Goal: Obtain resource: Obtain resource

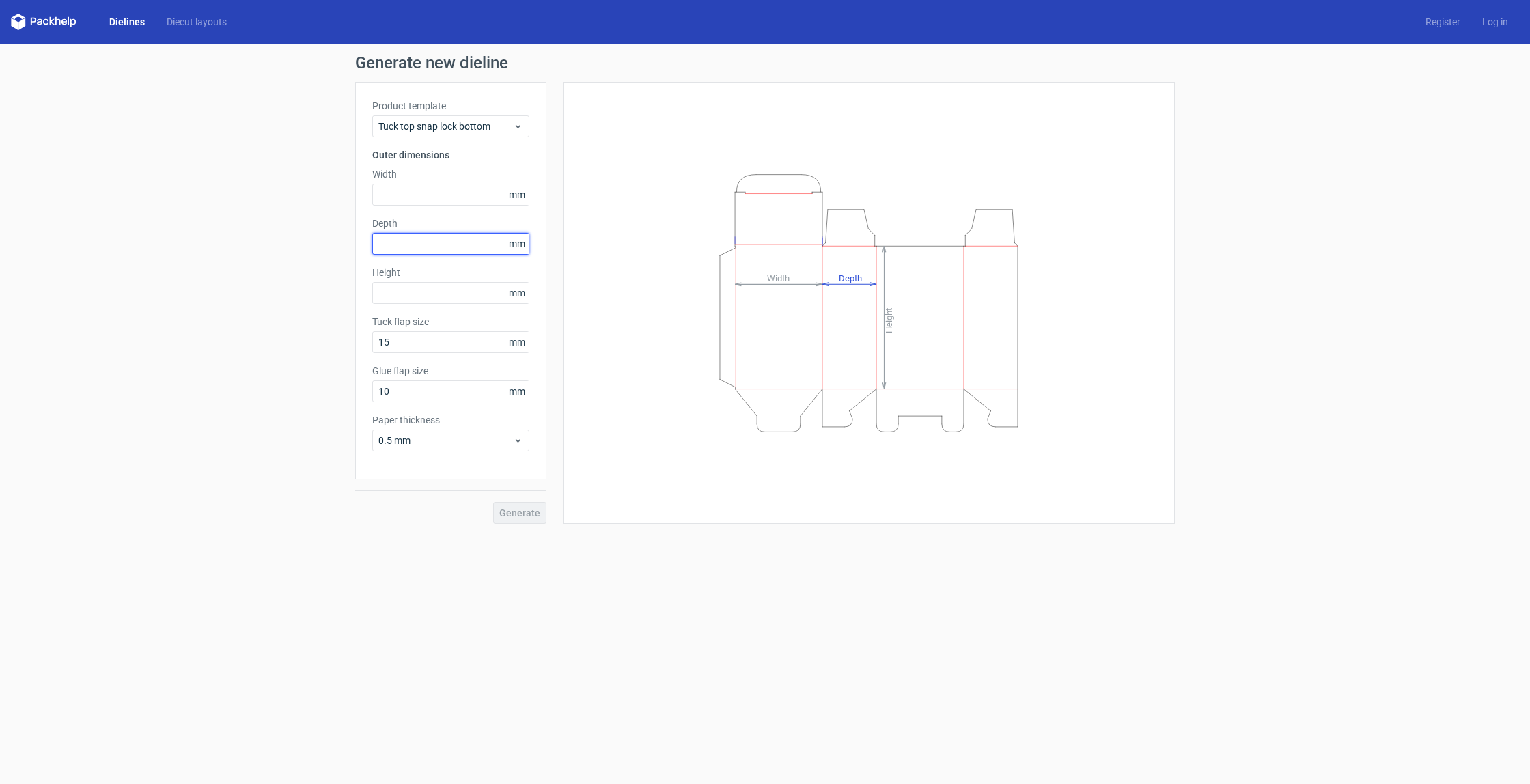
click at [408, 239] on input "text" at bounding box center [451, 243] width 157 height 22
type input "3"
click at [526, 244] on span "mm" at bounding box center [517, 244] width 24 height 21
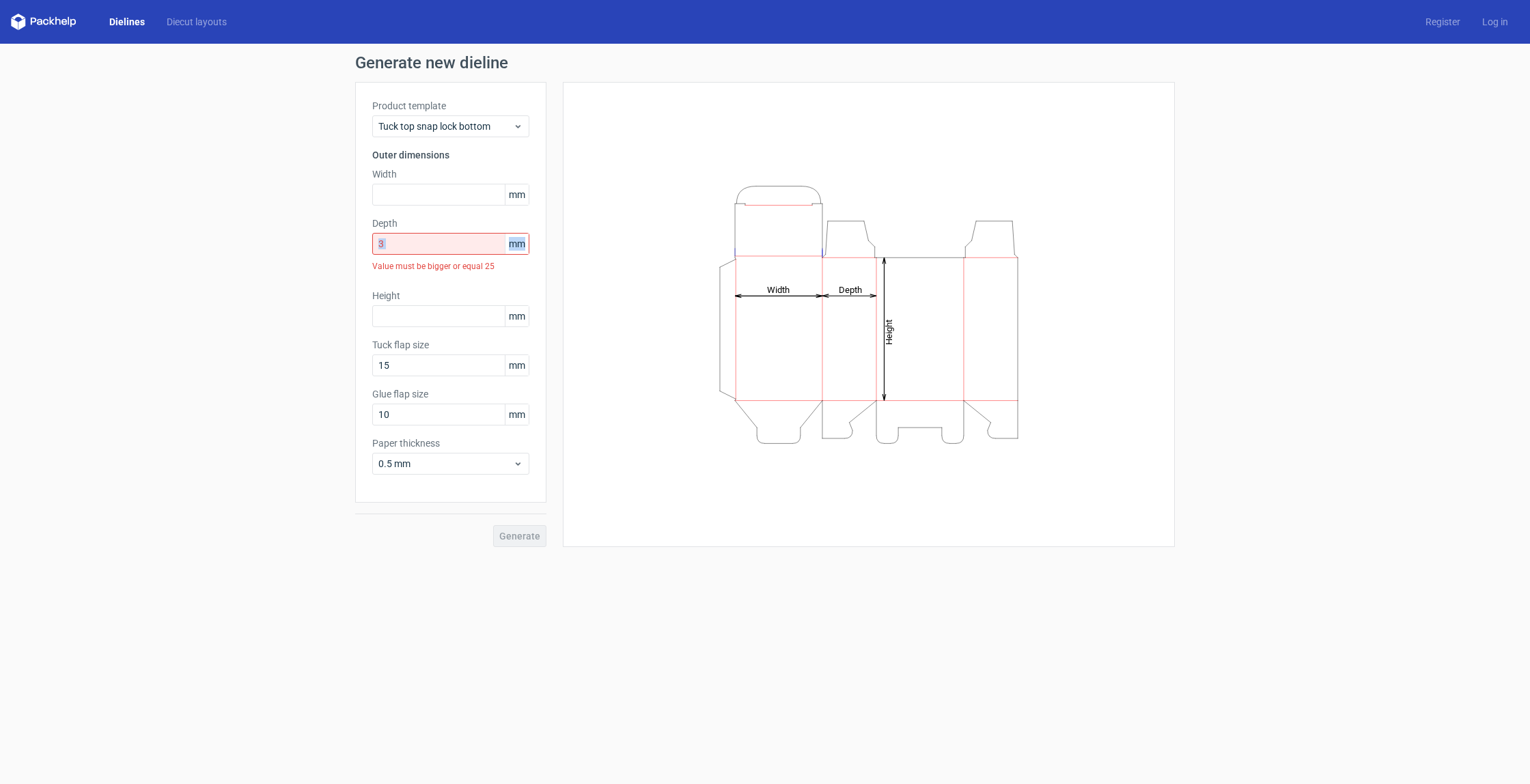
drag, startPoint x: 523, startPoint y: 245, endPoint x: 504, endPoint y: 247, distance: 19.1
click at [504, 247] on div "3 mm" at bounding box center [451, 243] width 157 height 22
click at [510, 127] on span "Tuck top snap lock bottom" at bounding box center [445, 127] width 135 height 14
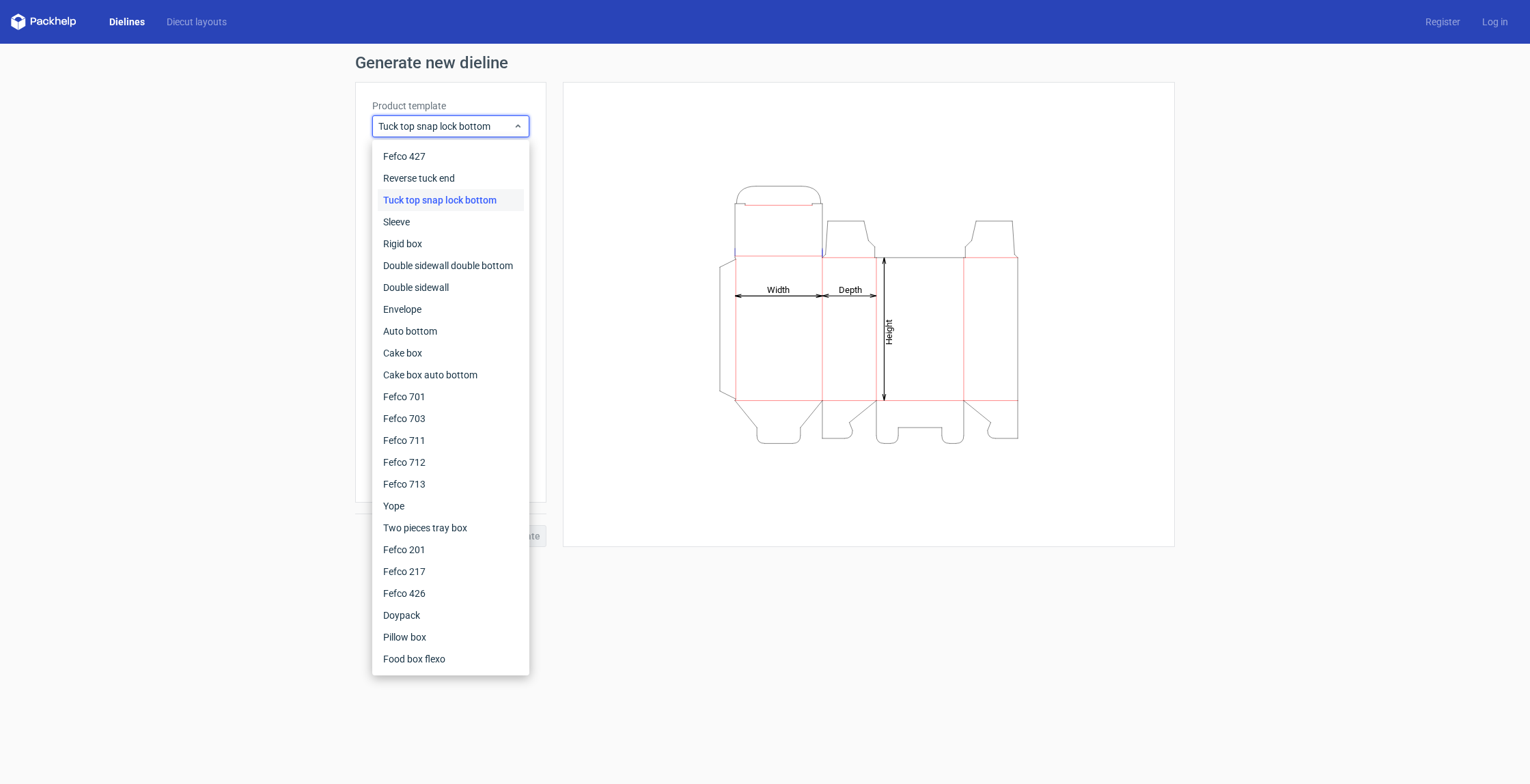
click at [239, 405] on div "Generate new dieline Product template Tuck top snap lock bottom Outer dimension…" at bounding box center [765, 300] width 1530 height 514
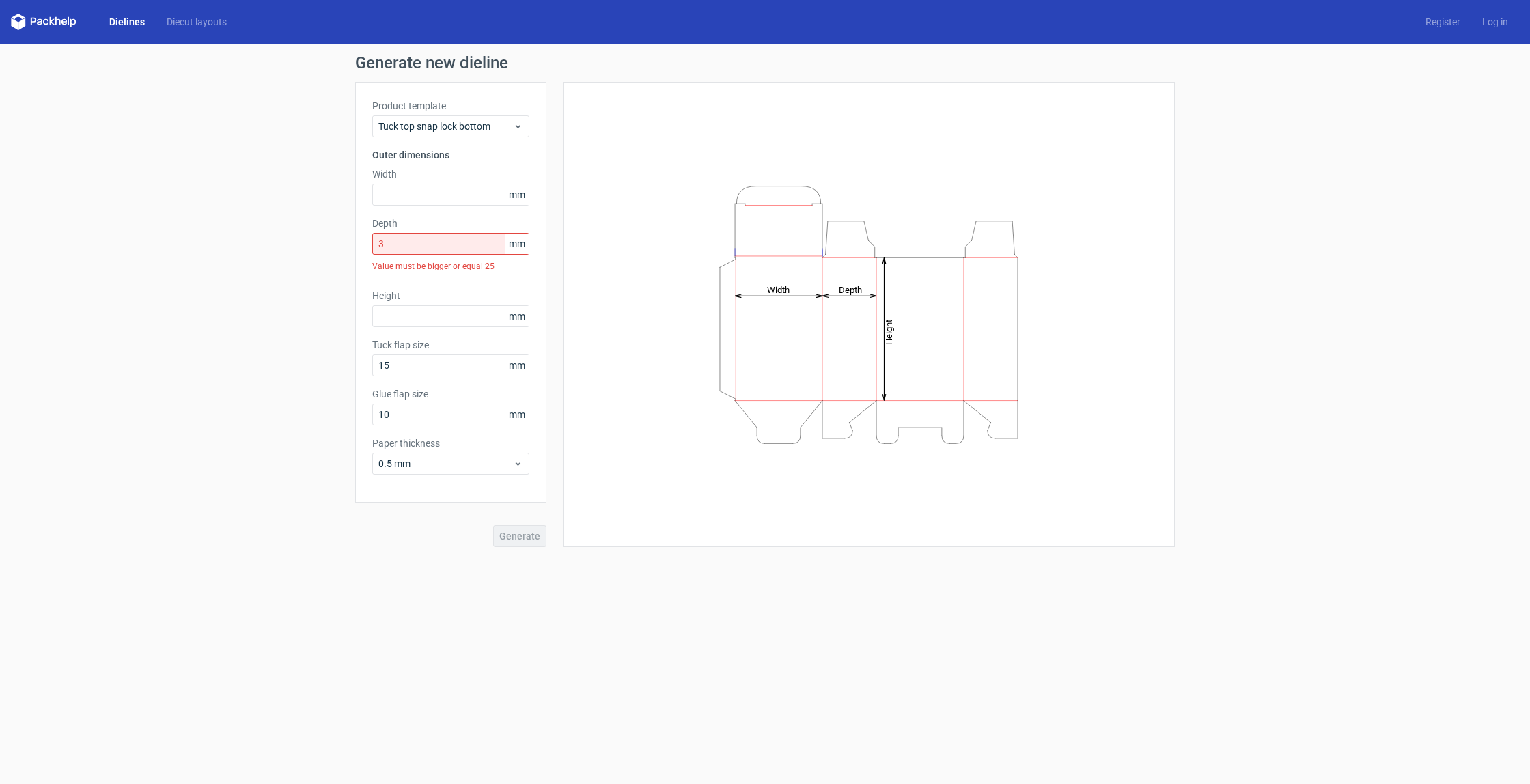
click at [520, 247] on span "mm" at bounding box center [517, 244] width 24 height 21
click at [520, 241] on span "mm" at bounding box center [517, 244] width 24 height 21
drag, startPoint x: 525, startPoint y: 247, endPoint x: 511, endPoint y: 244, distance: 14.3
click at [511, 244] on span "mm" at bounding box center [517, 244] width 24 height 21
click at [495, 195] on input "text" at bounding box center [451, 194] width 157 height 22
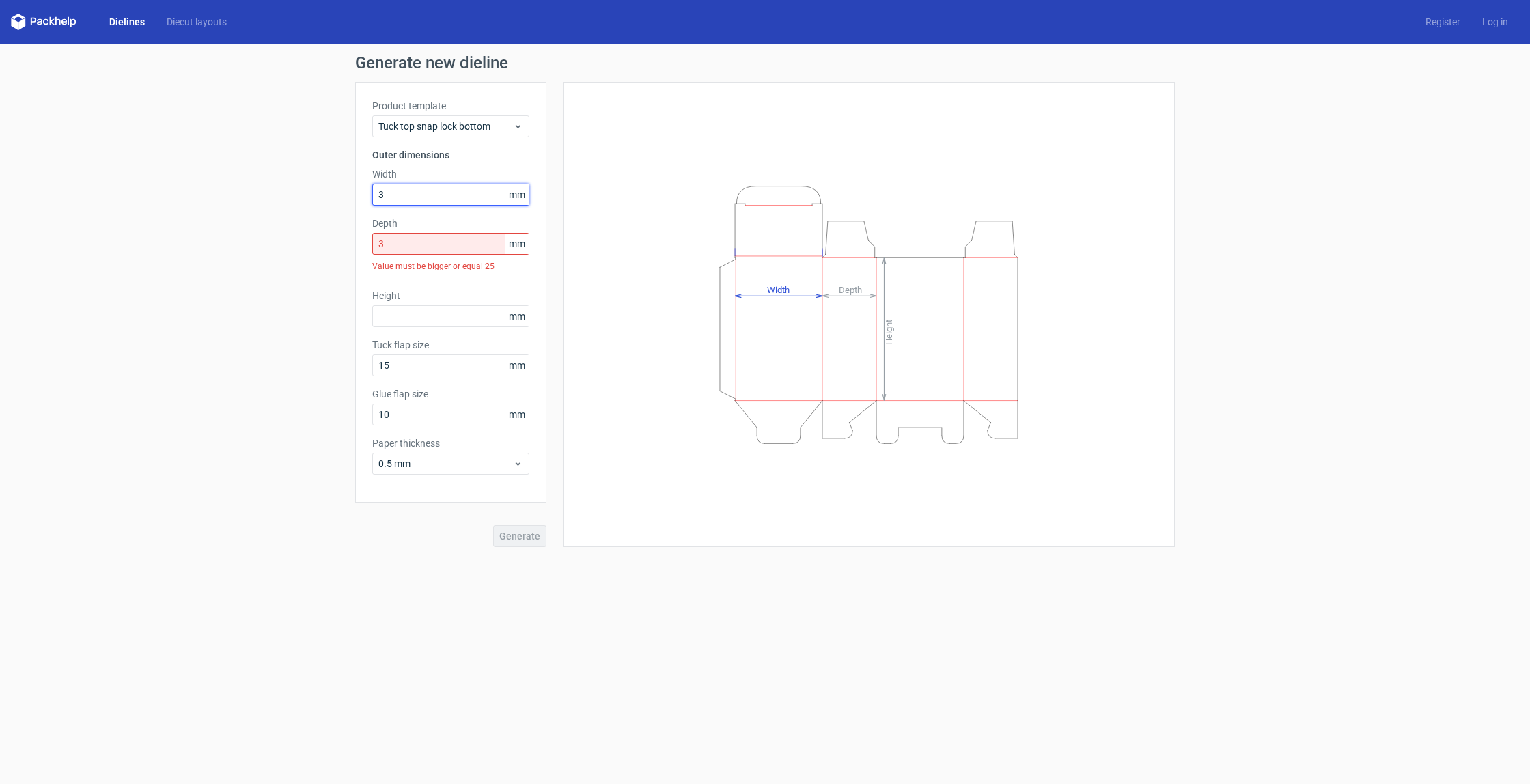
type input "3"
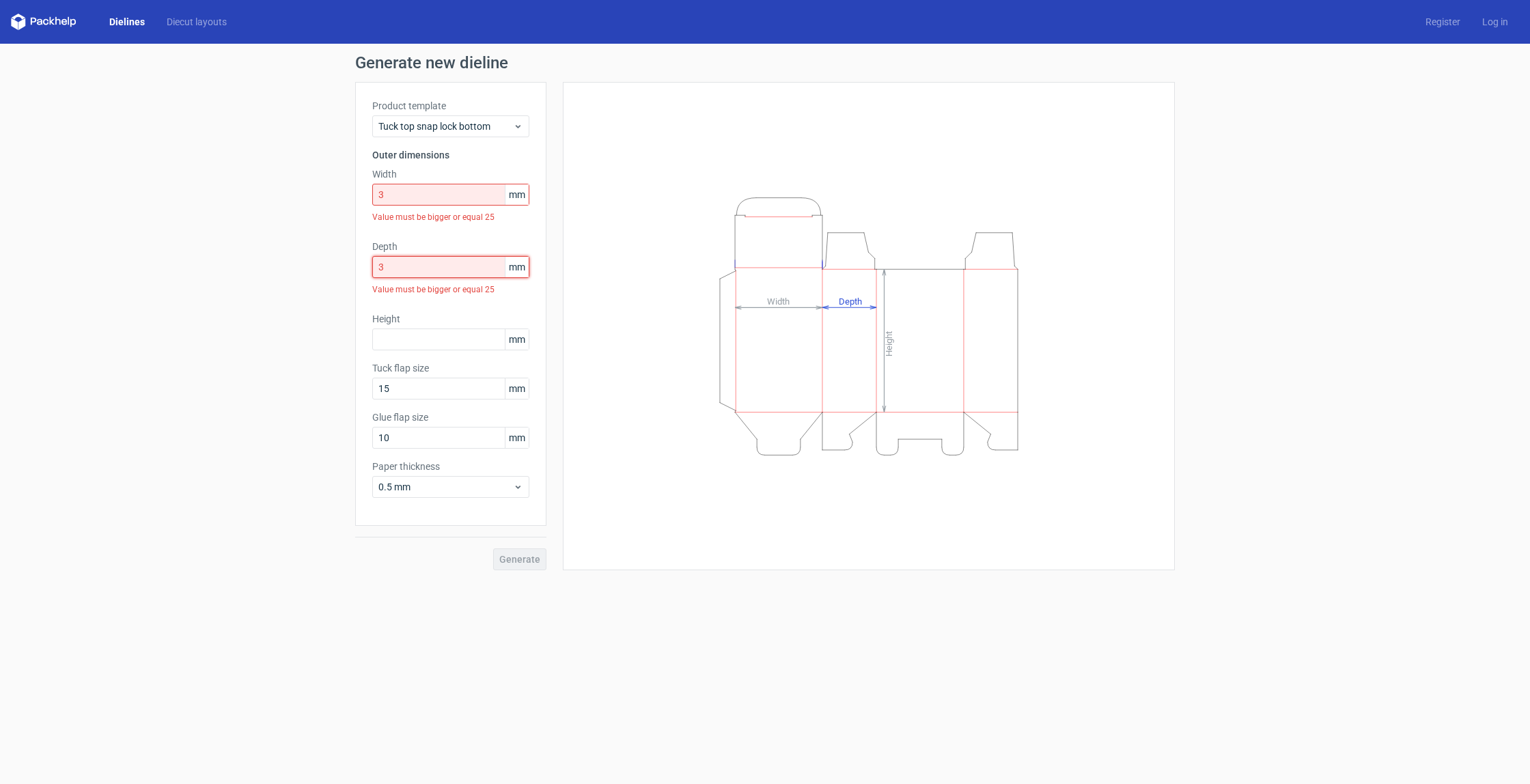
click at [453, 248] on div "Depth 3 mm Value must be bigger or equal 25" at bounding box center [451, 270] width 157 height 62
click at [513, 488] on icon at bounding box center [518, 487] width 10 height 11
click at [515, 446] on span "mm" at bounding box center [517, 438] width 24 height 21
click at [520, 123] on icon at bounding box center [518, 126] width 10 height 11
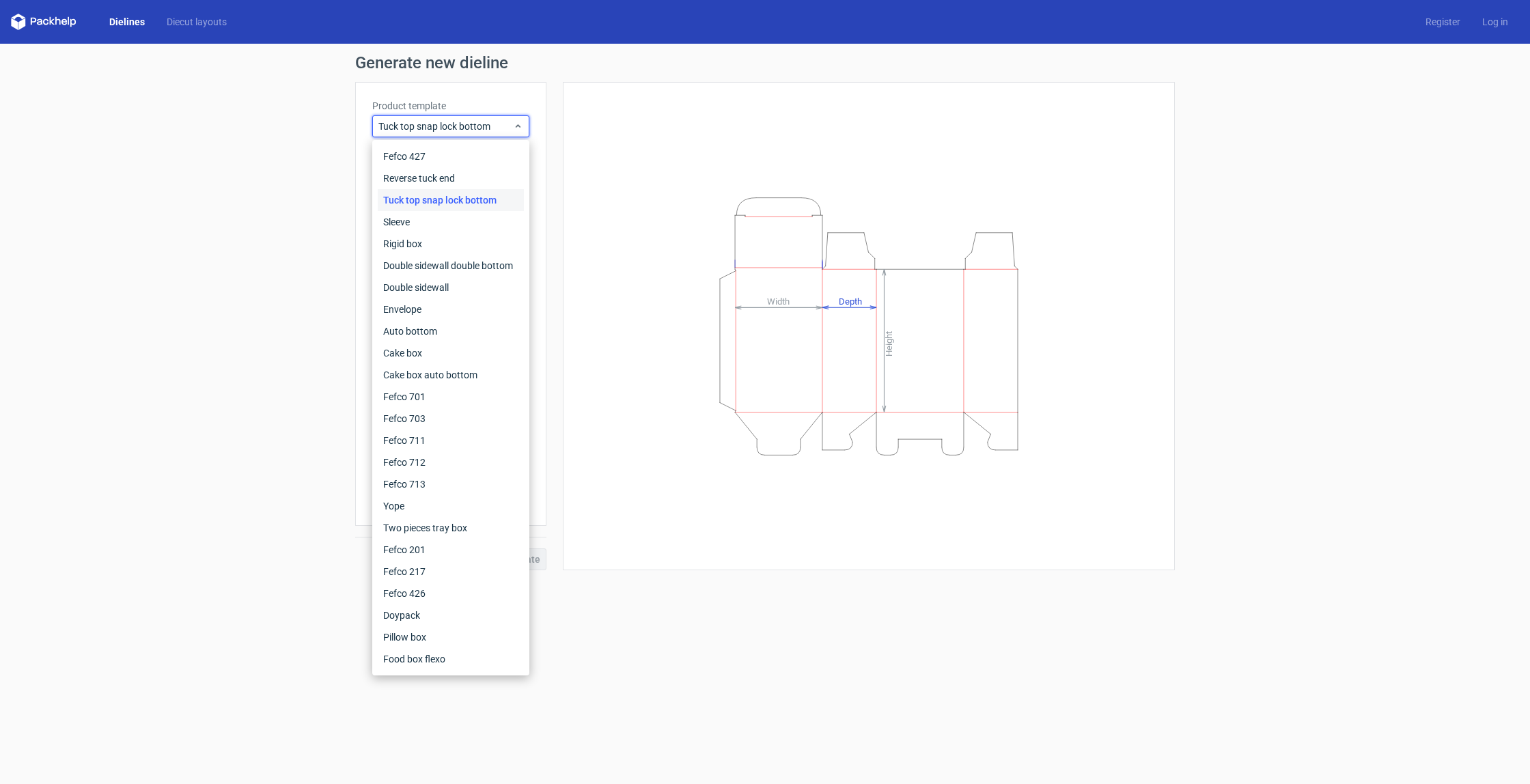
click at [601, 249] on div "Height Depth Width" at bounding box center [868, 326] width 577 height 454
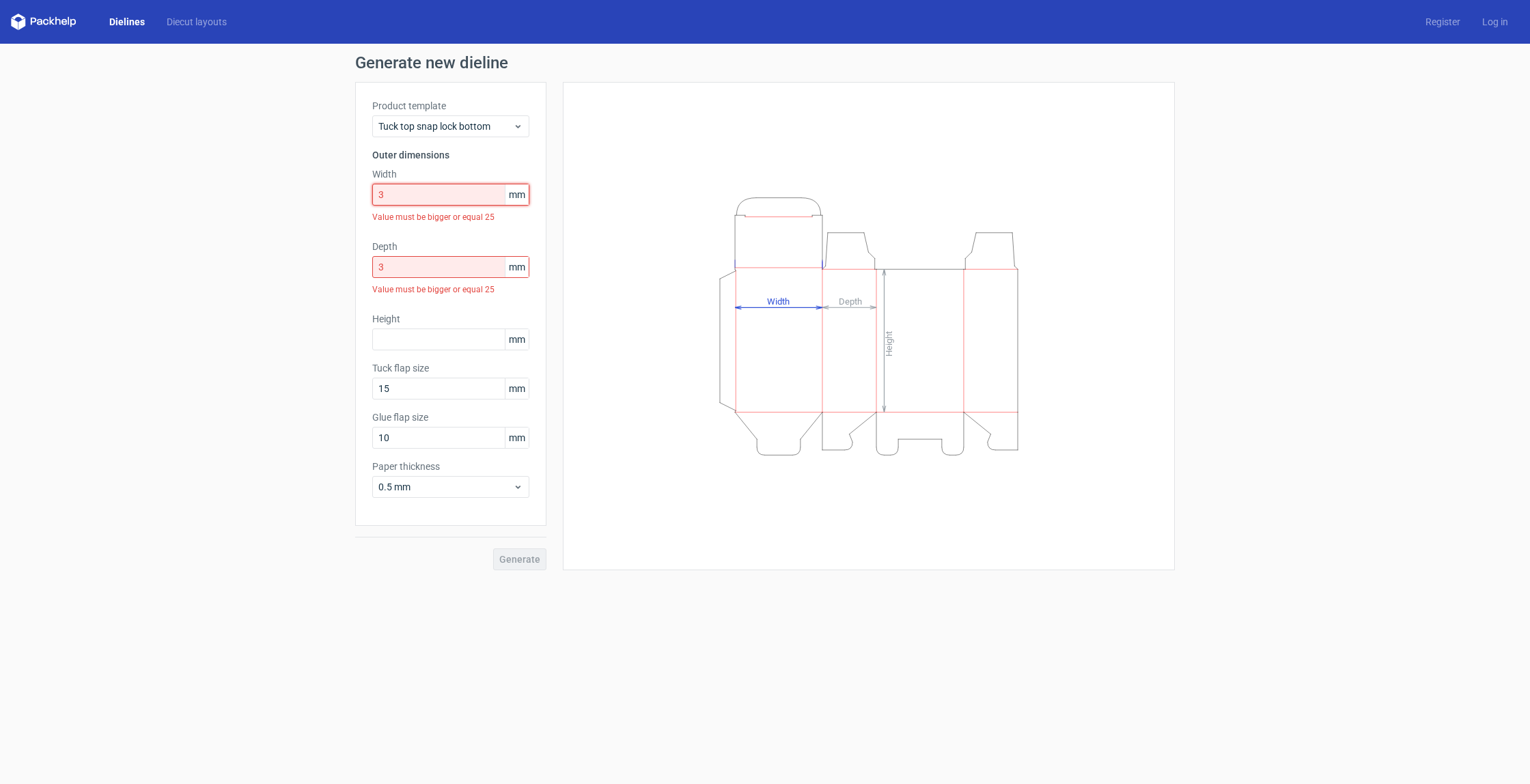
click at [430, 190] on input "3" at bounding box center [451, 194] width 157 height 22
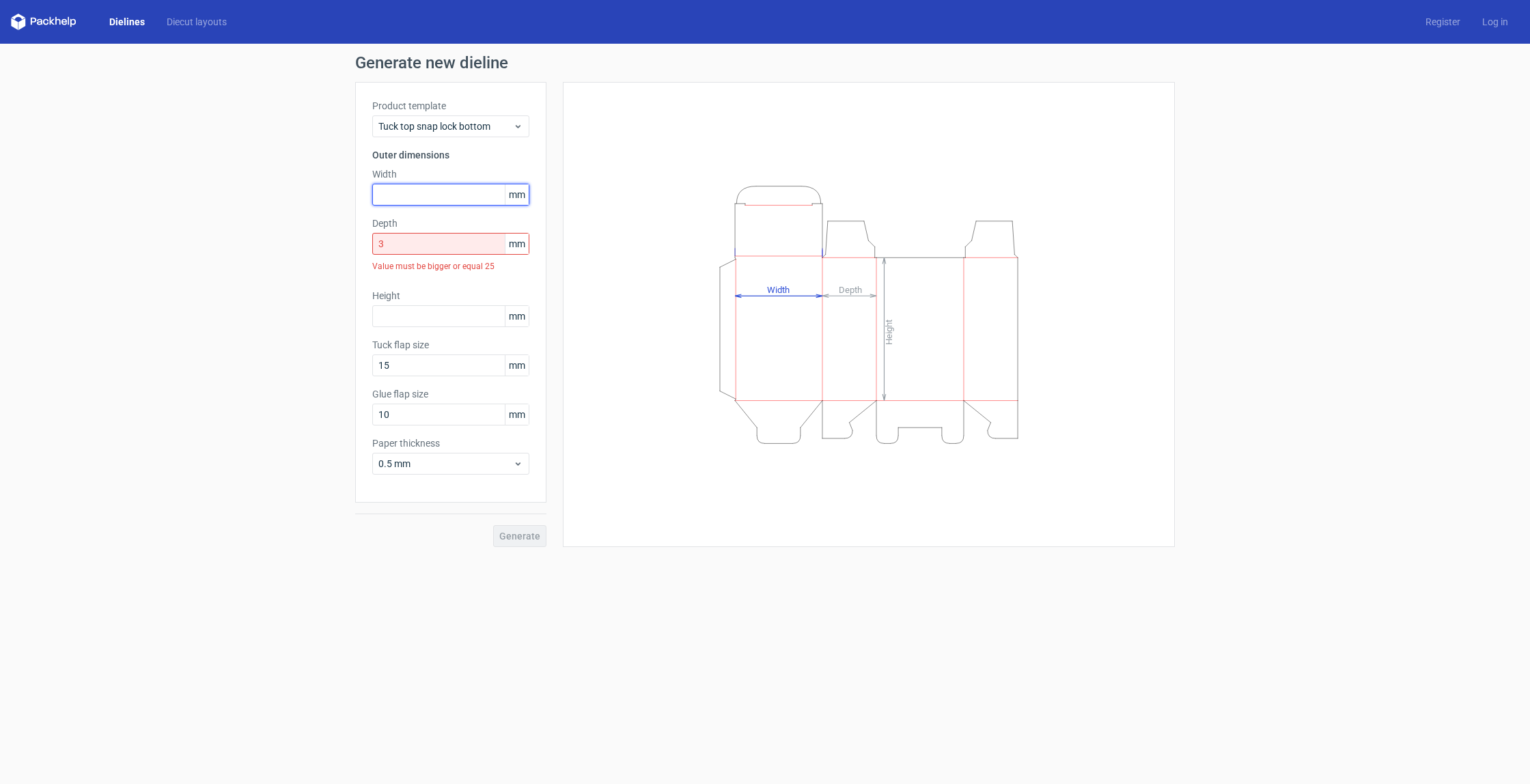
paste input "762"
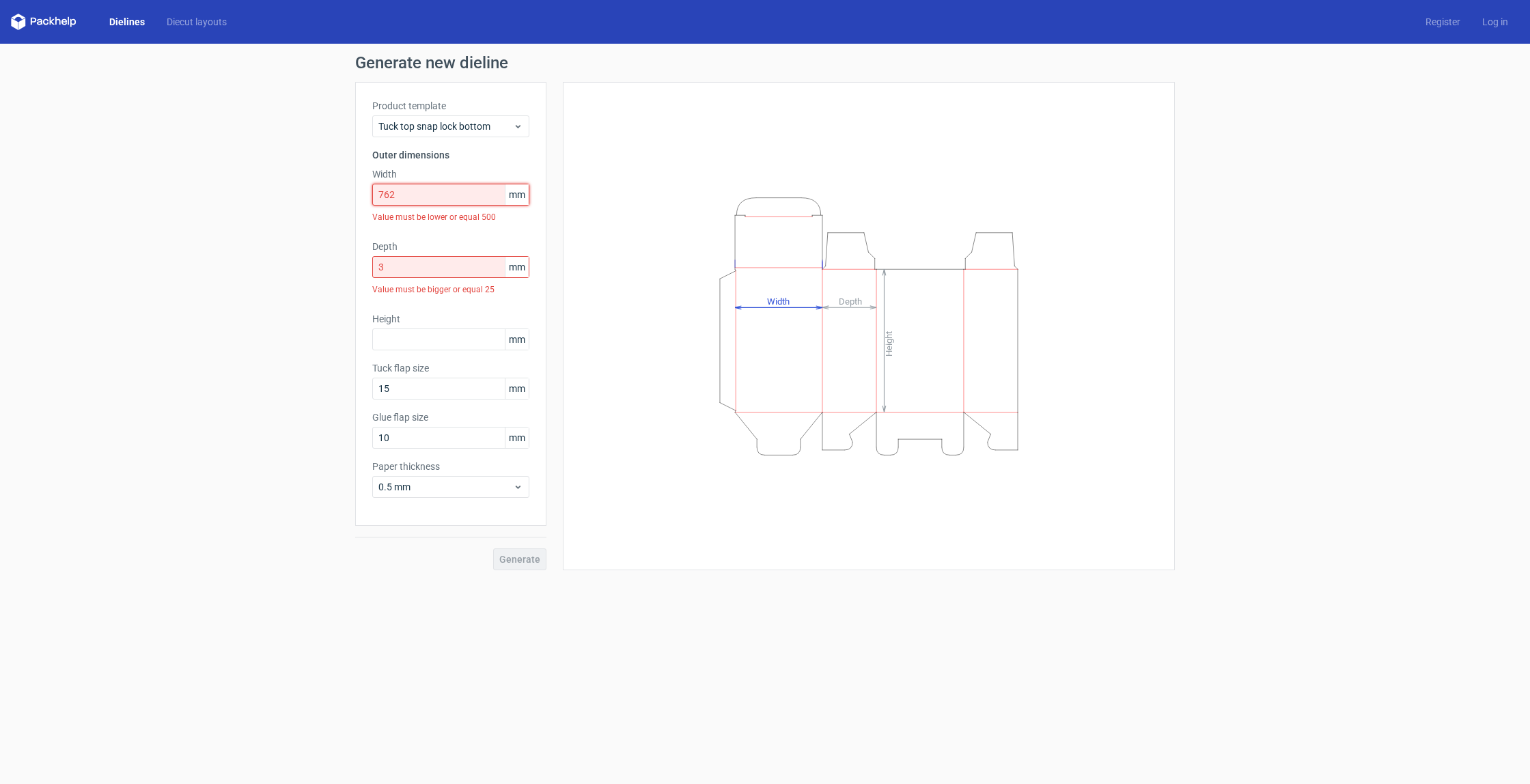
click at [389, 194] on input "762" at bounding box center [451, 194] width 157 height 22
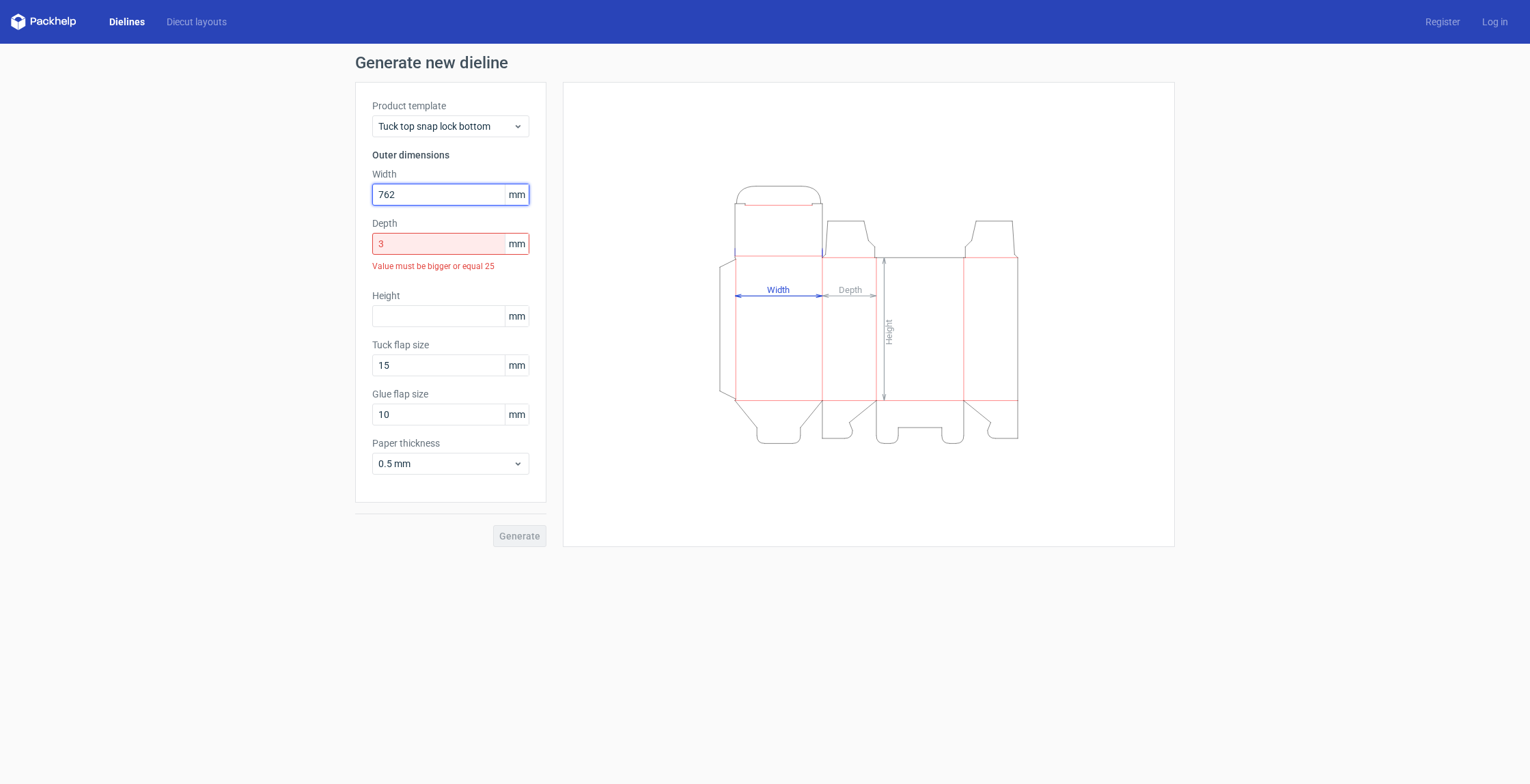
click at [409, 196] on input "762" at bounding box center [451, 194] width 157 height 22
type input "76"
click at [435, 248] on input "3" at bounding box center [451, 243] width 157 height 22
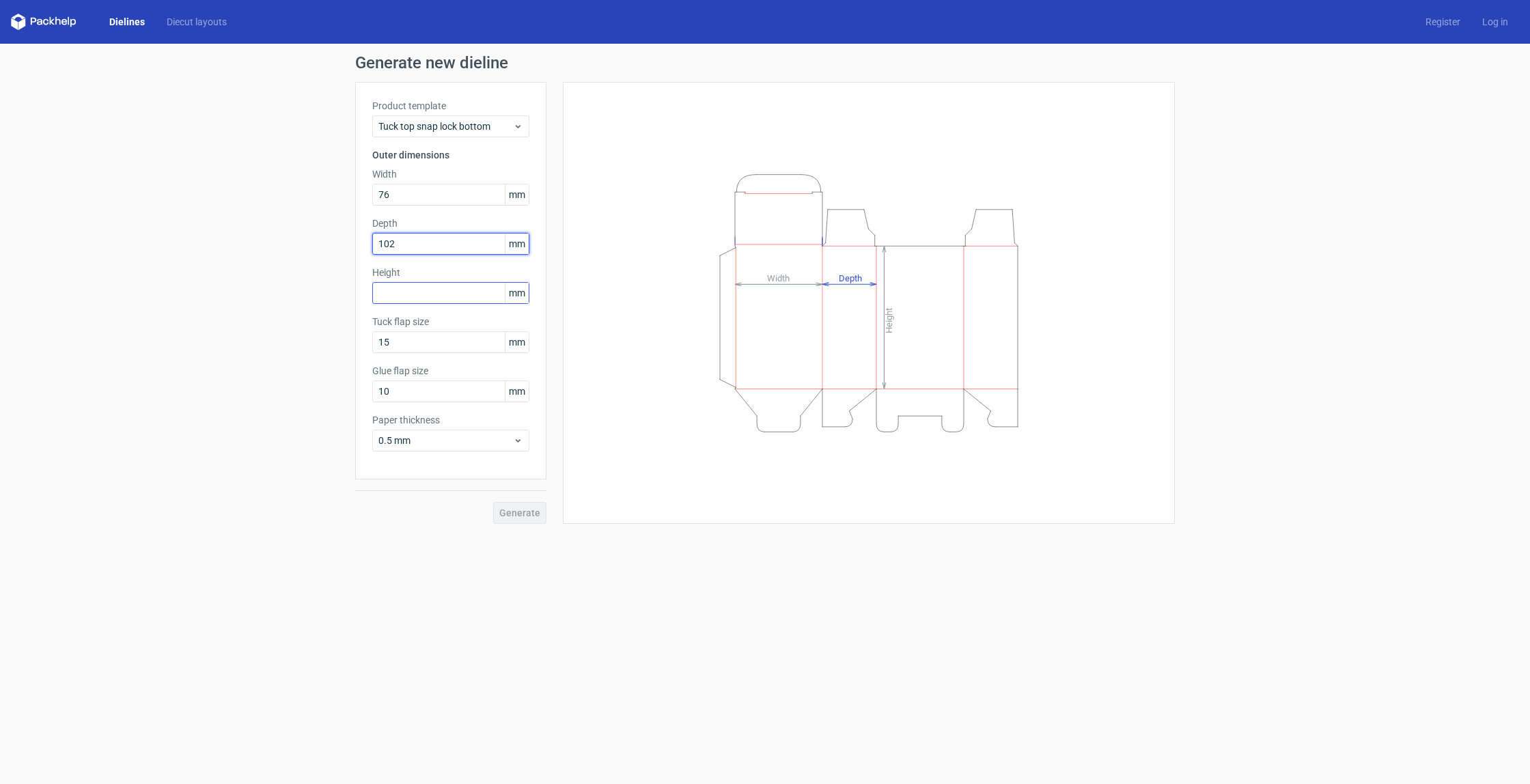
type input "102"
click at [414, 288] on input "text" at bounding box center [451, 293] width 157 height 22
drag, startPoint x: 392, startPoint y: 194, endPoint x: 366, endPoint y: 200, distance: 26.7
click at [366, 200] on div "Product template Tuck top snap lock bottom Outer dimensions Width 76 mm Depth 1…" at bounding box center [451, 280] width 191 height 398
drag, startPoint x: 405, startPoint y: 241, endPoint x: 370, endPoint y: 242, distance: 35.0
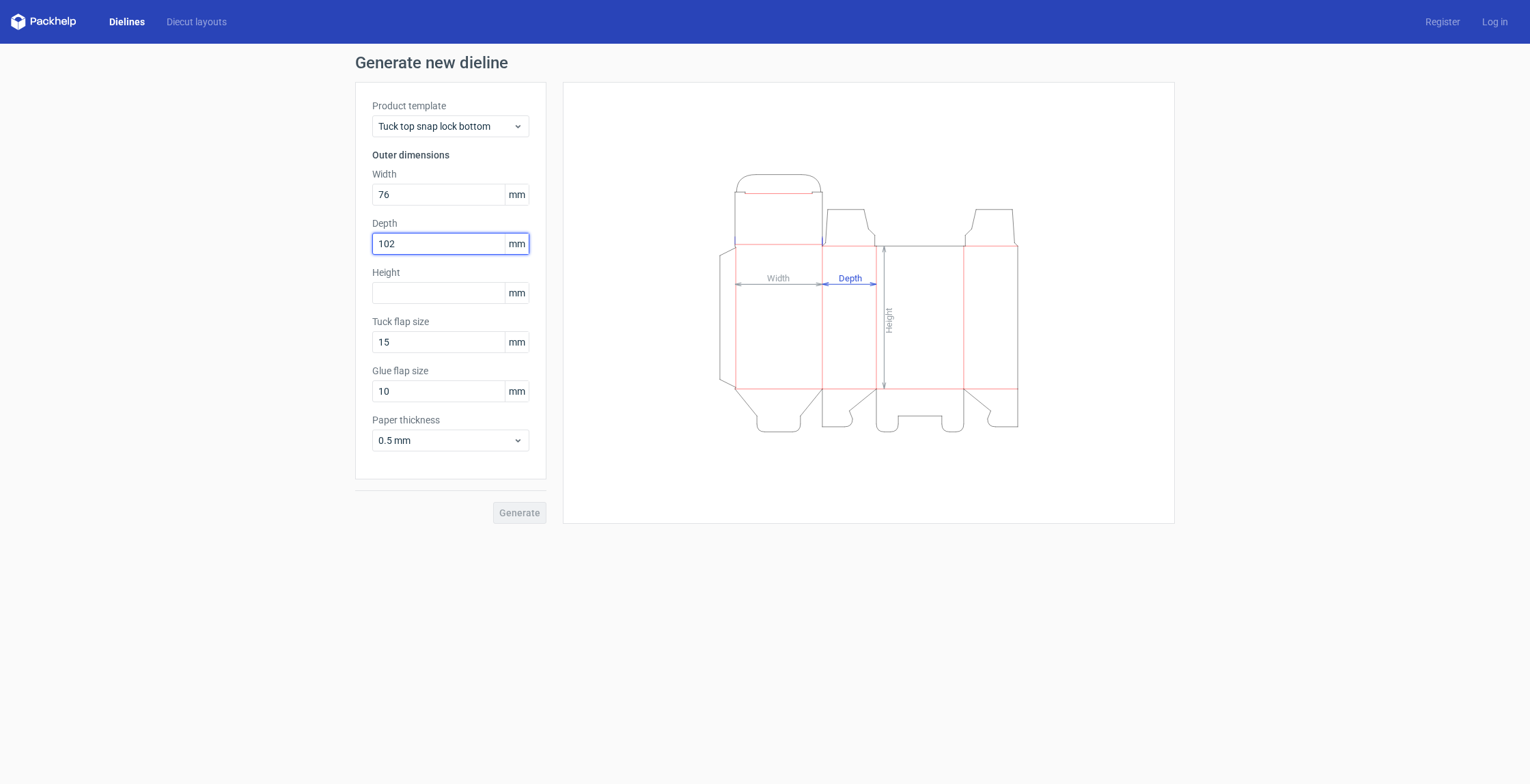
click at [370, 242] on div "Product template Tuck top snap lock bottom Outer dimensions Width 76 mm Depth 1…" at bounding box center [451, 280] width 191 height 398
paste input "76"
type input "76"
click at [401, 199] on input "76" at bounding box center [451, 194] width 157 height 22
type input "7"
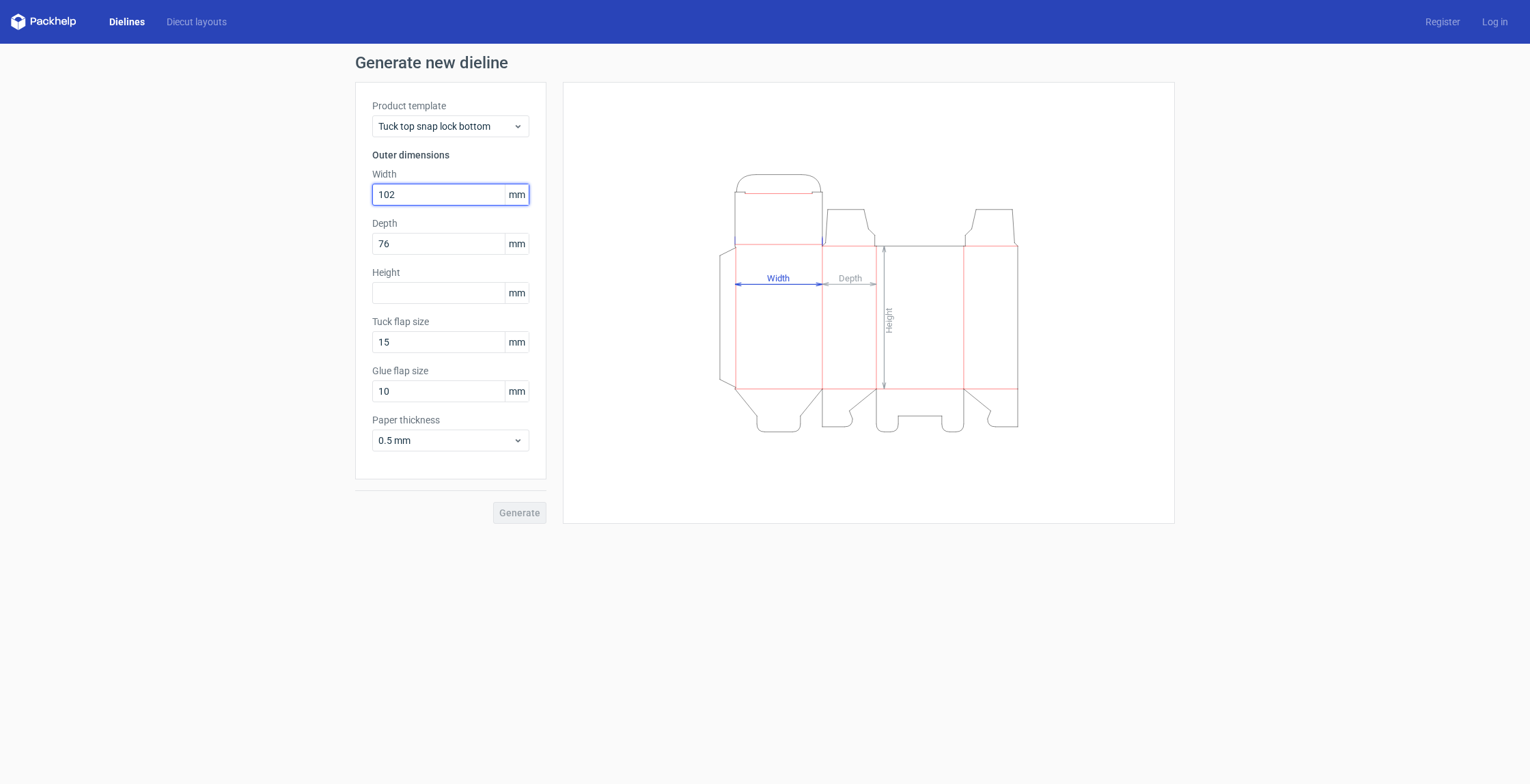
type input "102"
click at [392, 290] on input "text" at bounding box center [451, 293] width 157 height 22
type input "102"
click at [410, 343] on input "15" at bounding box center [451, 342] width 157 height 22
click at [516, 509] on span "Generate" at bounding box center [519, 512] width 41 height 10
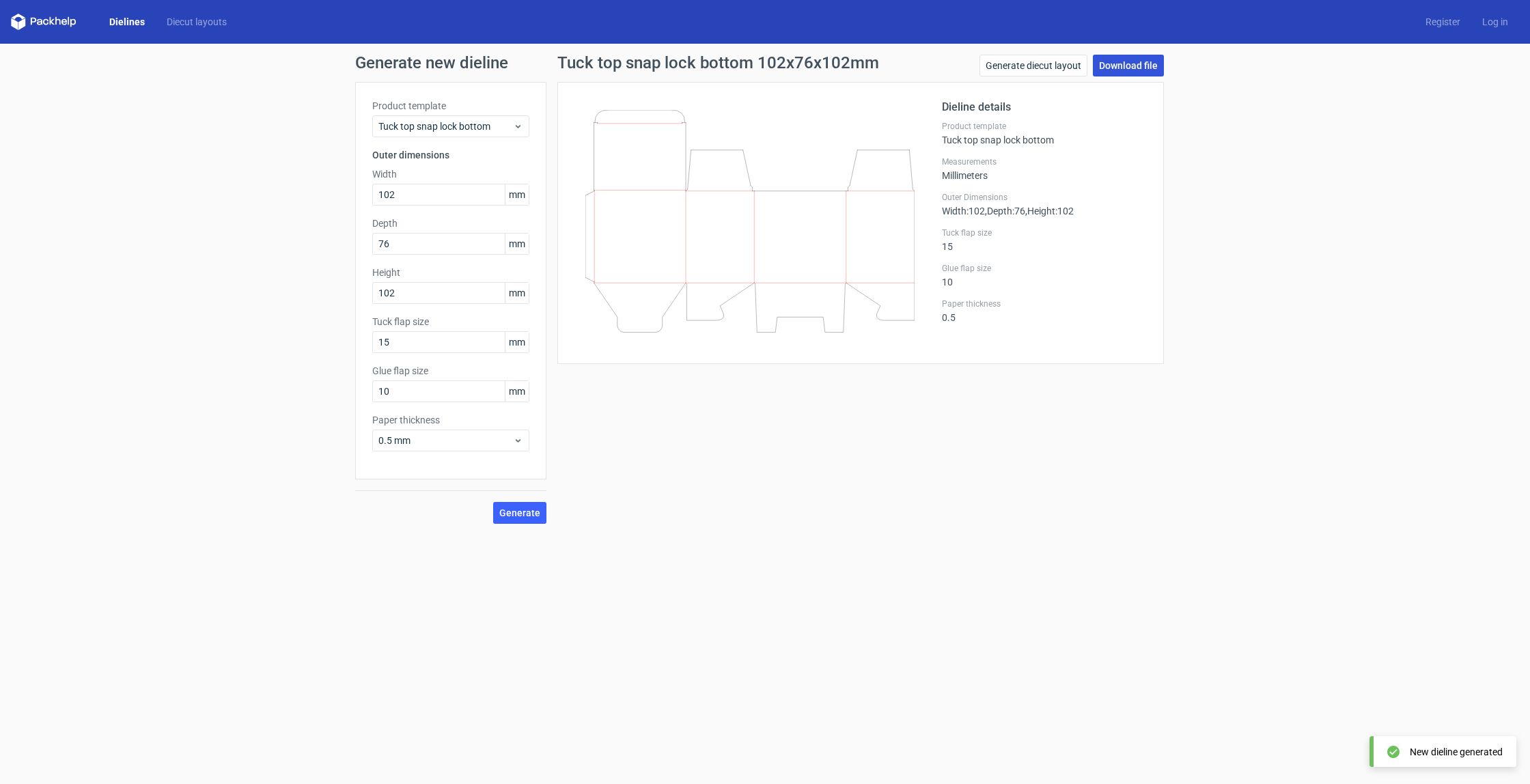
click at [1148, 68] on link "Download file" at bounding box center [1129, 65] width 71 height 22
click at [514, 126] on icon at bounding box center [518, 126] width 10 height 11
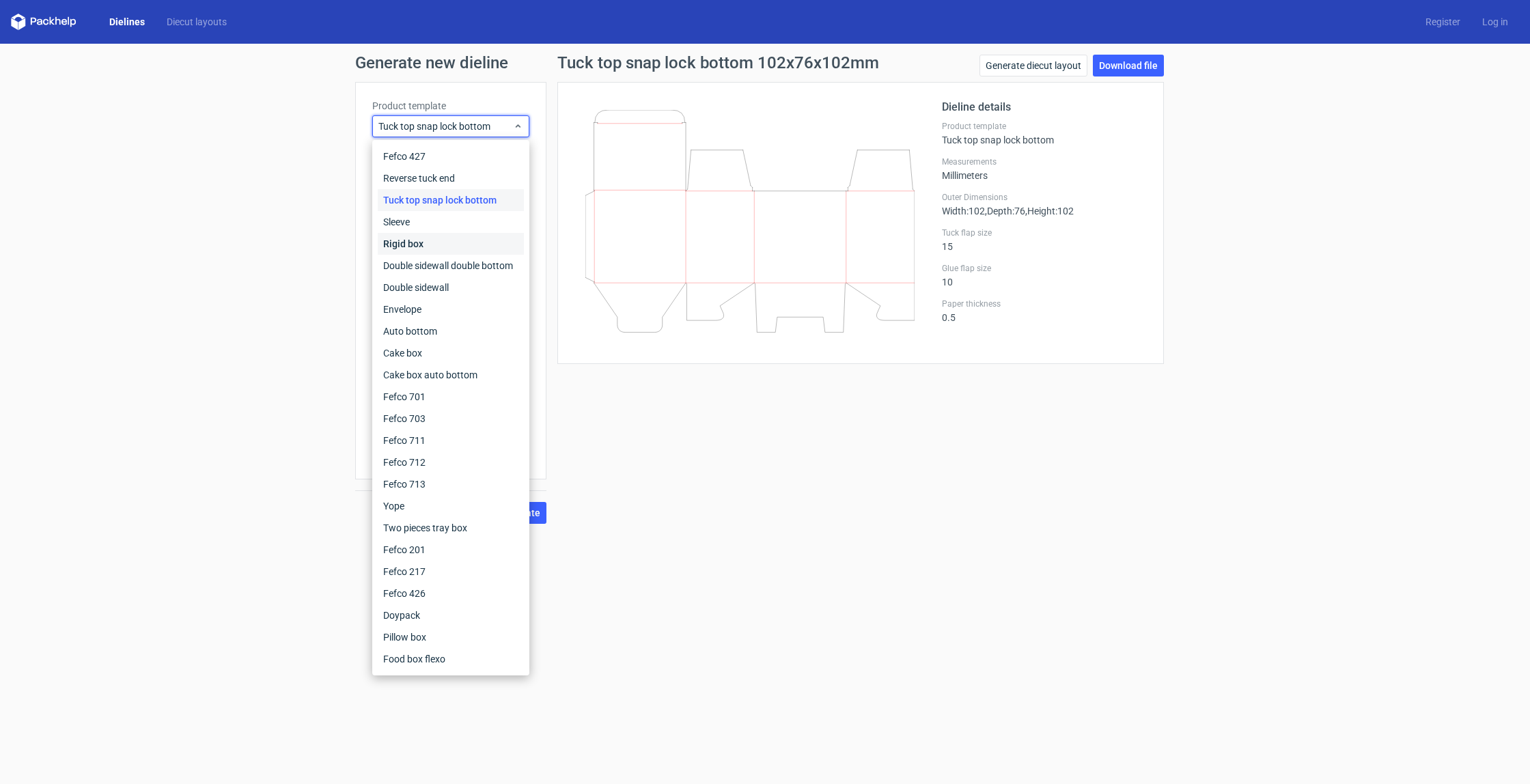
click at [453, 247] on div "Rigid box" at bounding box center [451, 243] width 146 height 22
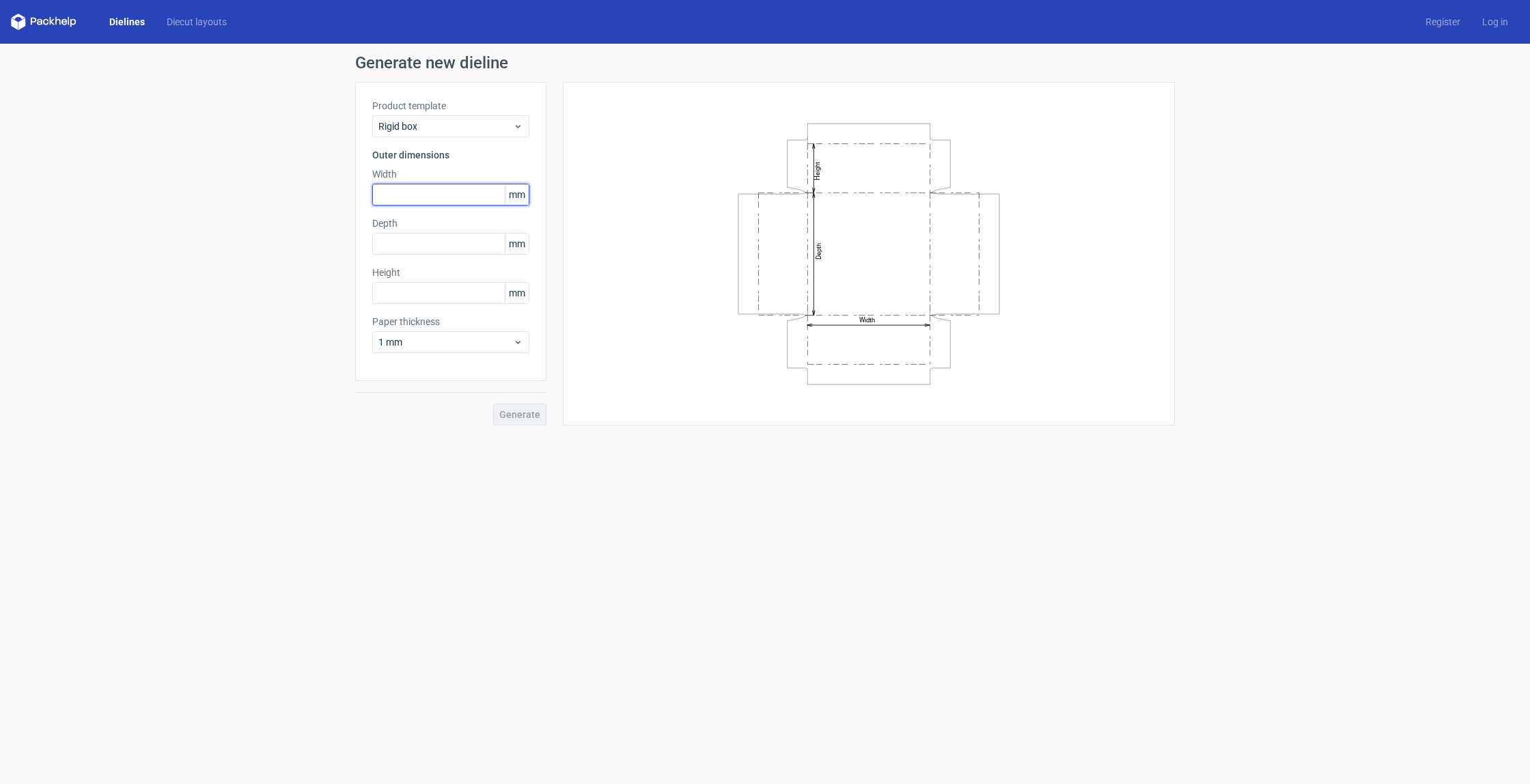
click at [400, 194] on input "text" at bounding box center [451, 194] width 157 height 22
click at [395, 251] on input "text" at bounding box center [451, 243] width 157 height 22
click at [412, 197] on input "76" at bounding box center [451, 194] width 157 height 22
type input "7"
type input "102"
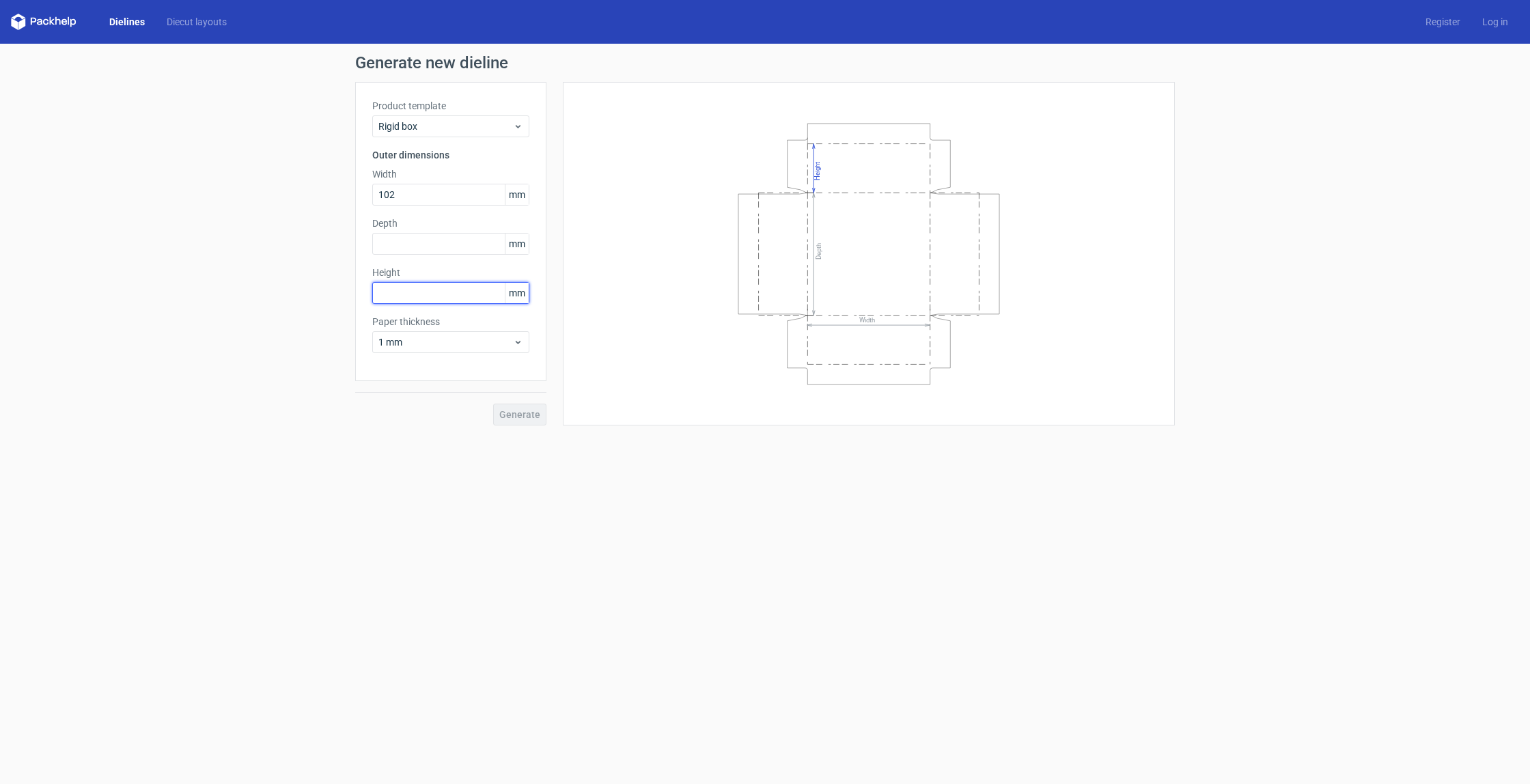
click at [450, 296] on input "text" at bounding box center [451, 293] width 157 height 22
click at [404, 241] on input "text" at bounding box center [451, 243] width 157 height 22
type input "76"
click at [418, 287] on input "text" at bounding box center [451, 293] width 157 height 22
type input "102"
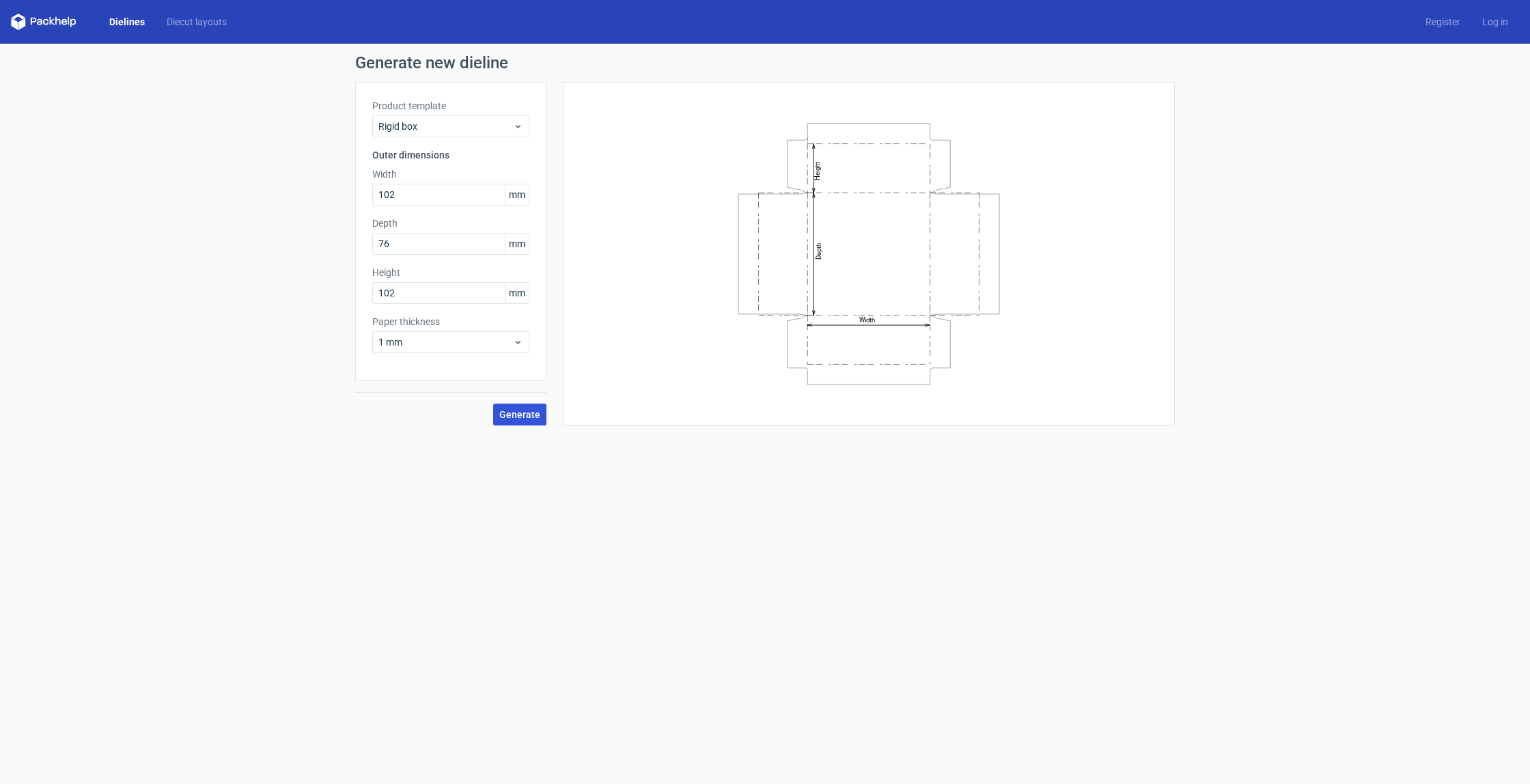
click at [517, 412] on span "Generate" at bounding box center [519, 414] width 41 height 10
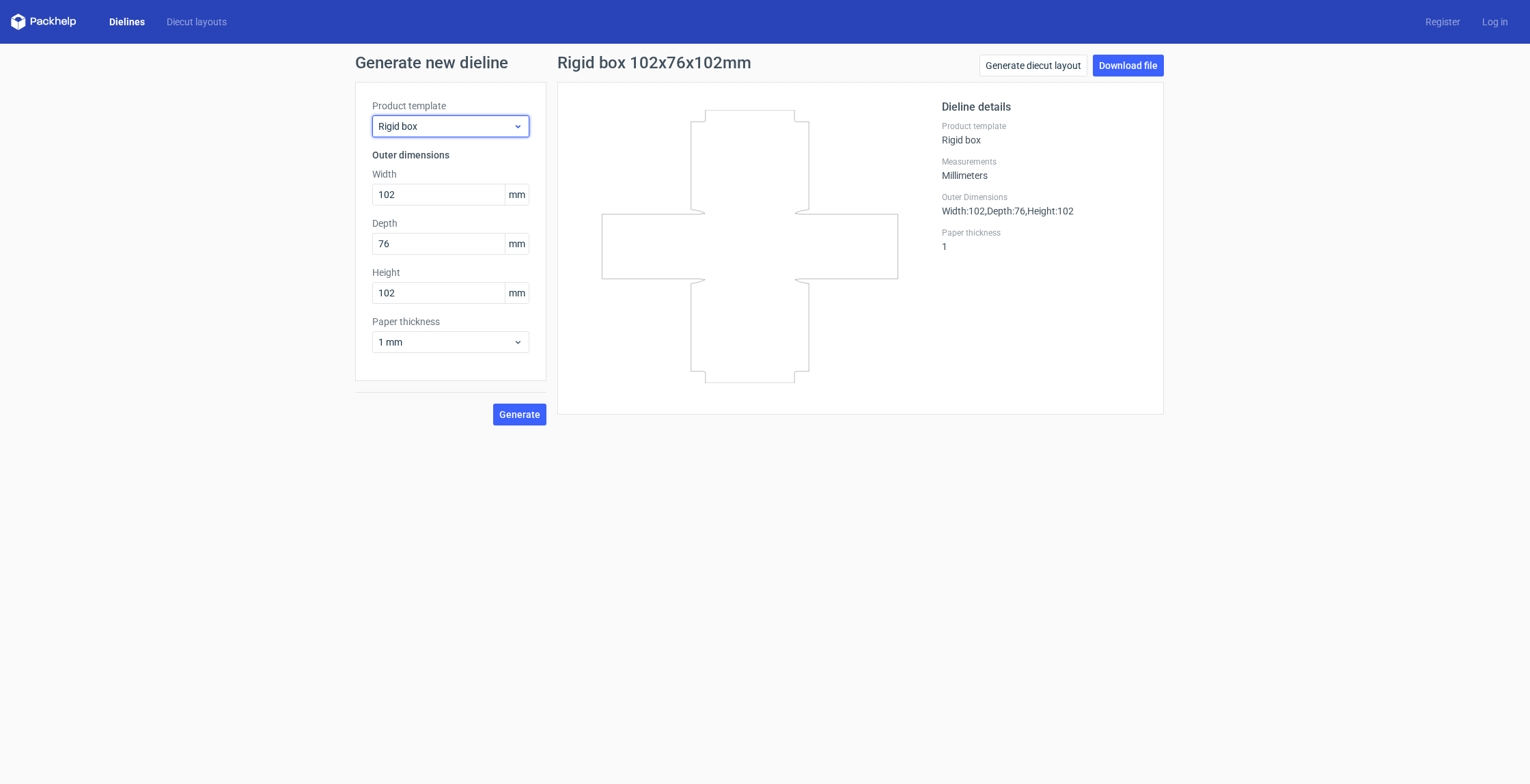
click at [475, 126] on span "Rigid box" at bounding box center [445, 127] width 135 height 14
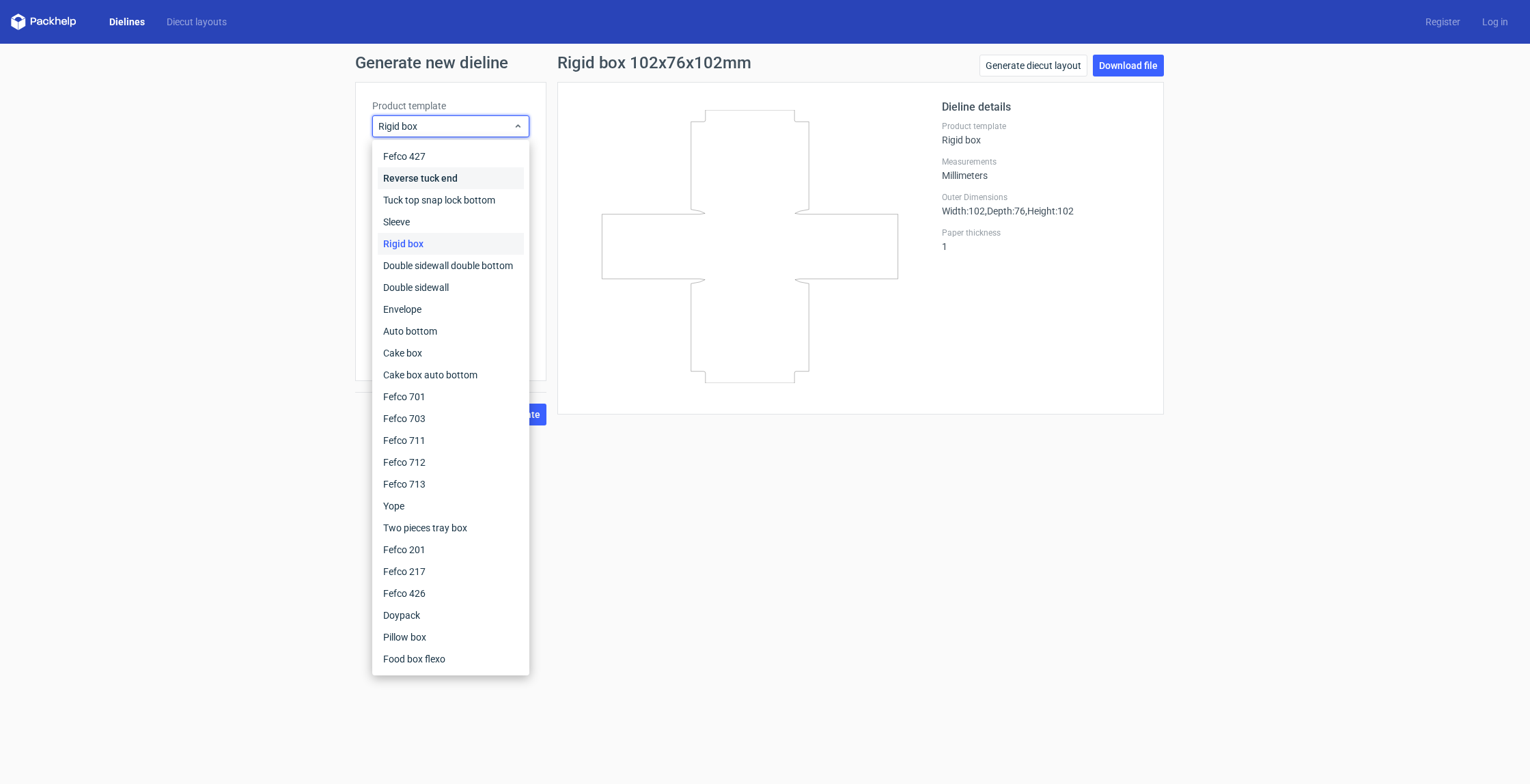
click at [456, 181] on div "Reverse tuck end" at bounding box center [451, 178] width 146 height 22
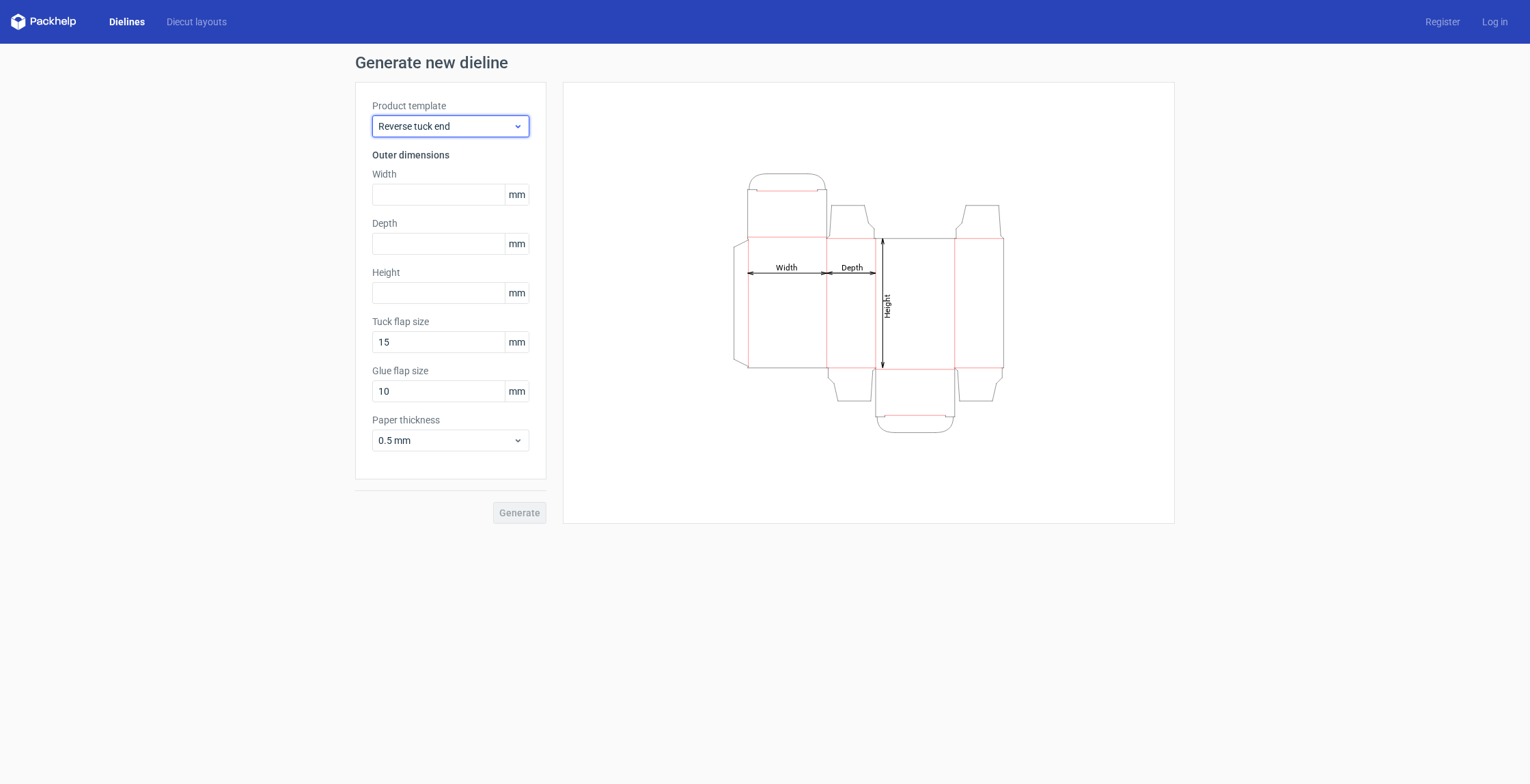
click at [475, 119] on div "Reverse tuck end" at bounding box center [451, 126] width 157 height 22
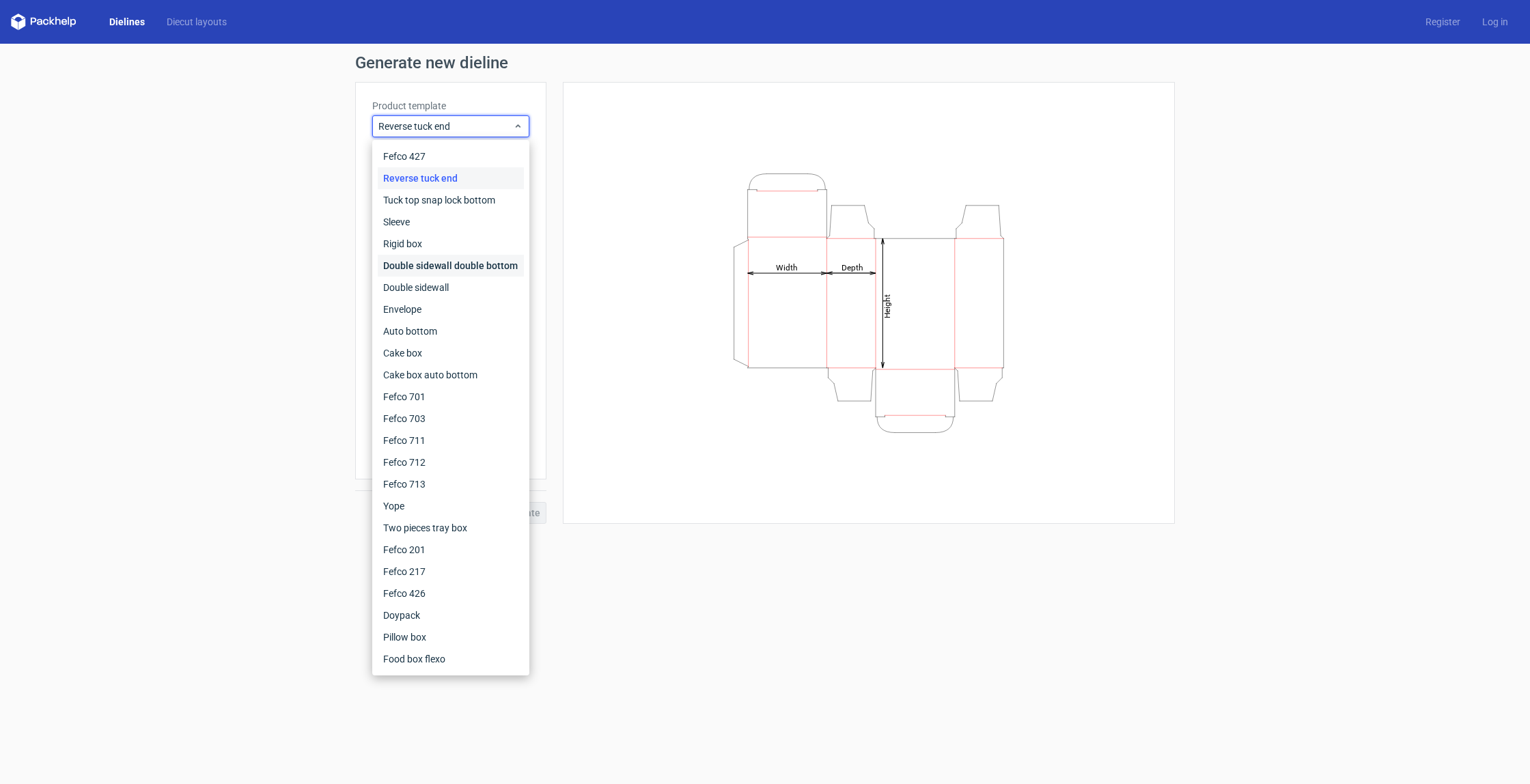
click at [455, 268] on div "Double sidewall double bottom" at bounding box center [451, 265] width 146 height 22
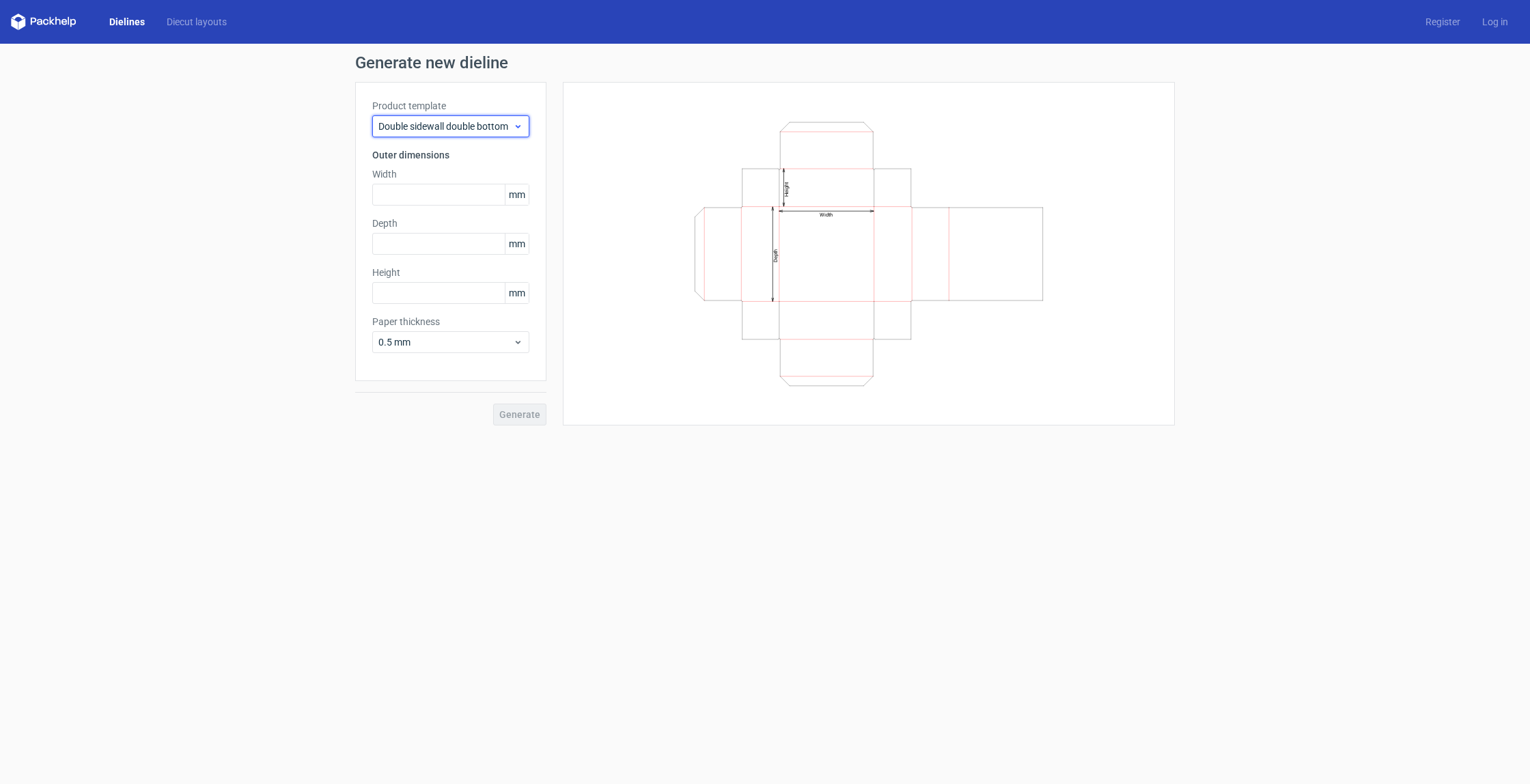
click at [475, 135] on div "Double sidewall double bottom" at bounding box center [451, 126] width 157 height 22
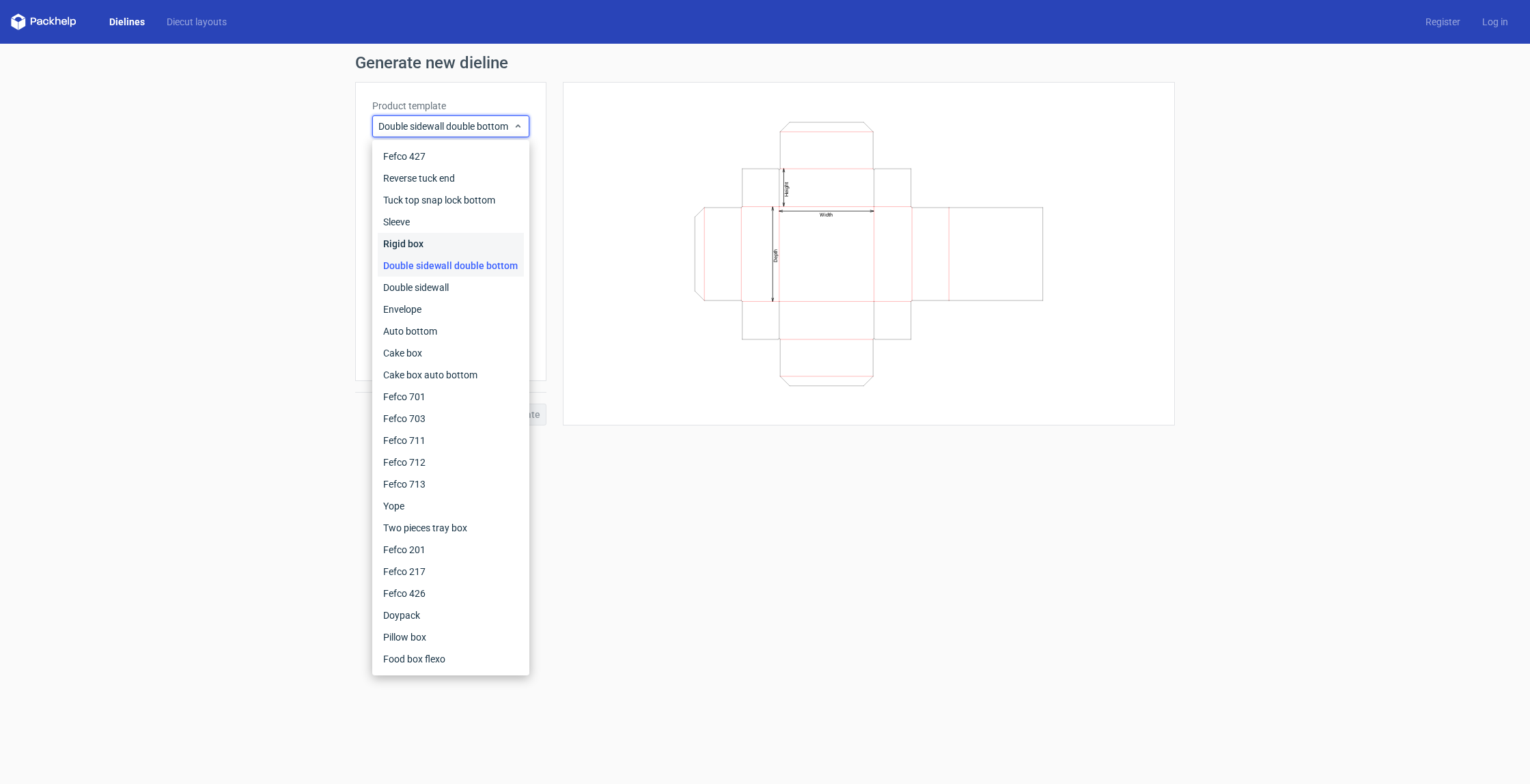
click at [462, 235] on div "Rigid box" at bounding box center [451, 243] width 146 height 22
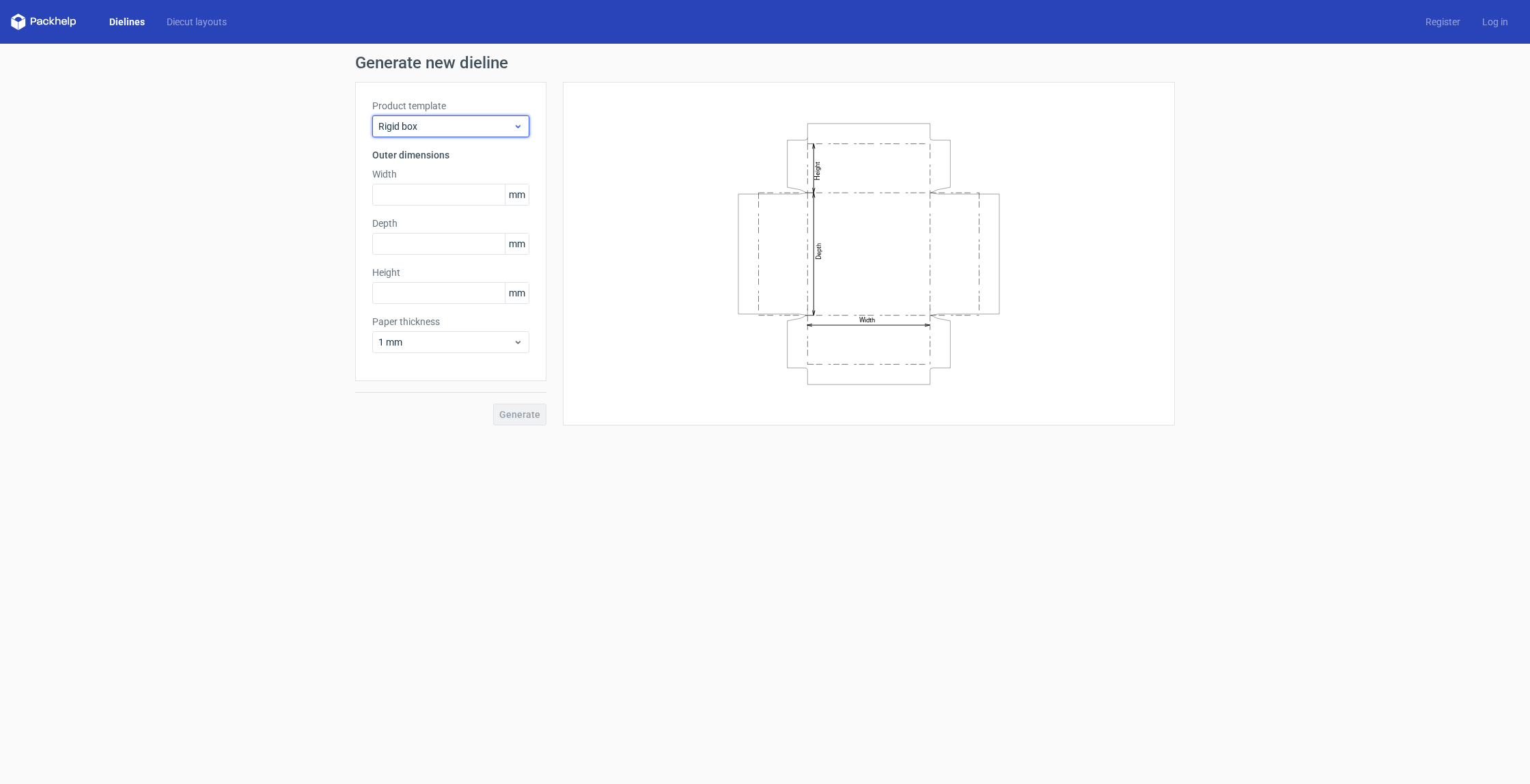
click at [466, 118] on div "Rigid box" at bounding box center [451, 126] width 157 height 22
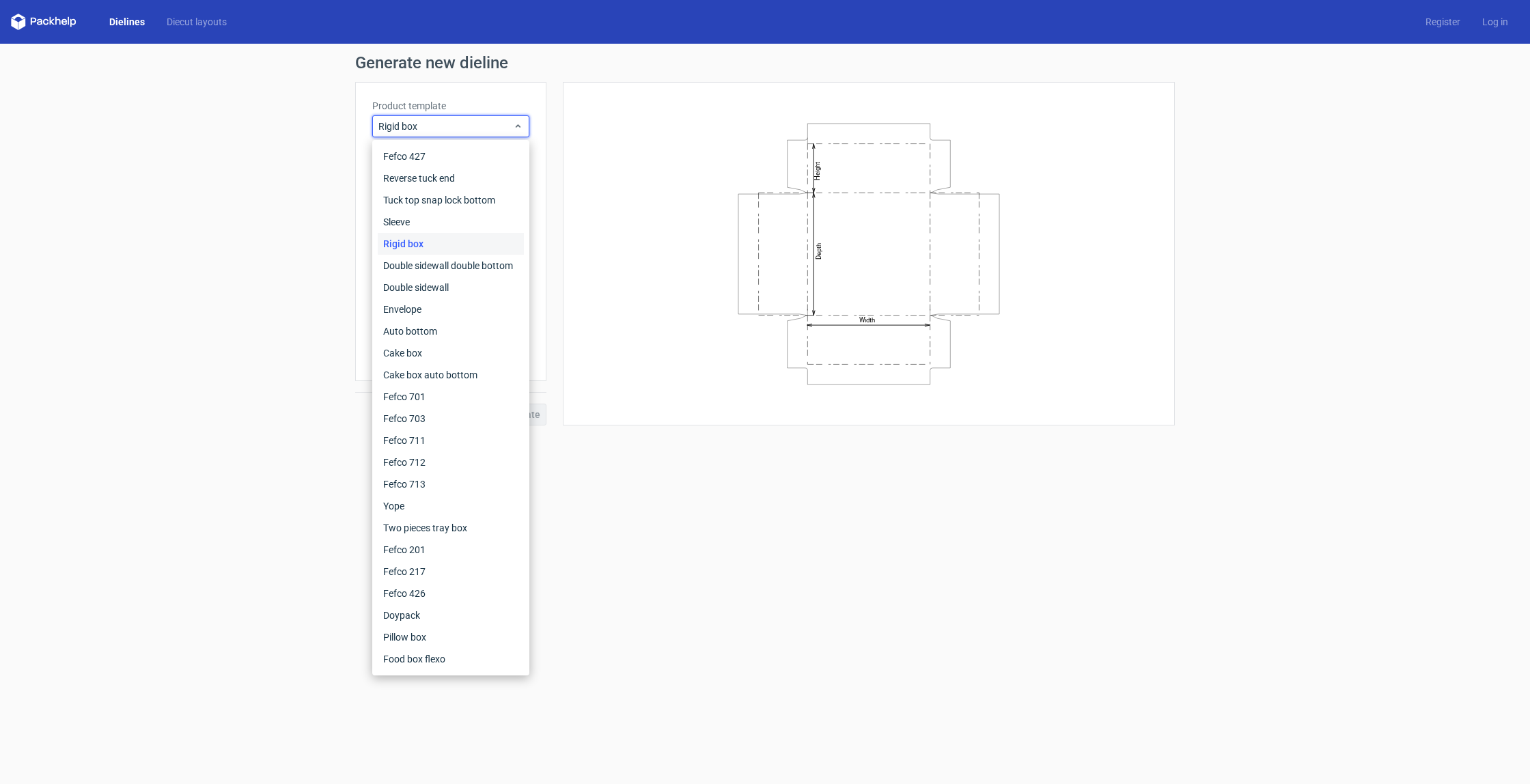
click at [440, 248] on div "Rigid box" at bounding box center [451, 243] width 146 height 22
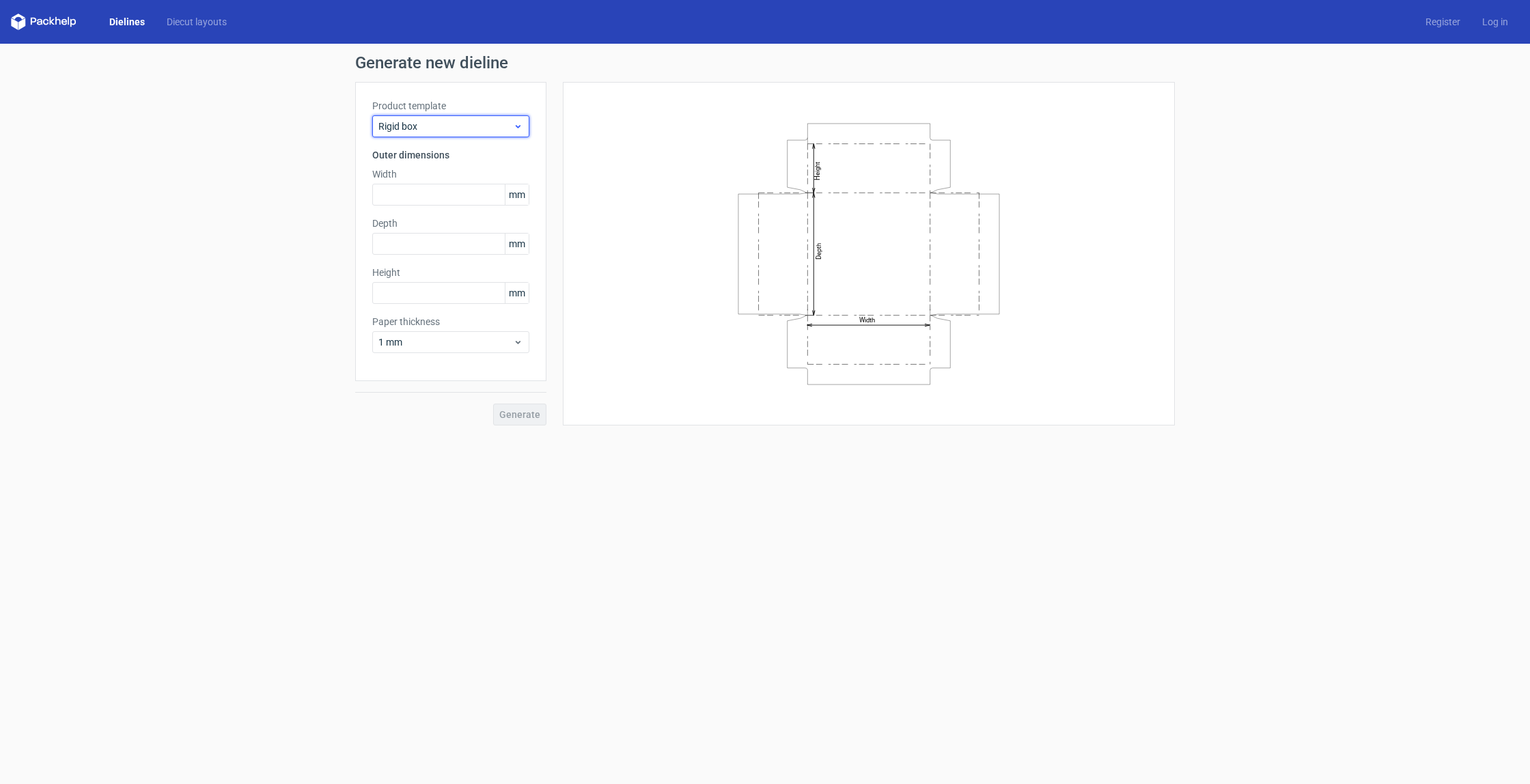
click at [456, 127] on span "Rigid box" at bounding box center [445, 127] width 135 height 14
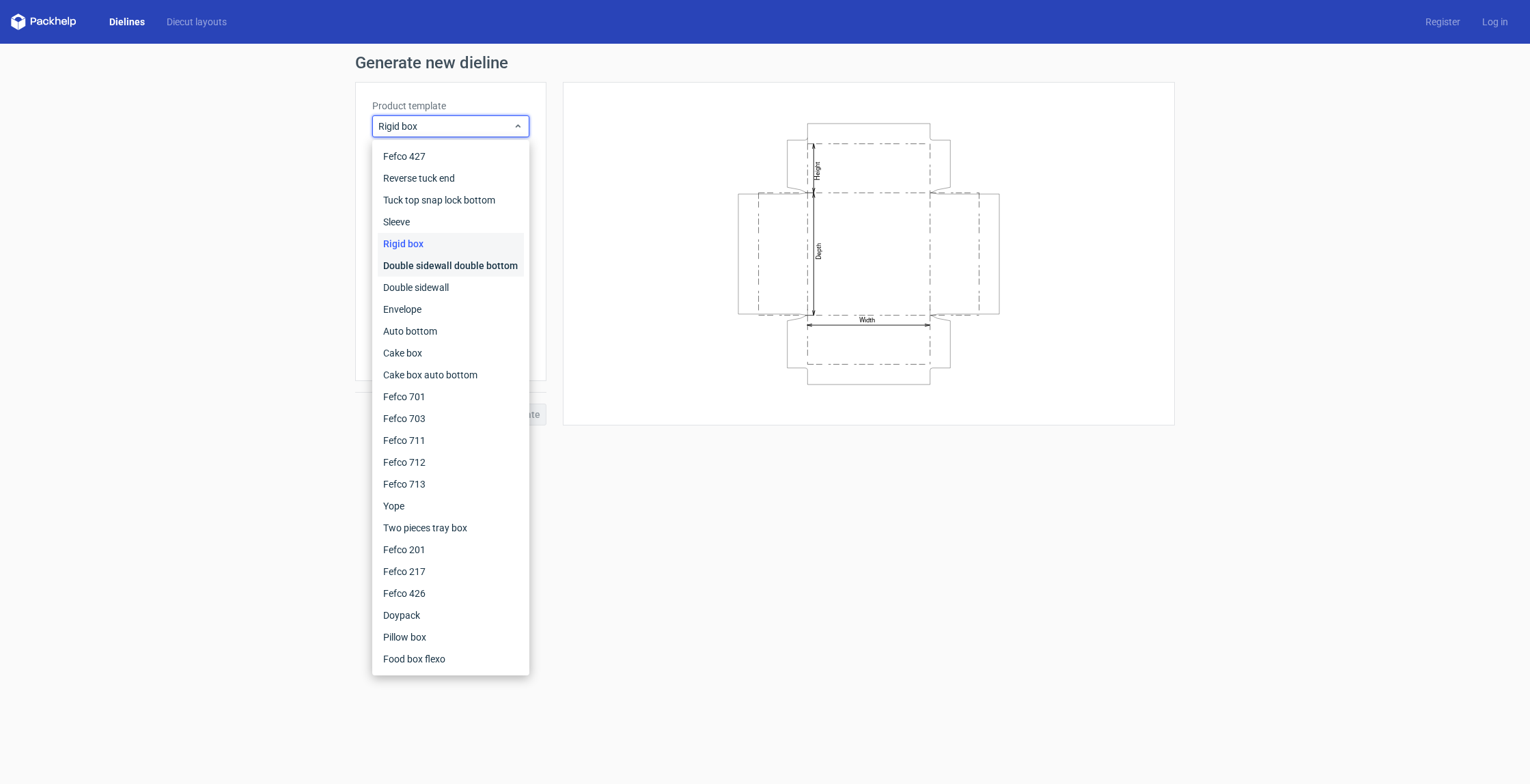
click at [466, 261] on div "Double sidewall double bottom" at bounding box center [451, 265] width 146 height 22
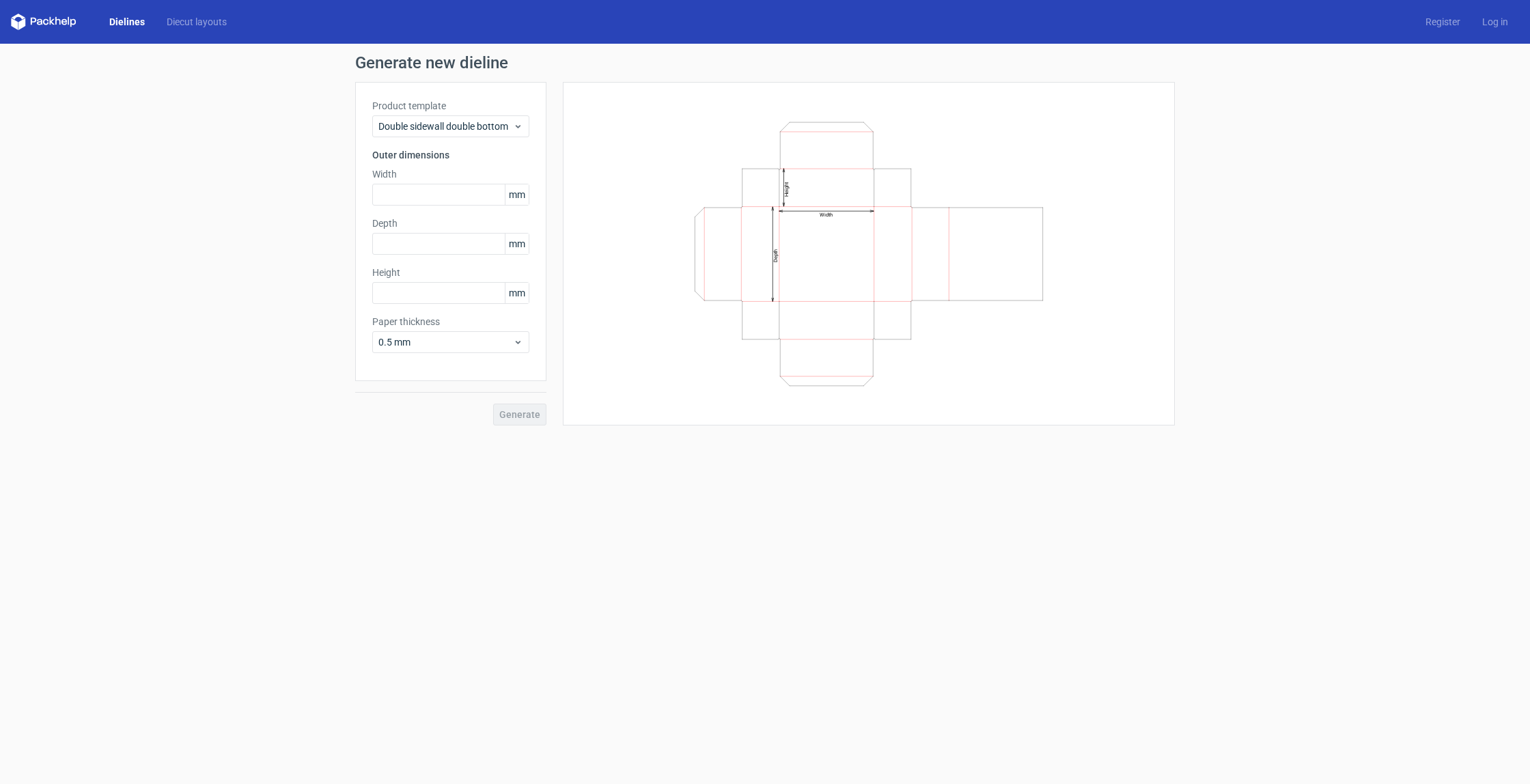
click at [438, 139] on div "Product template Double sidewall double bottom Outer dimensions Width mm Depth …" at bounding box center [451, 231] width 191 height 300
click at [440, 135] on div "Double sidewall double bottom" at bounding box center [451, 126] width 157 height 22
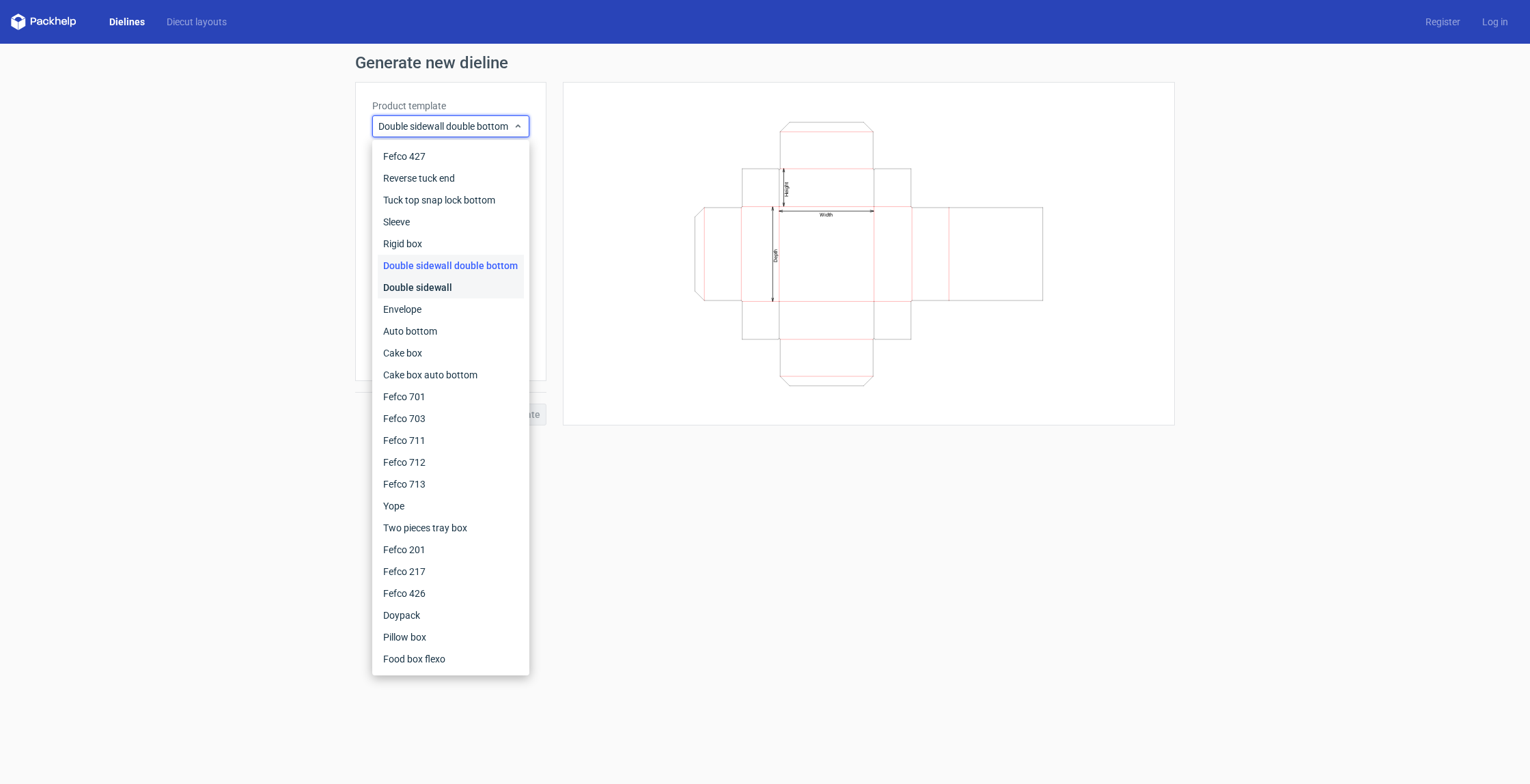
click at [437, 289] on div "Double sidewall" at bounding box center [451, 287] width 146 height 22
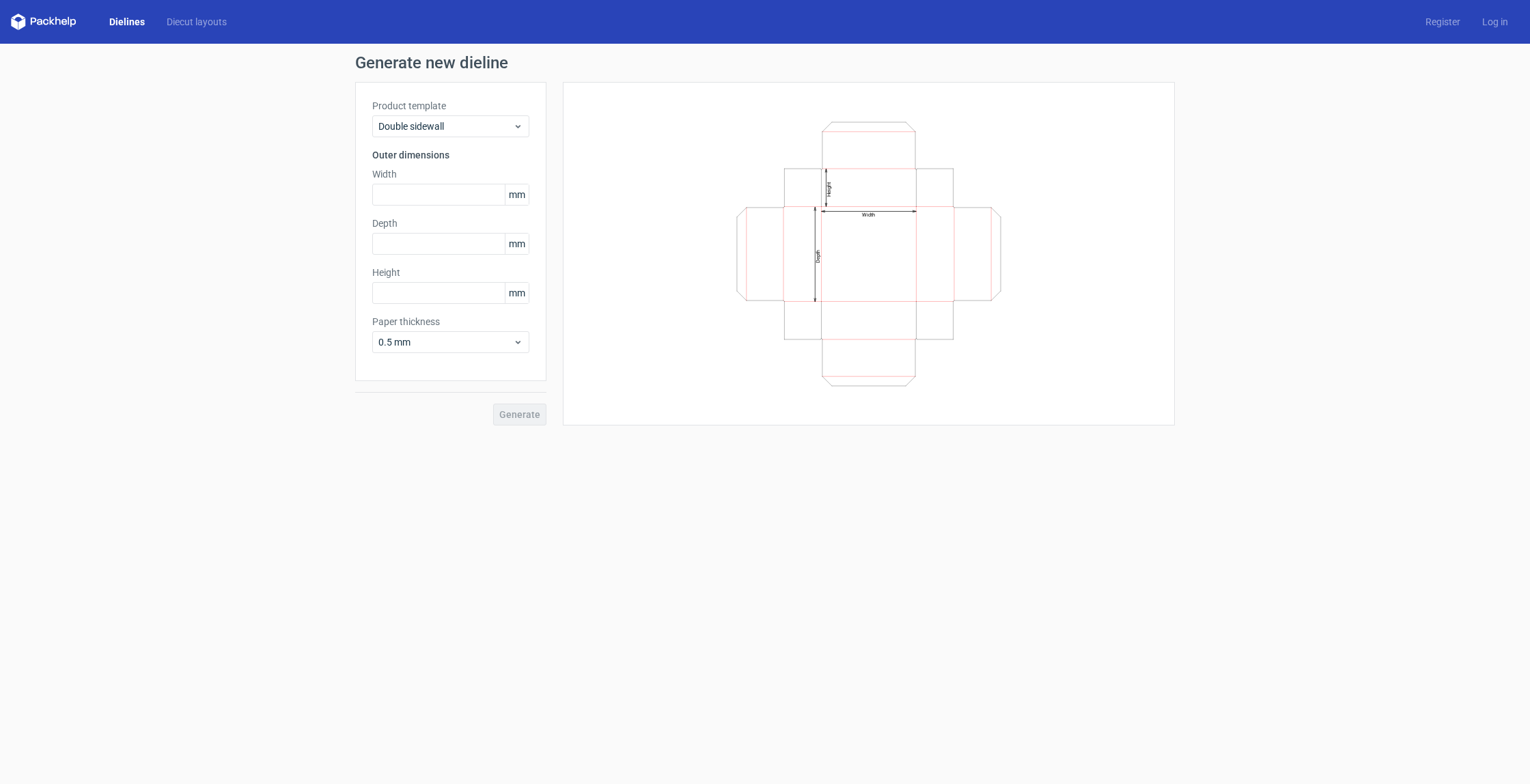
click at [465, 145] on div "Product template Double sidewall Outer dimensions Width mm Depth mm Height mm P…" at bounding box center [451, 231] width 191 height 300
click at [474, 135] on div "Double sidewall" at bounding box center [451, 126] width 157 height 22
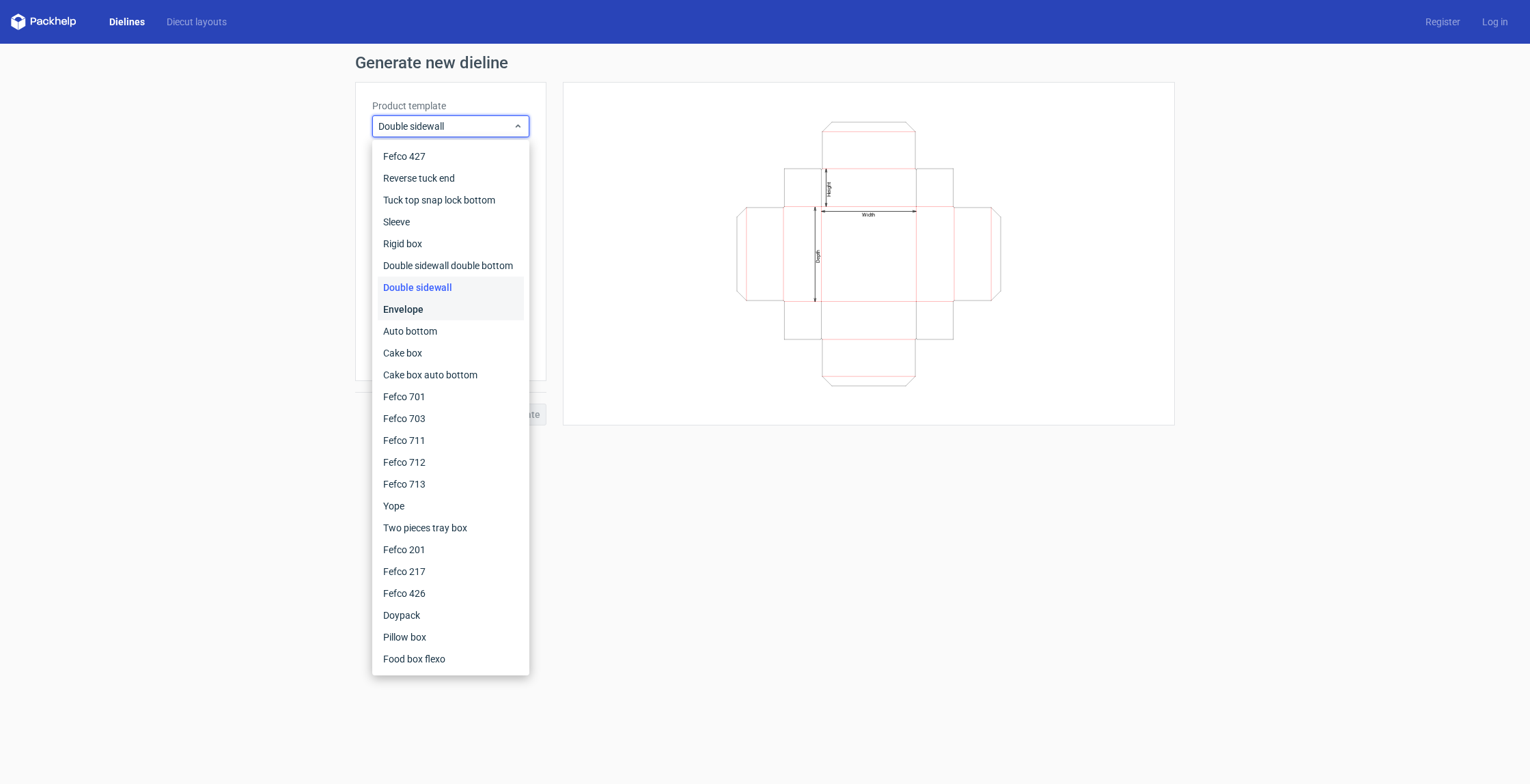
click at [443, 315] on div "Envelope" at bounding box center [451, 309] width 146 height 22
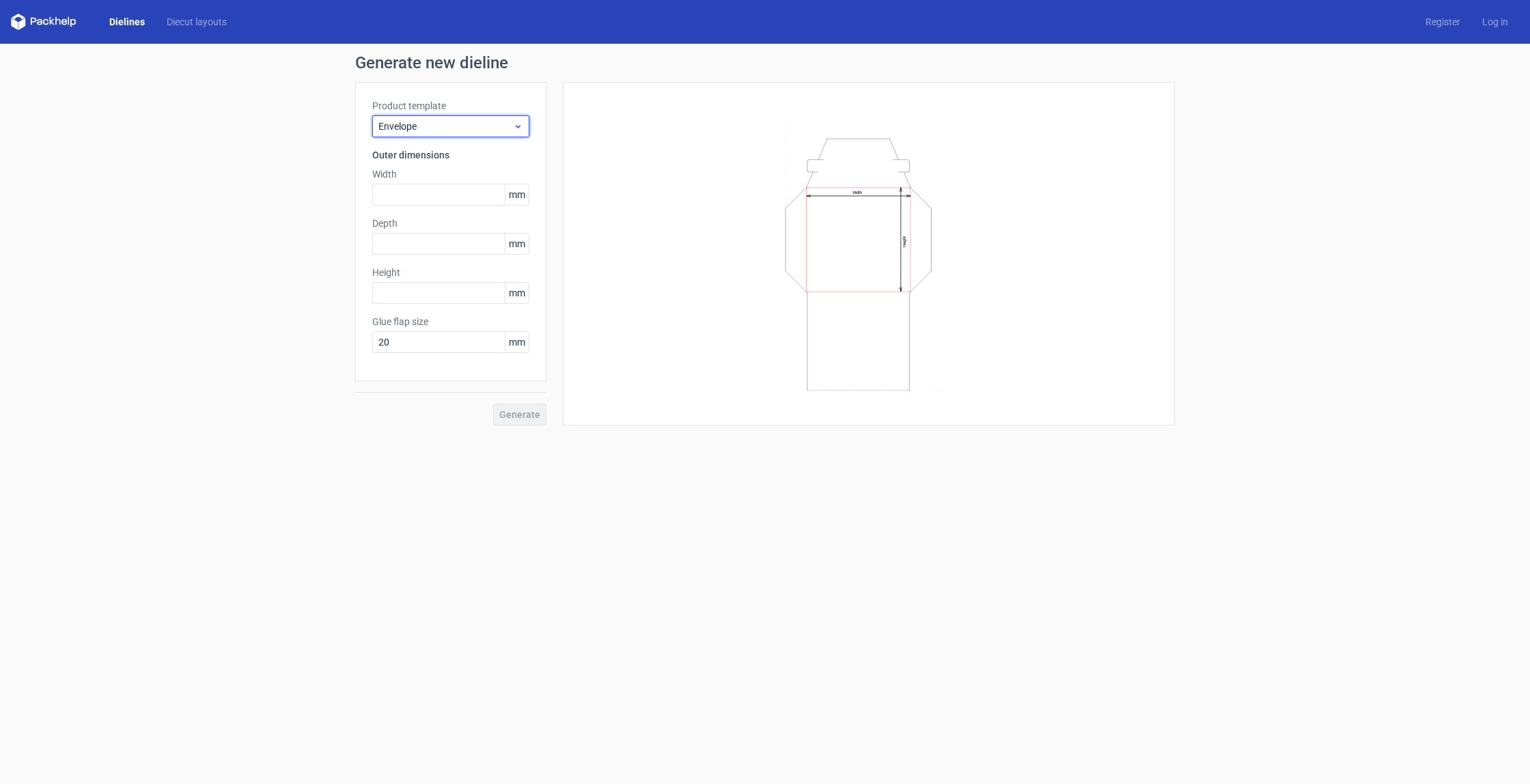
click at [463, 134] on div "Envelope" at bounding box center [451, 126] width 157 height 22
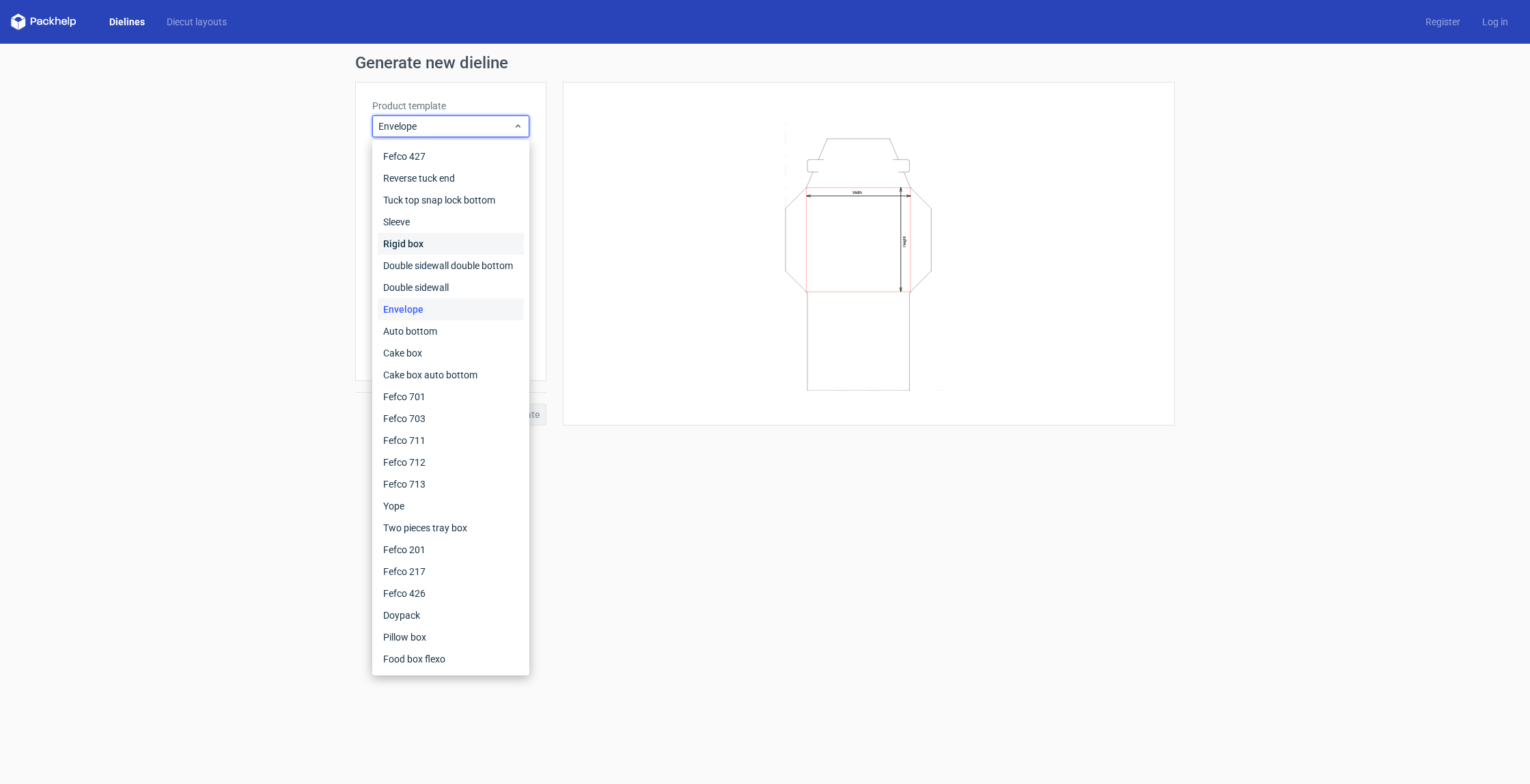
click at [445, 246] on div "Rigid box" at bounding box center [451, 243] width 146 height 22
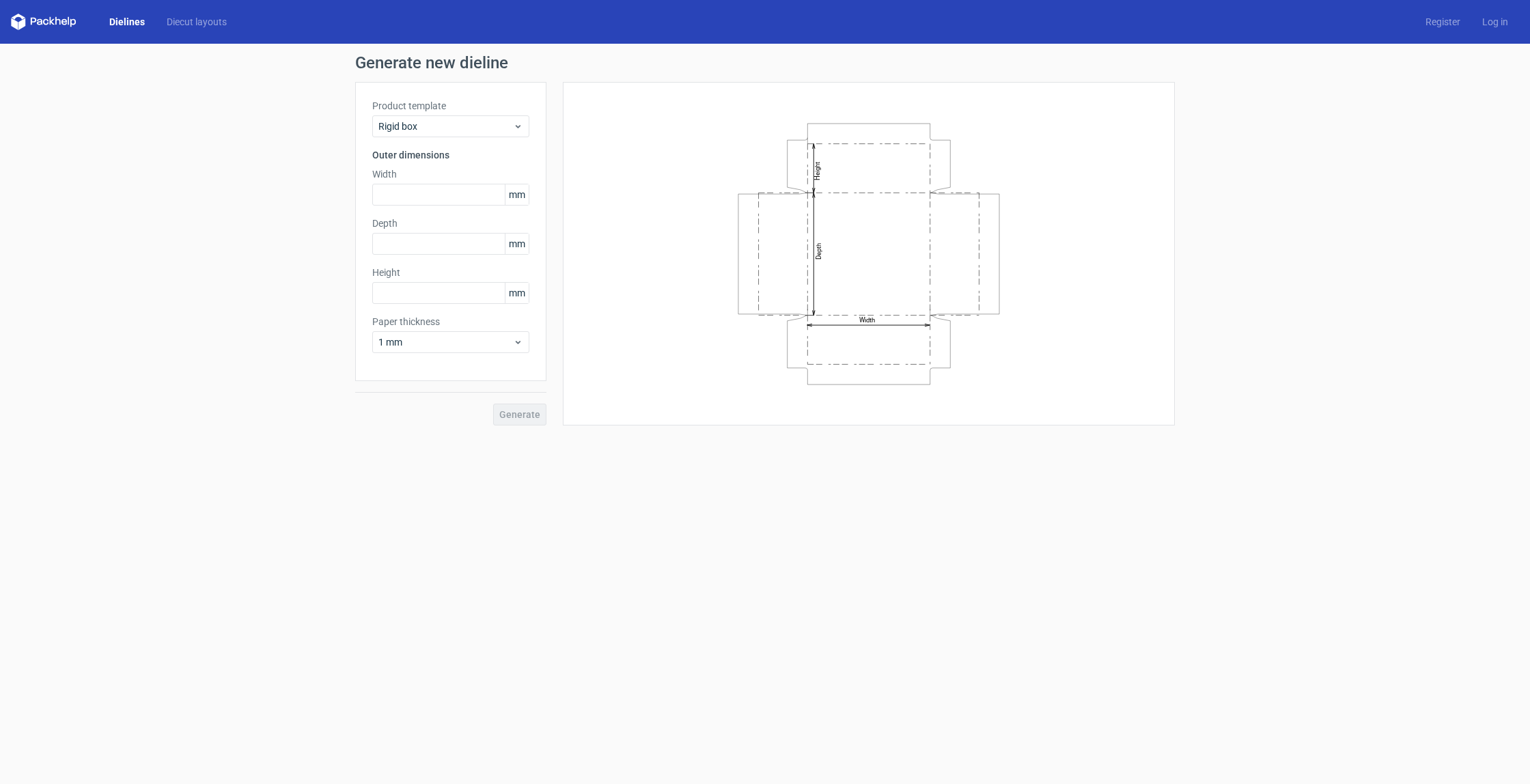
click at [502, 139] on div "Product template Rigid box Outer dimensions Width mm Depth mm Height mm Paper t…" at bounding box center [451, 231] width 191 height 300
click at [501, 135] on div "Rigid box" at bounding box center [451, 126] width 157 height 22
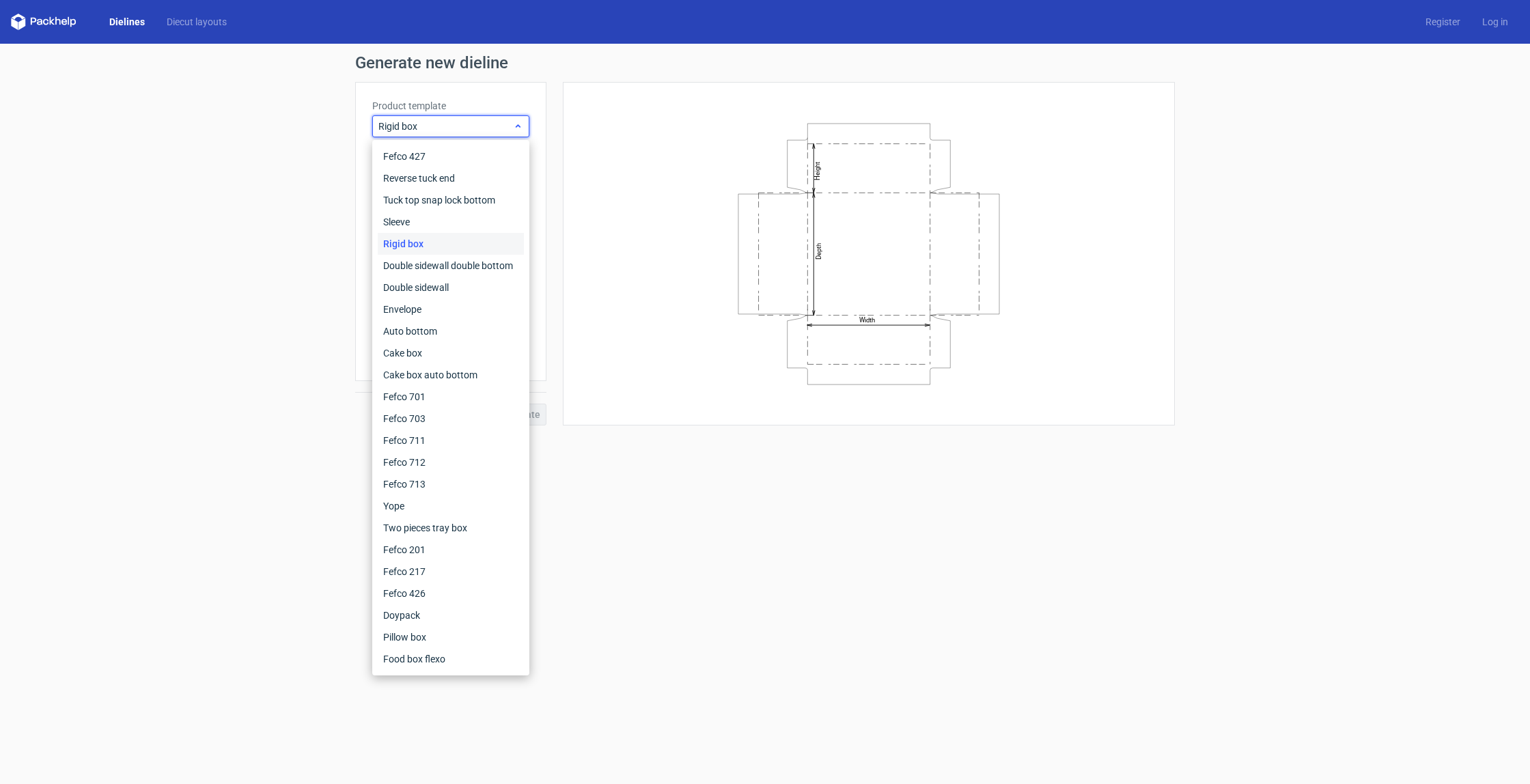
click at [501, 135] on div "Rigid box" at bounding box center [451, 126] width 157 height 22
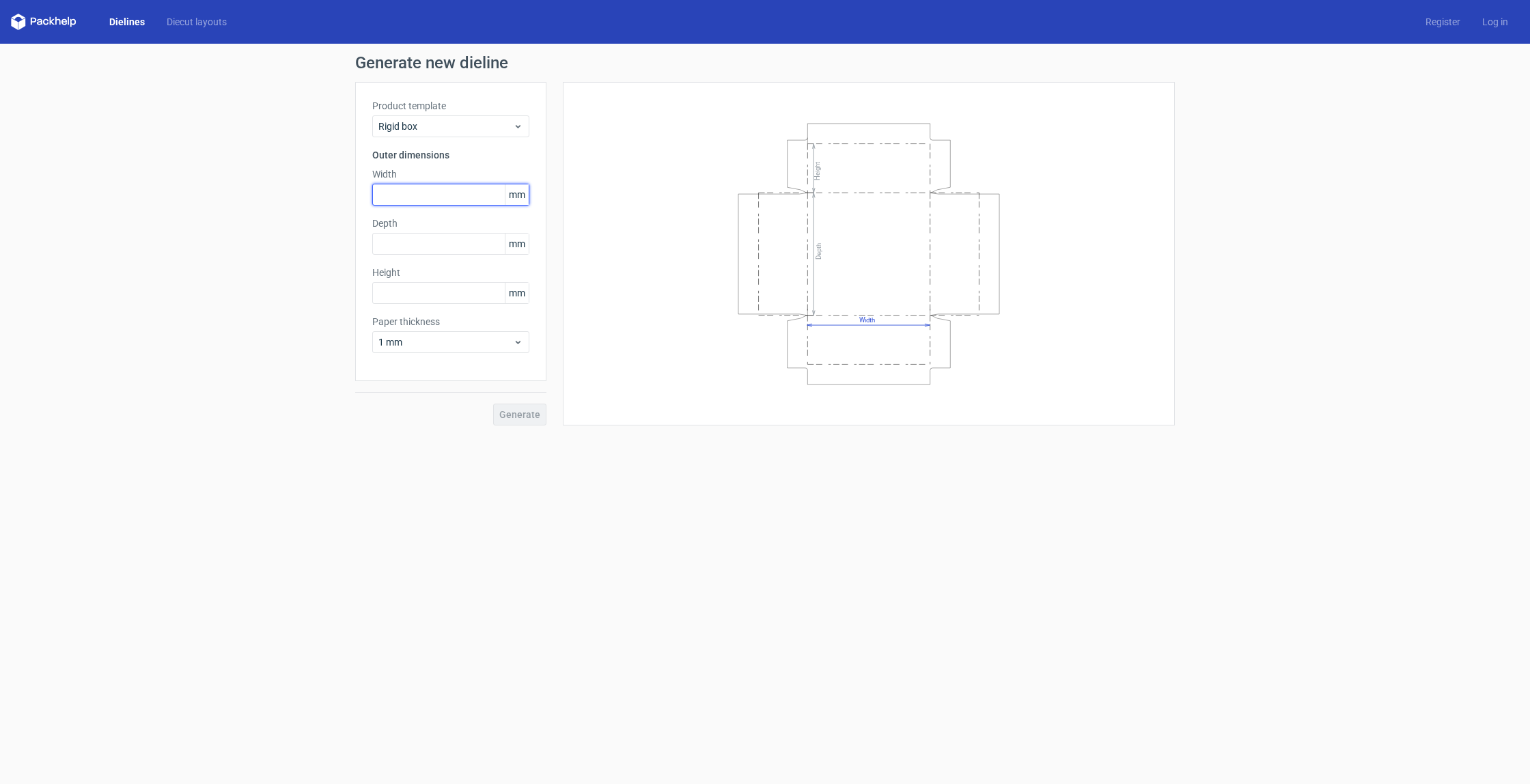
click at [421, 199] on input "text" at bounding box center [451, 194] width 157 height 22
type input "76"
click at [439, 248] on input "text" at bounding box center [451, 243] width 157 height 22
type input "76"
click at [440, 291] on input "text" at bounding box center [451, 293] width 157 height 22
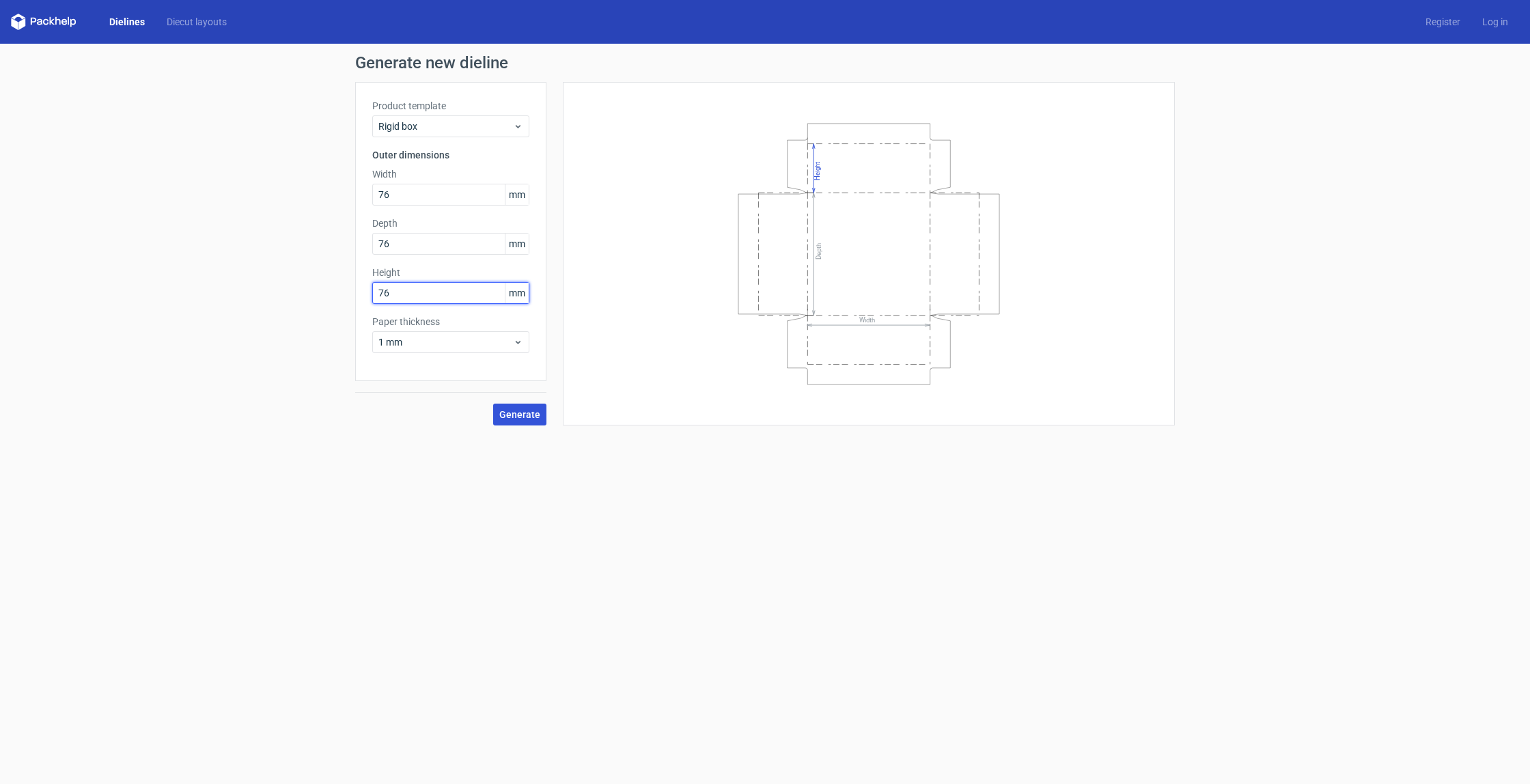
type input "76"
click at [526, 414] on span "Generate" at bounding box center [519, 414] width 41 height 10
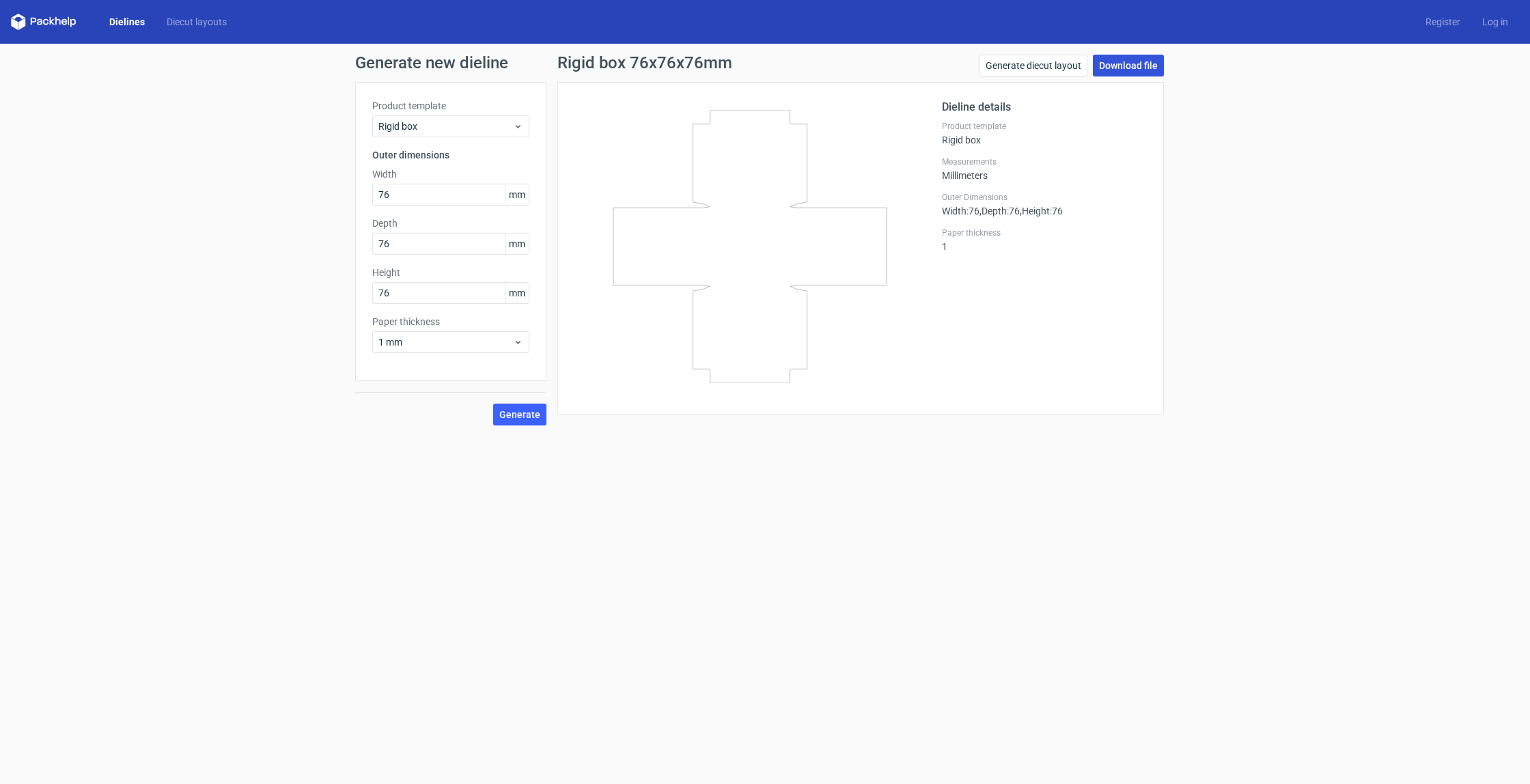
click at [1144, 60] on link "Download file" at bounding box center [1129, 65] width 71 height 22
drag, startPoint x: 403, startPoint y: 291, endPoint x: 346, endPoint y: 293, distance: 57.0
click at [346, 293] on div "Generate new dieline Product template Rigid box Outer dimensions Width 76 mm De…" at bounding box center [765, 240] width 1530 height 392
type input "1"
click at [518, 422] on div "Generate" at bounding box center [451, 426] width 191 height 44
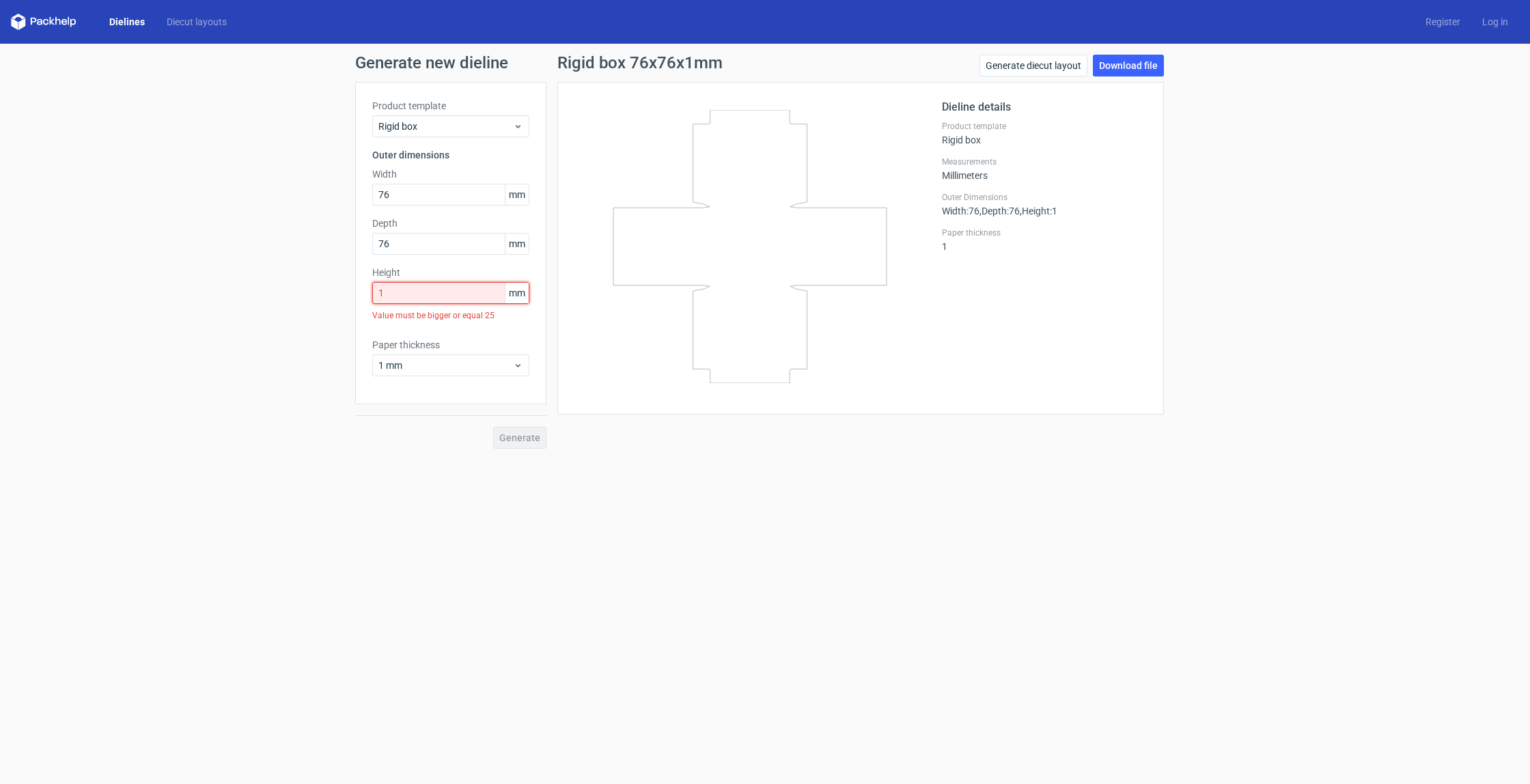
click at [456, 290] on input "1" at bounding box center [451, 293] width 157 height 22
click at [405, 299] on input "1" at bounding box center [451, 293] width 157 height 22
type input "25"
click at [493, 404] on button "Generate" at bounding box center [519, 414] width 53 height 22
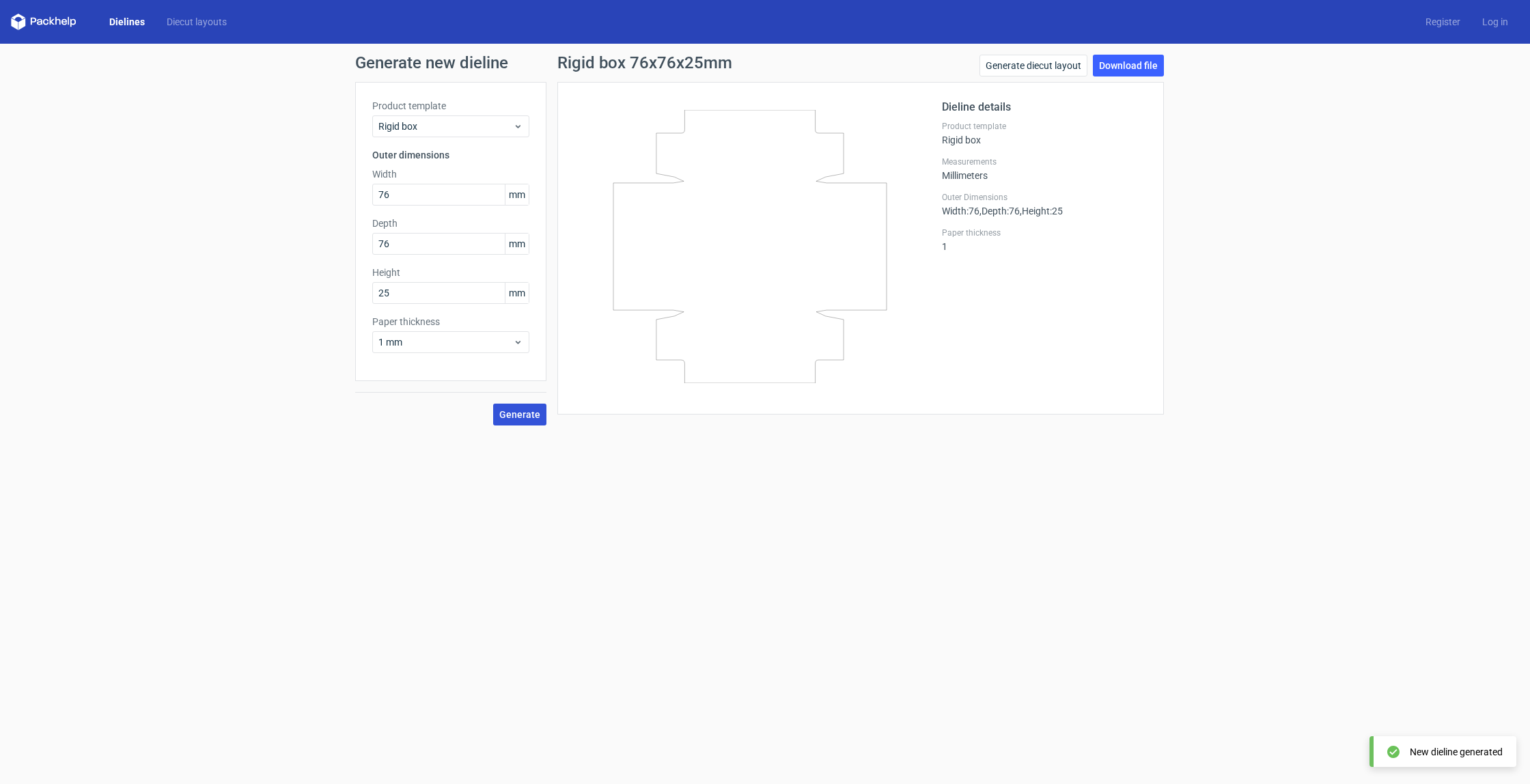
click at [524, 418] on span "Generate" at bounding box center [519, 414] width 41 height 10
click at [1123, 66] on link "Download file" at bounding box center [1129, 65] width 71 height 22
click at [407, 195] on input "76" at bounding box center [451, 194] width 157 height 22
drag, startPoint x: 397, startPoint y: 295, endPoint x: 318, endPoint y: 293, distance: 79.0
click at [318, 293] on div "Generate new dieline Product template Rigid box Outer dimensions Width 76 mm De…" at bounding box center [765, 240] width 1530 height 392
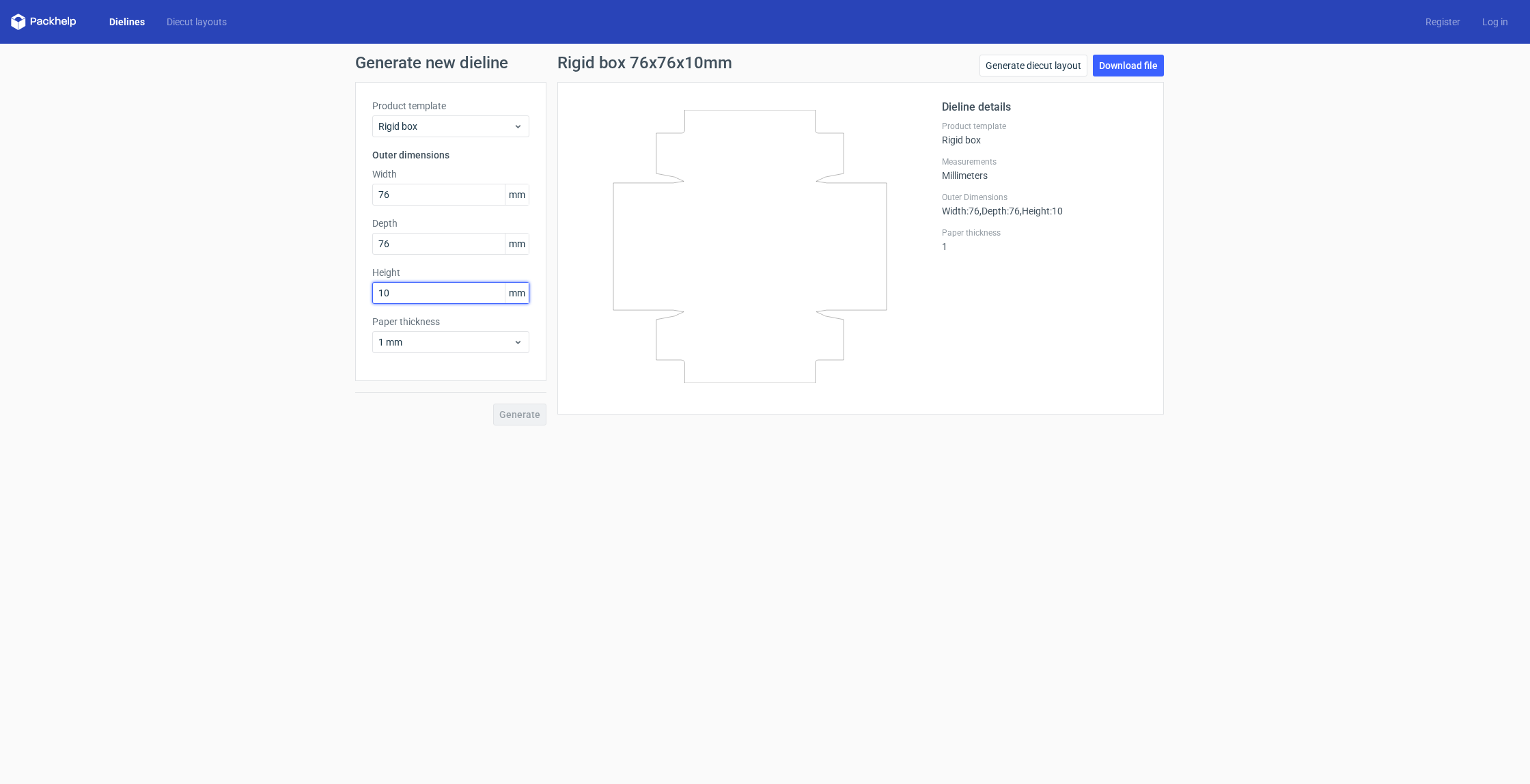
type input "10"
click at [374, 269] on label "Height" at bounding box center [451, 273] width 157 height 14
click at [465, 271] on label "Height" at bounding box center [451, 273] width 157 height 14
click at [520, 297] on span "mm" at bounding box center [517, 293] width 24 height 21
drag, startPoint x: 397, startPoint y: 194, endPoint x: 183, endPoint y: 163, distance: 216.2
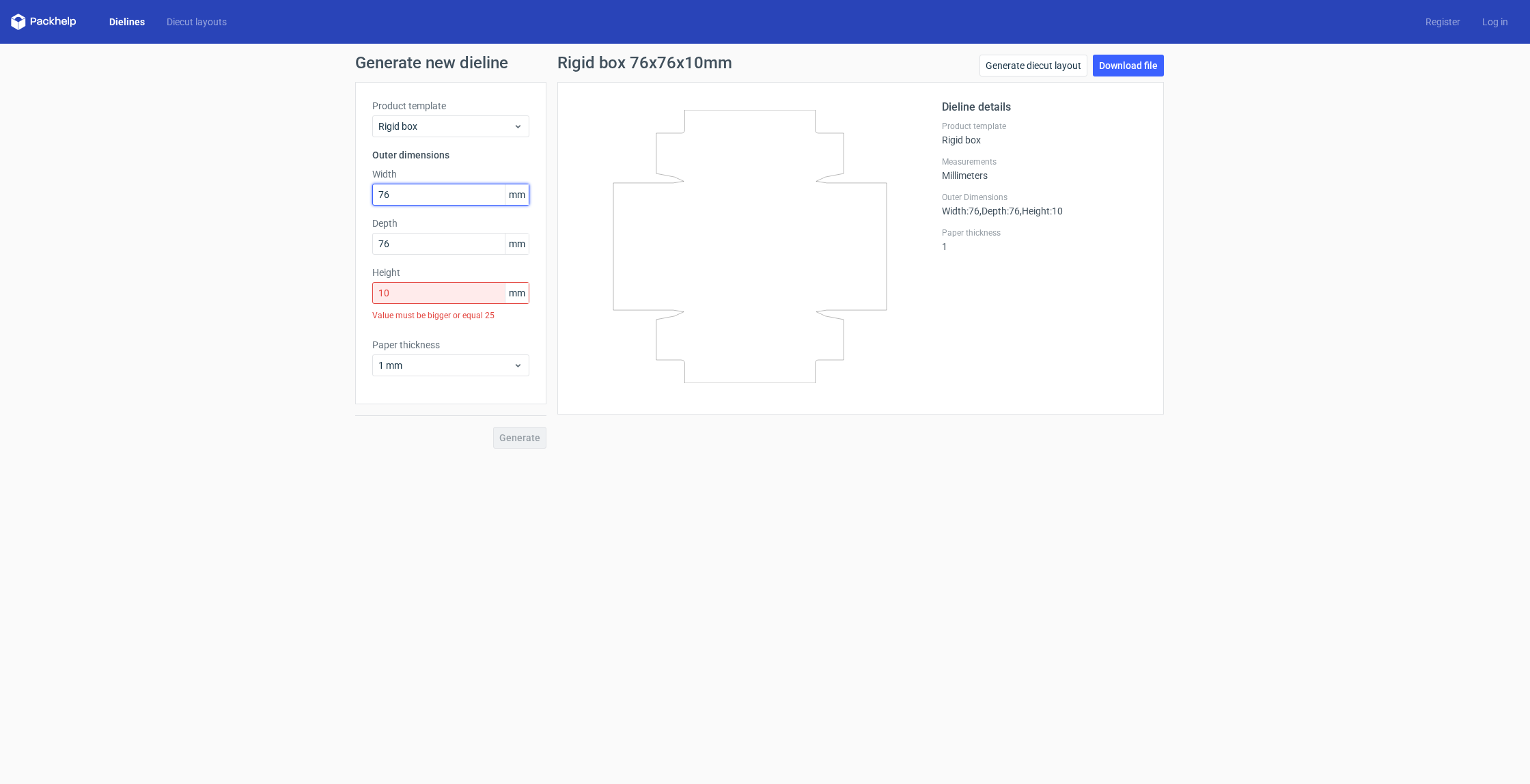
click at [183, 163] on div "Generate new dieline Product template Rigid box Outer dimensions Width 76 mm De…" at bounding box center [765, 251] width 1530 height 416
drag, startPoint x: 395, startPoint y: 194, endPoint x: 314, endPoint y: 184, distance: 81.6
click at [314, 184] on div "Generate new dieline Product template Rigid box Outer dimensions Width 76 mm De…" at bounding box center [765, 251] width 1530 height 416
type input "40"
drag, startPoint x: 432, startPoint y: 300, endPoint x: 241, endPoint y: 277, distance: 192.4
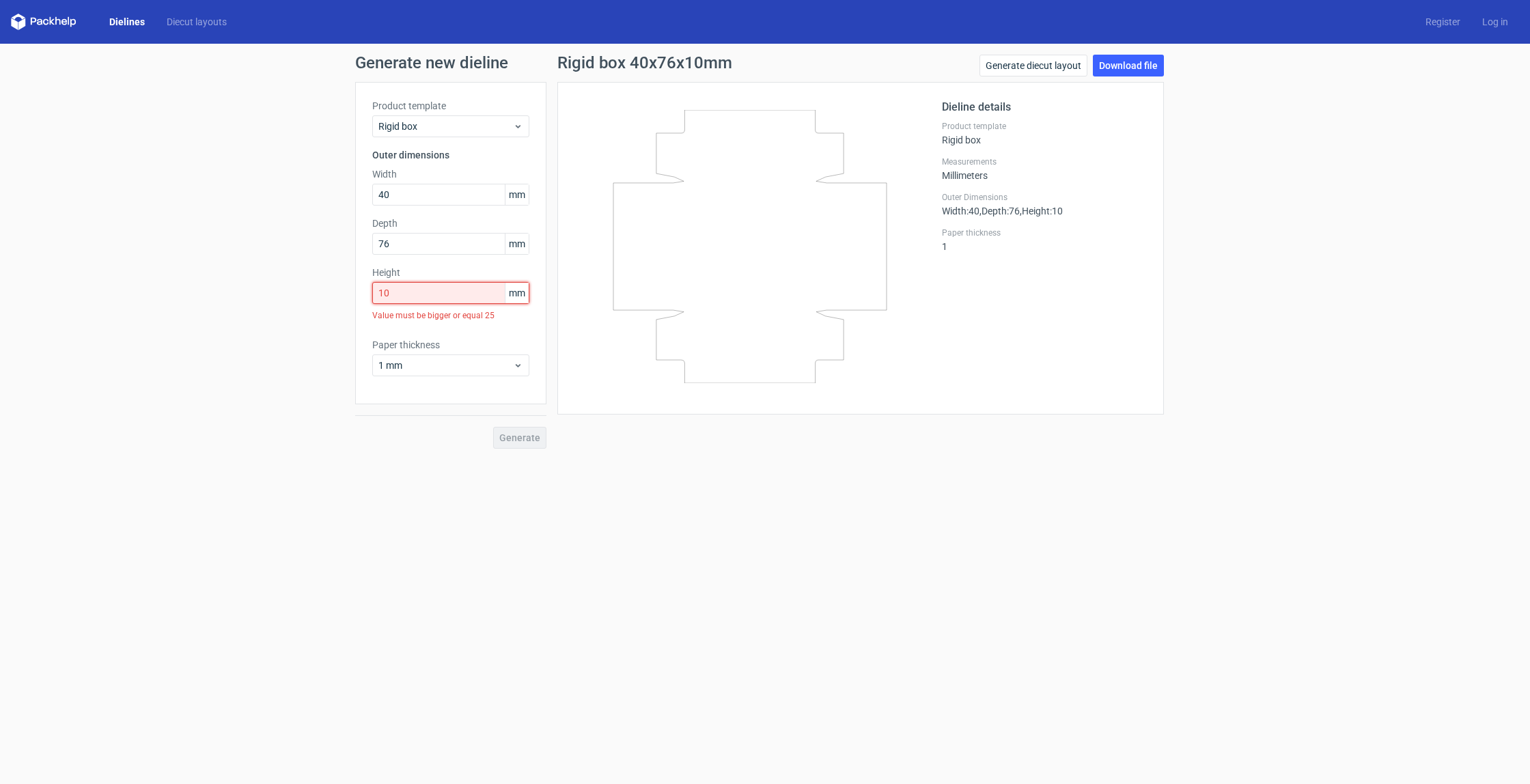
click at [241, 277] on div "Generate new dieline Product template Rigid box Outer dimensions Width 40 mm De…" at bounding box center [765, 251] width 1530 height 416
type input "40"
drag, startPoint x: 420, startPoint y: 196, endPoint x: 322, endPoint y: 189, distance: 98.2
click at [322, 189] on div "Generate new dieline Product template Rigid box Outer dimensions Width 40 mm De…" at bounding box center [765, 240] width 1530 height 392
type input "30"
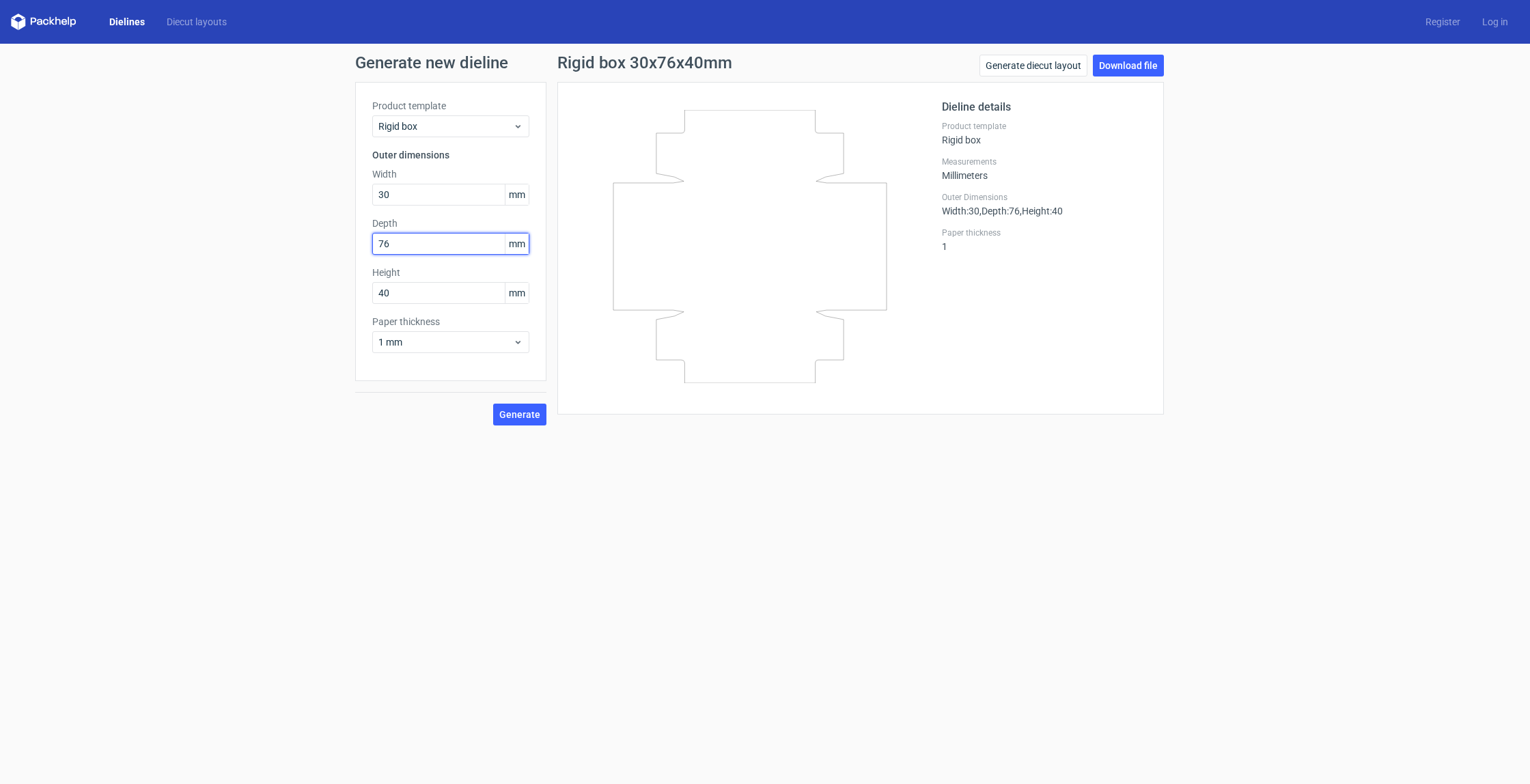
click at [453, 240] on input "76" at bounding box center [451, 243] width 157 height 22
type input "7"
type input "30"
click at [527, 414] on span "Generate" at bounding box center [519, 414] width 41 height 10
click at [524, 410] on span "Generate" at bounding box center [519, 414] width 41 height 10
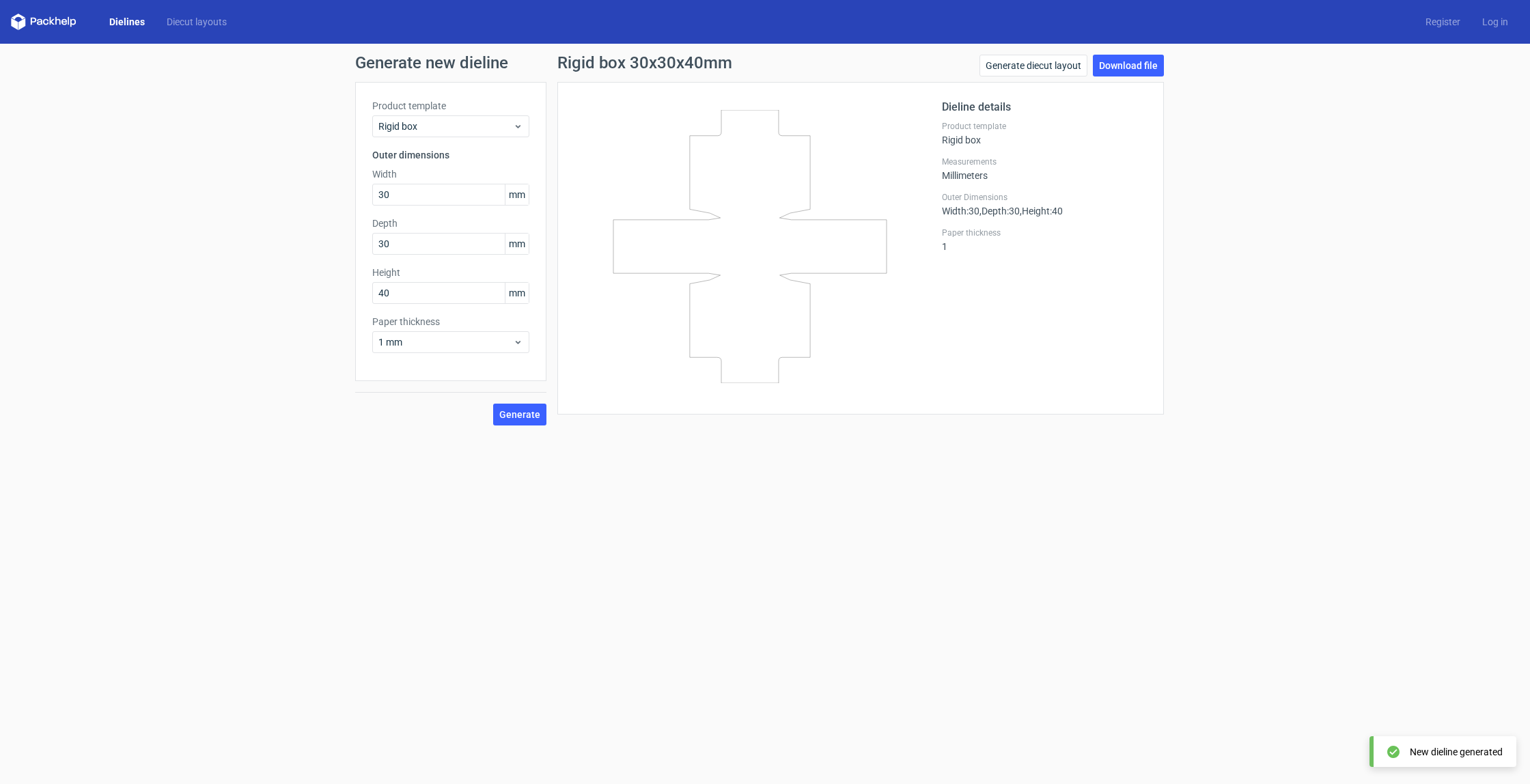
click at [1441, 763] on div "New dieline generated" at bounding box center [1442, 751] width 147 height 30
click at [1131, 54] on div "Generate new dieline Product template Rigid box Outer dimensions Width 30 mm De…" at bounding box center [765, 240] width 1530 height 392
click at [1125, 56] on link "Download file" at bounding box center [1129, 65] width 71 height 22
click at [462, 138] on div "Product template Rigid box Outer dimensions Width 30 mm Depth 30 mm Height 40 m…" at bounding box center [451, 231] width 191 height 300
click at [463, 128] on span "Rigid box" at bounding box center [445, 127] width 135 height 14
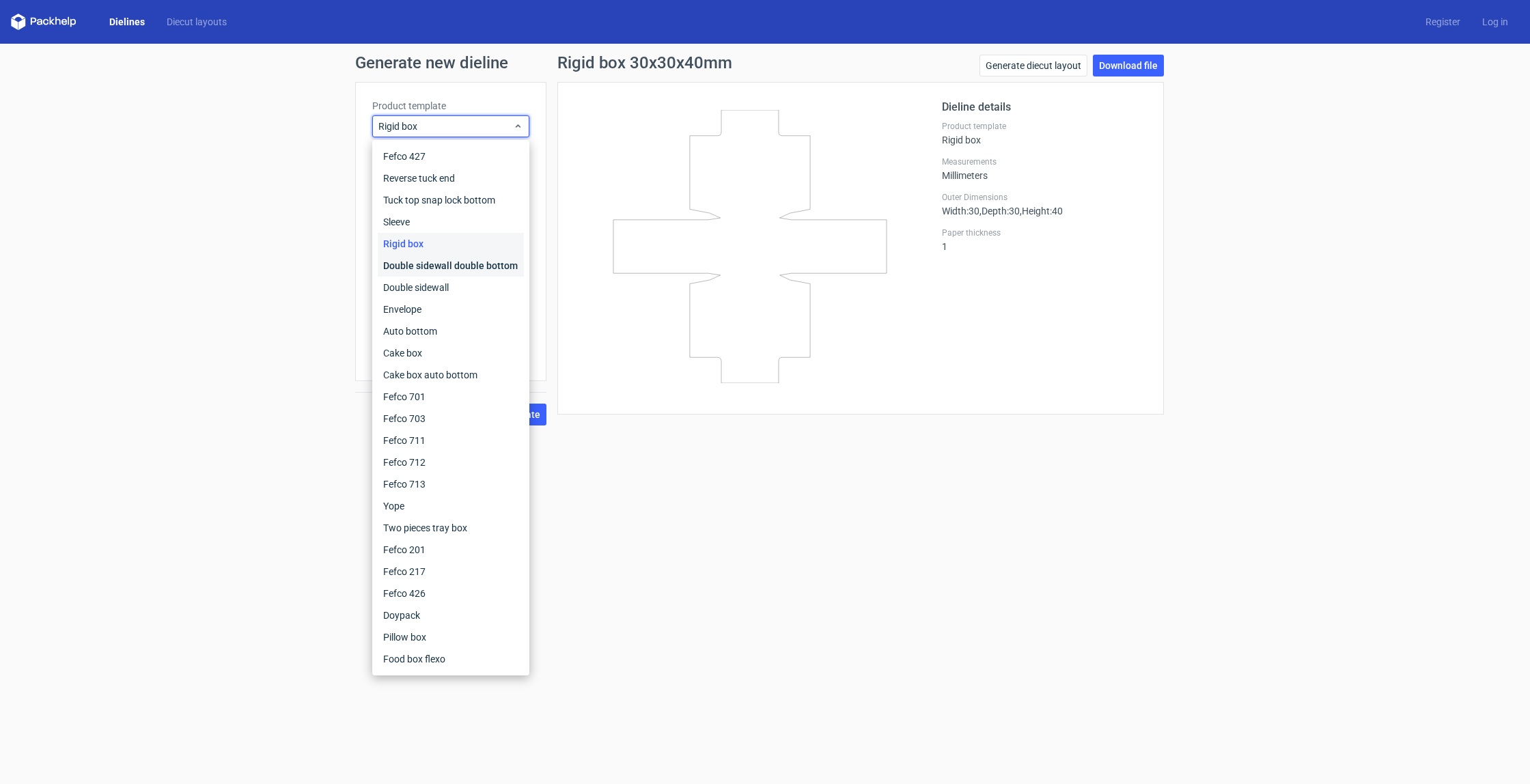
click at [425, 267] on div "Double sidewall double bottom" at bounding box center [451, 265] width 146 height 22
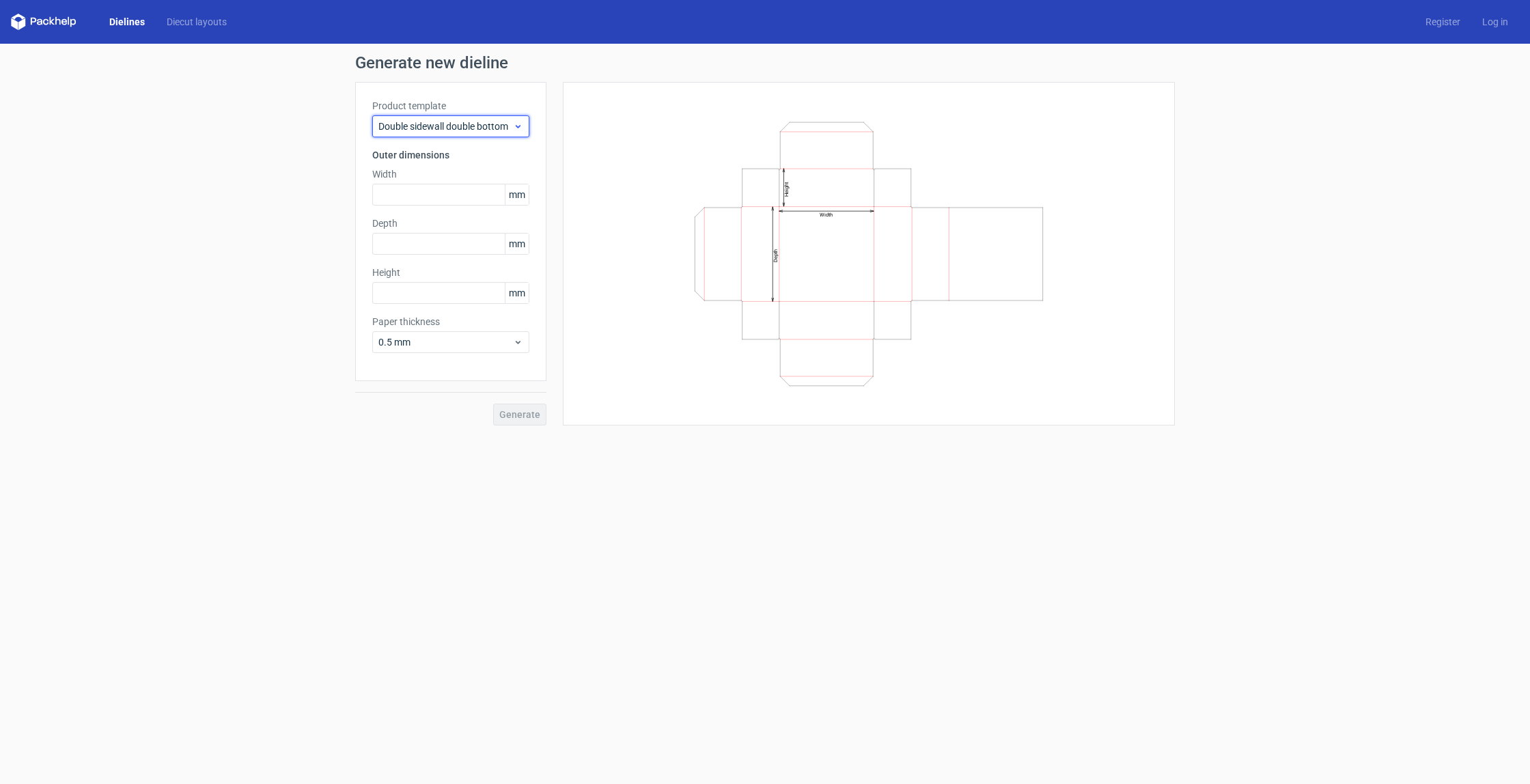
click at [468, 135] on div "Double sidewall double bottom" at bounding box center [451, 126] width 157 height 22
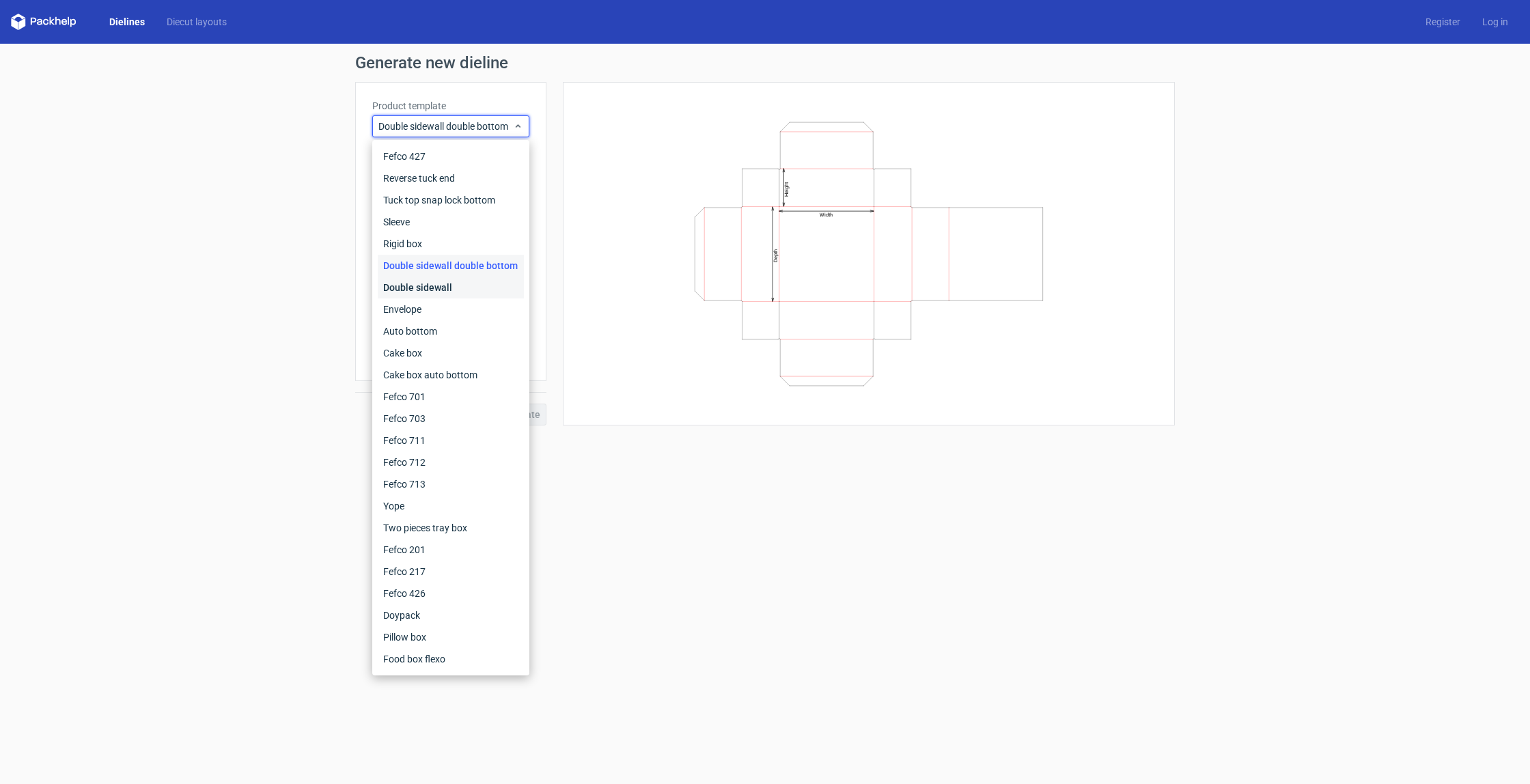
click at [451, 287] on div "Double sidewall" at bounding box center [451, 287] width 146 height 22
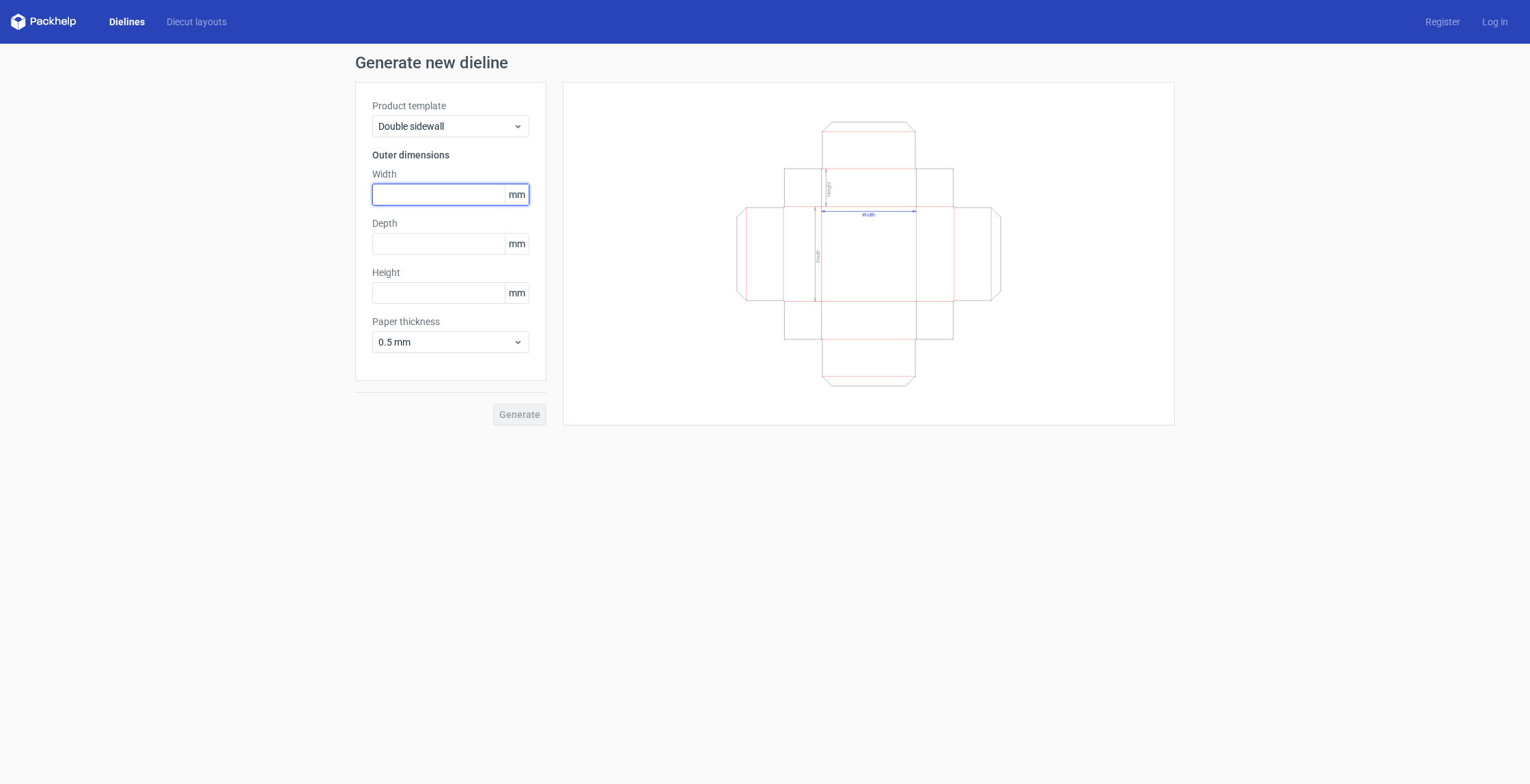
click at [458, 191] on input "text" at bounding box center [451, 194] width 157 height 22
type input "30"
click at [427, 245] on input "text" at bounding box center [451, 243] width 157 height 22
type input "30"
click at [409, 287] on input "text" at bounding box center [451, 293] width 157 height 22
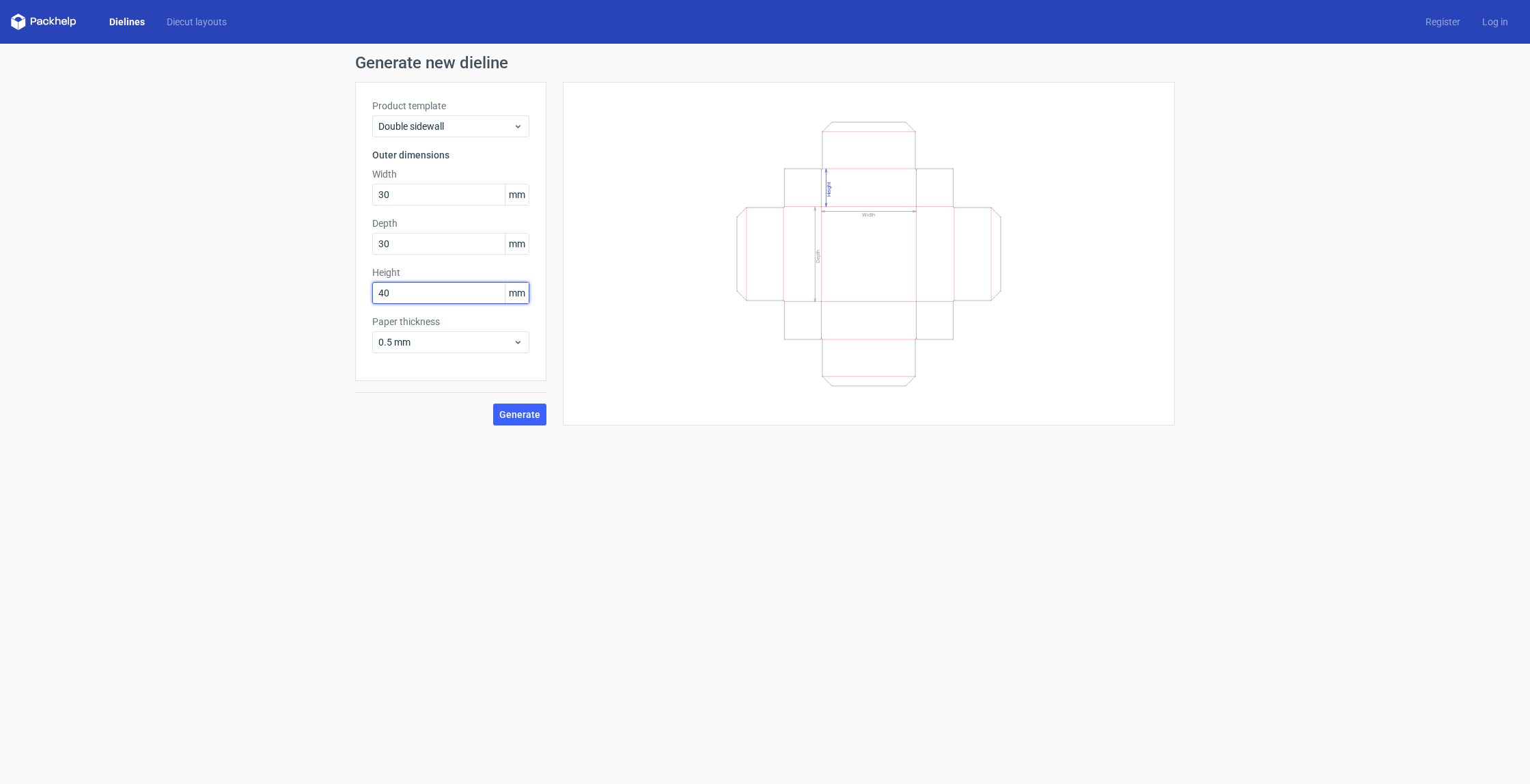
type input "40"
click at [527, 416] on span "Generate" at bounding box center [519, 414] width 41 height 10
click at [395, 124] on span "Double sidewall" at bounding box center [445, 127] width 135 height 14
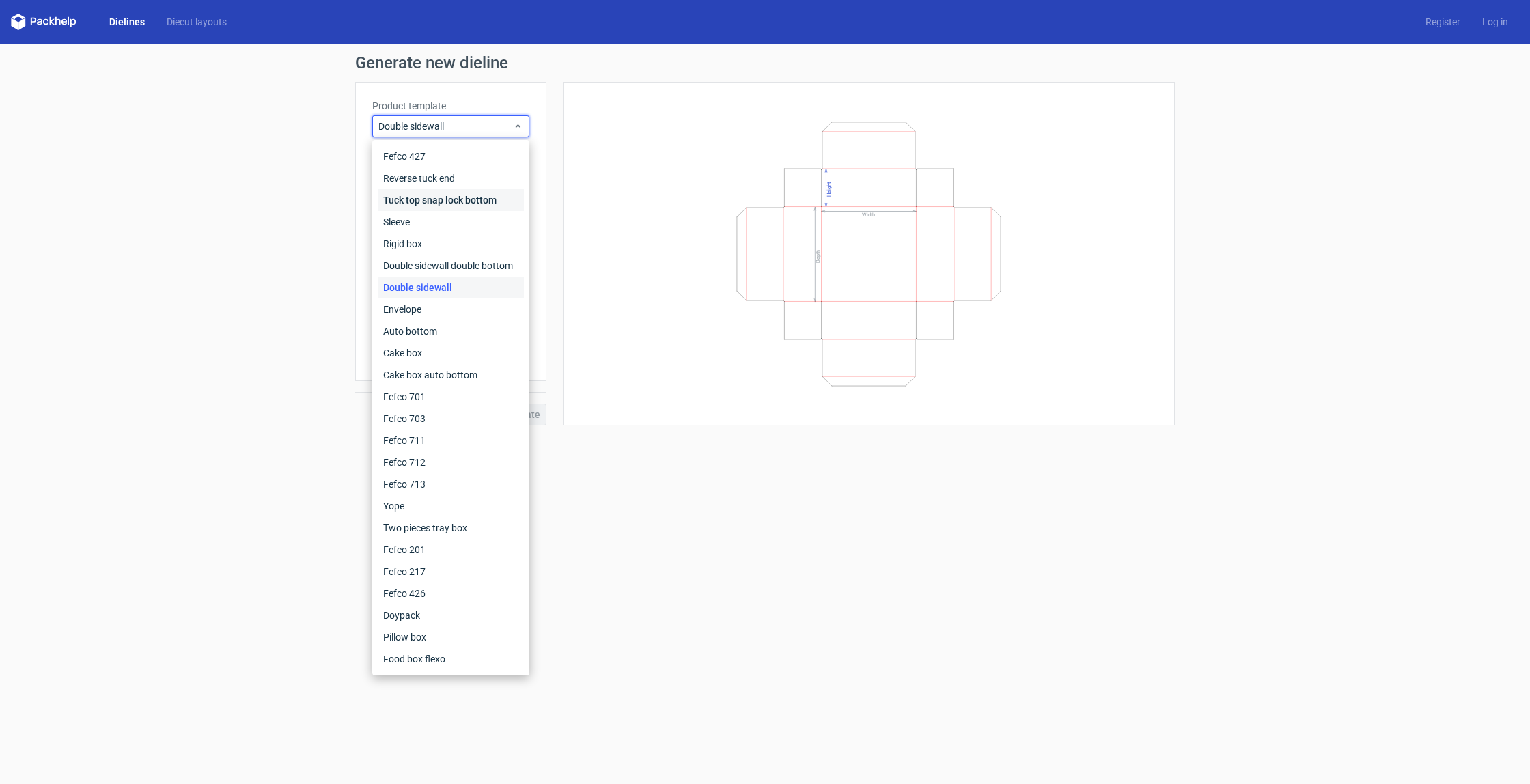
click at [441, 190] on div "Tuck top snap lock bottom" at bounding box center [451, 200] width 146 height 22
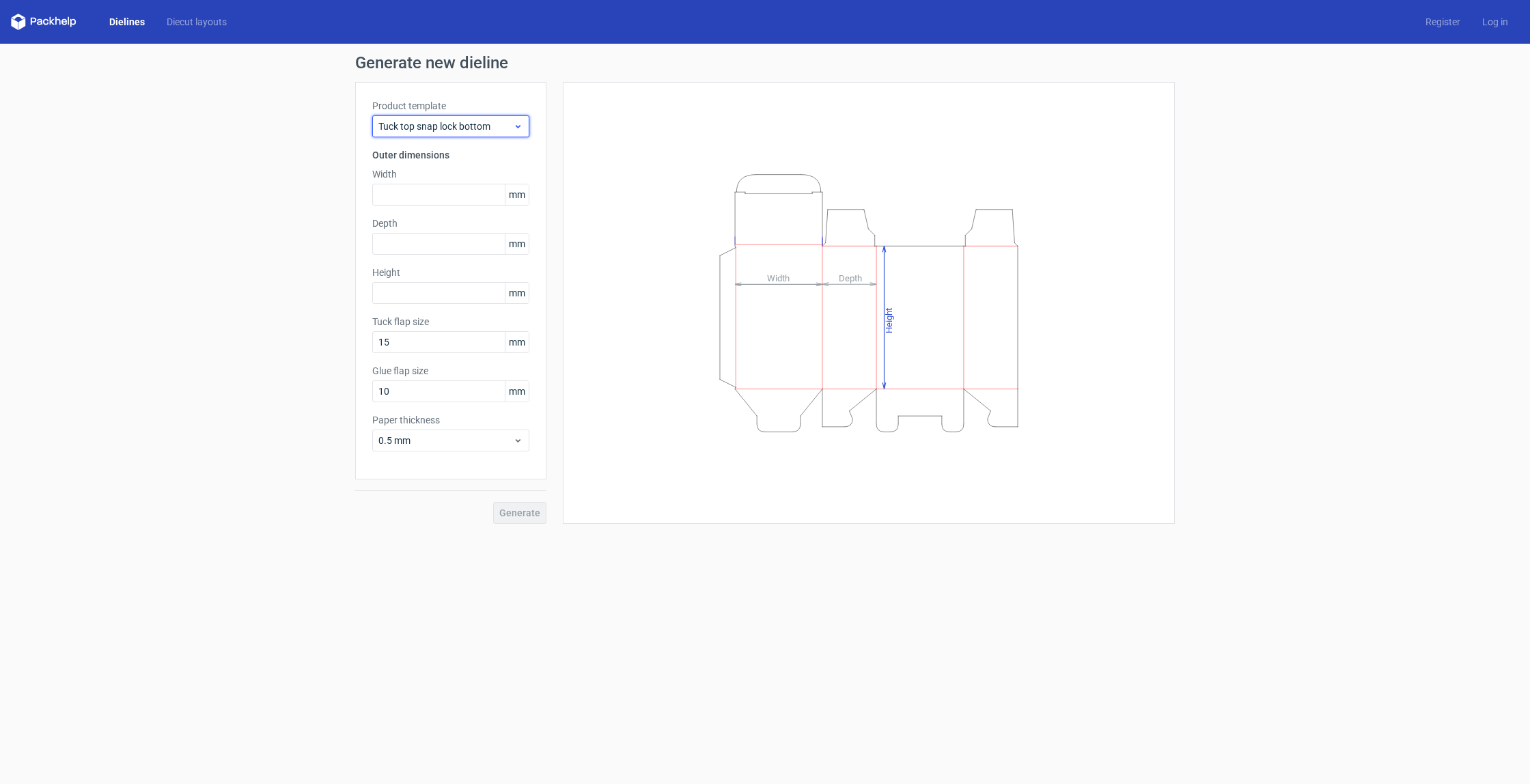
click at [462, 134] on div "Tuck top snap lock bottom" at bounding box center [451, 126] width 157 height 22
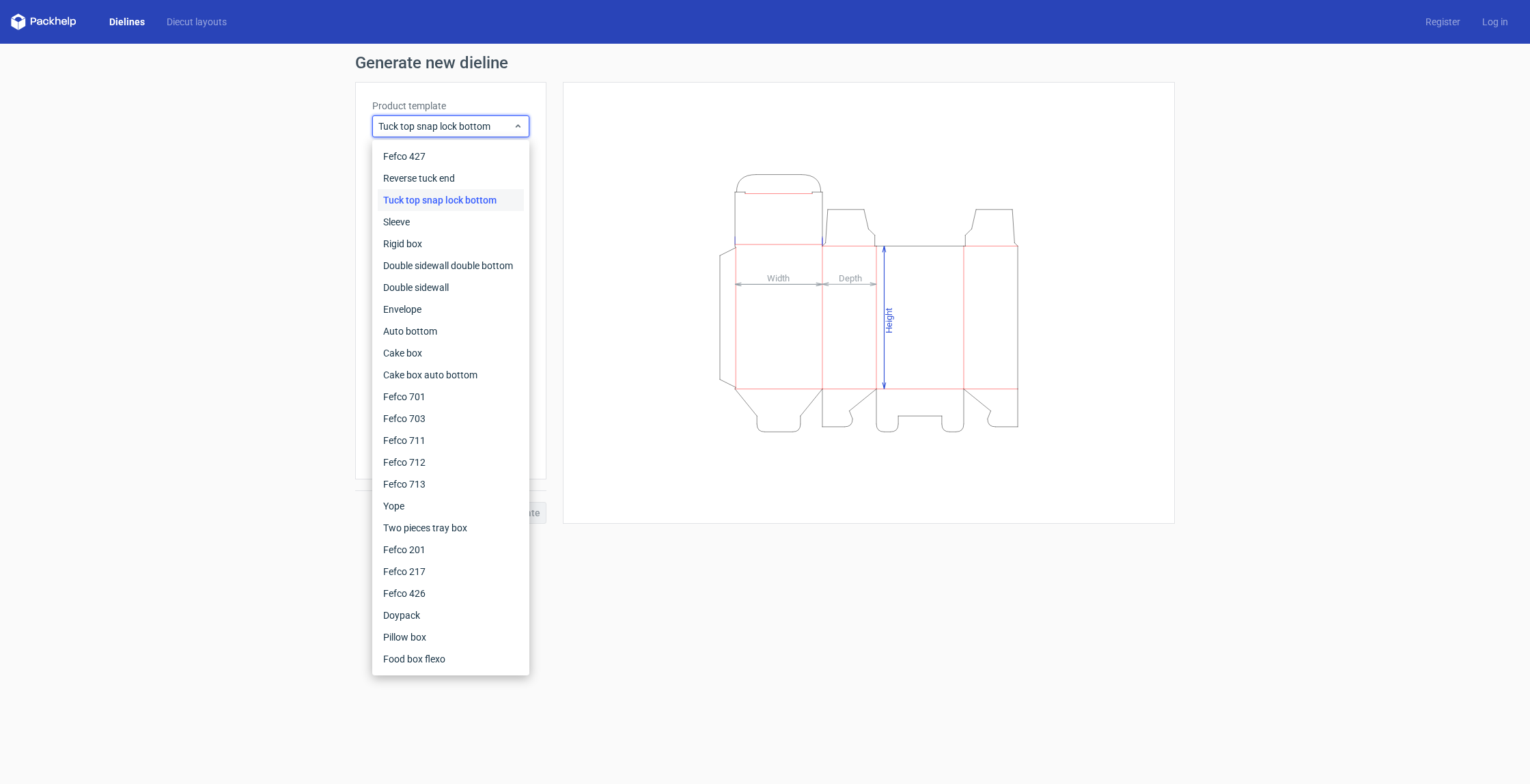
click at [210, 190] on div "Generate new dieline Product template Tuck top snap lock bottom Outer dimension…" at bounding box center [765, 289] width 1530 height 491
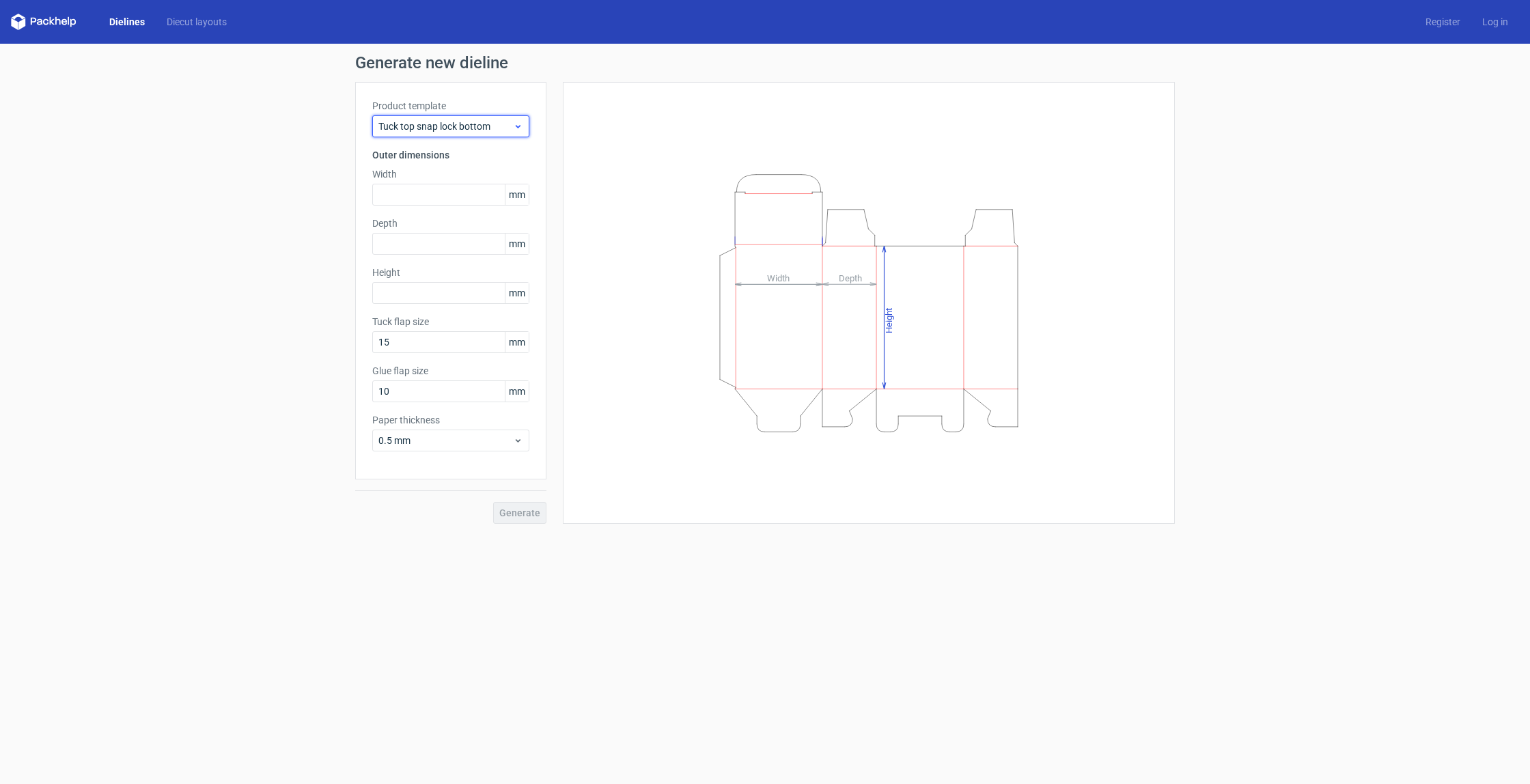
click at [424, 127] on span "Tuck top snap lock bottom" at bounding box center [445, 127] width 135 height 14
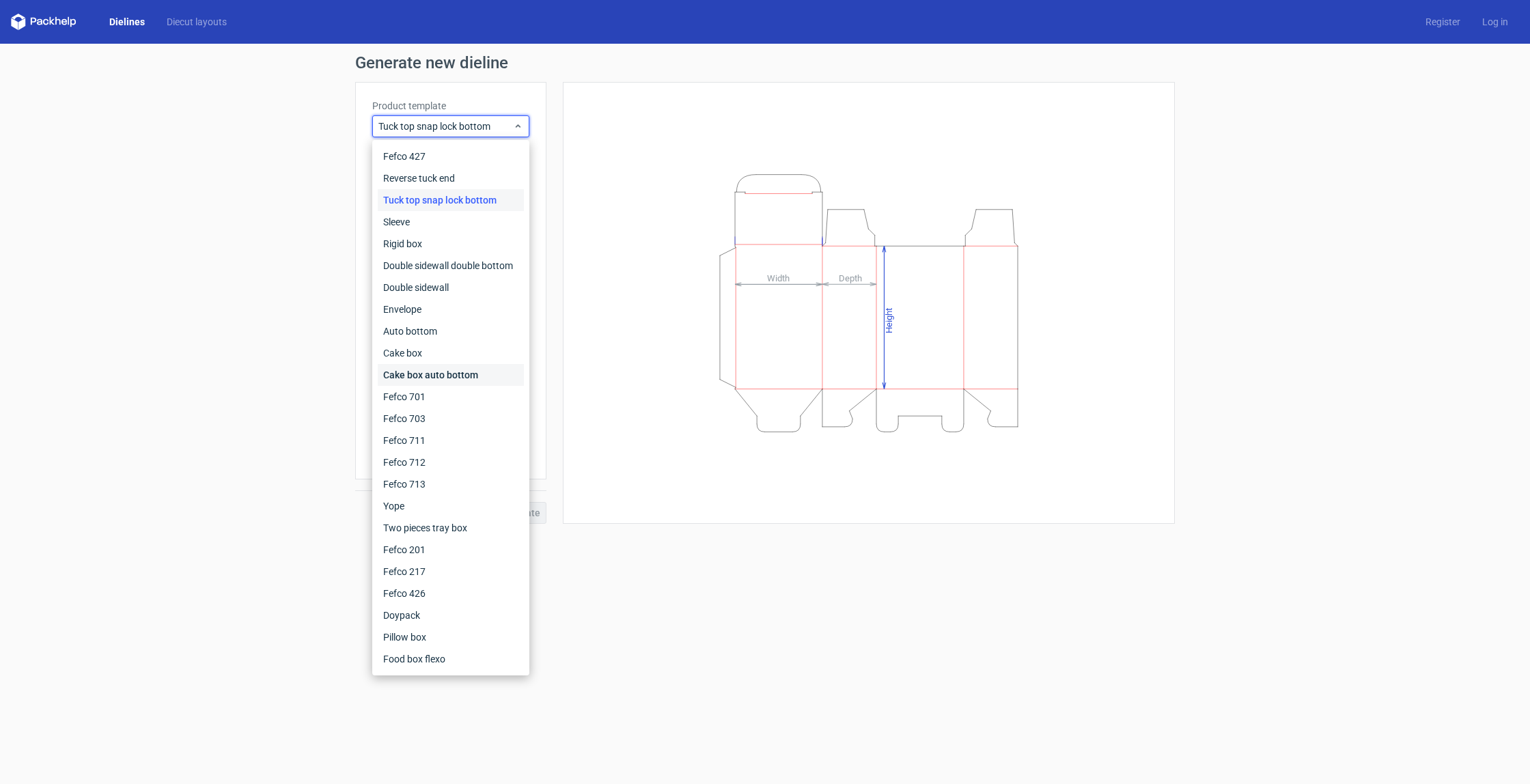
click at [446, 372] on div "Cake box auto bottom" at bounding box center [451, 374] width 146 height 22
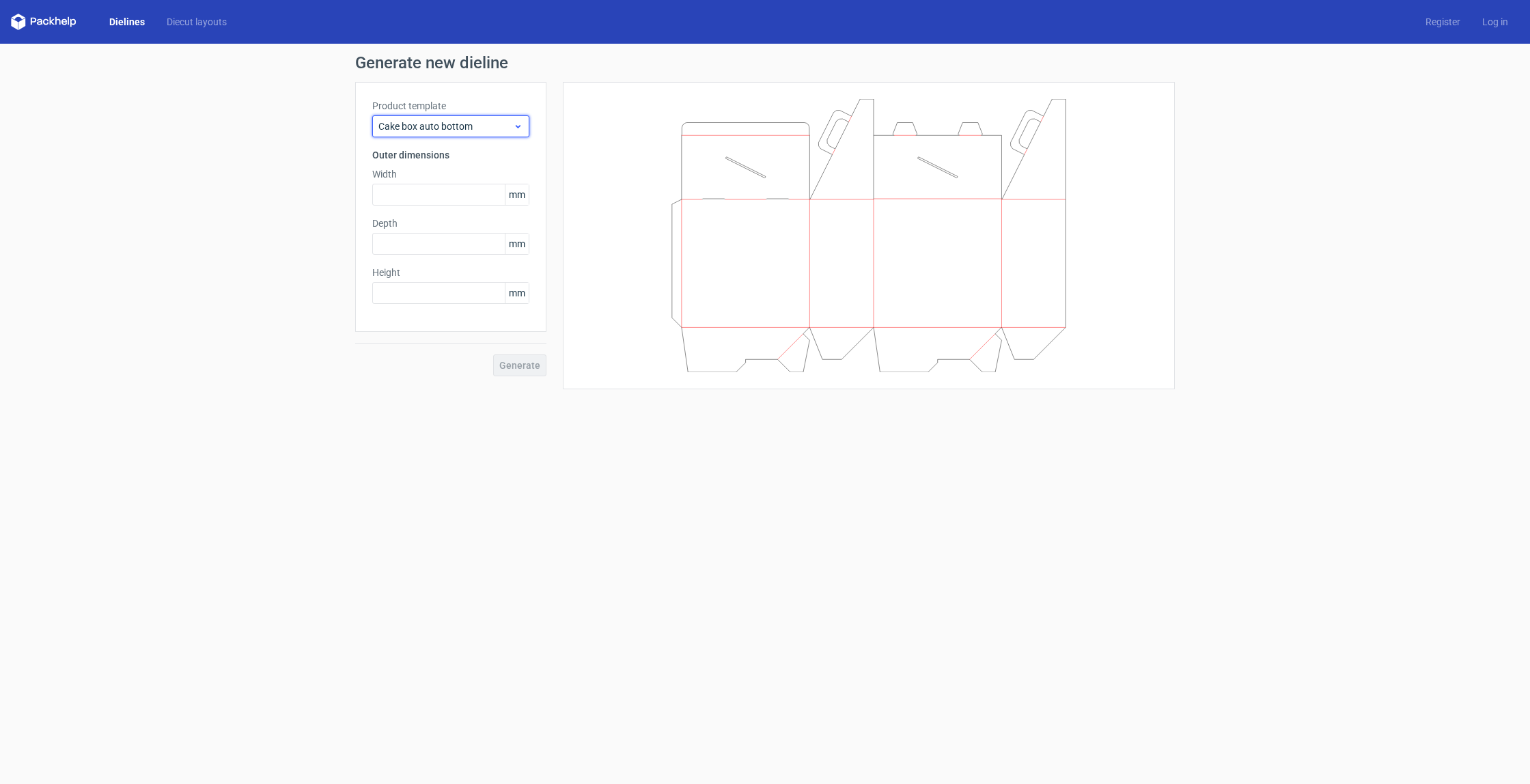
click at [465, 128] on span "Cake box auto bottom" at bounding box center [445, 127] width 135 height 14
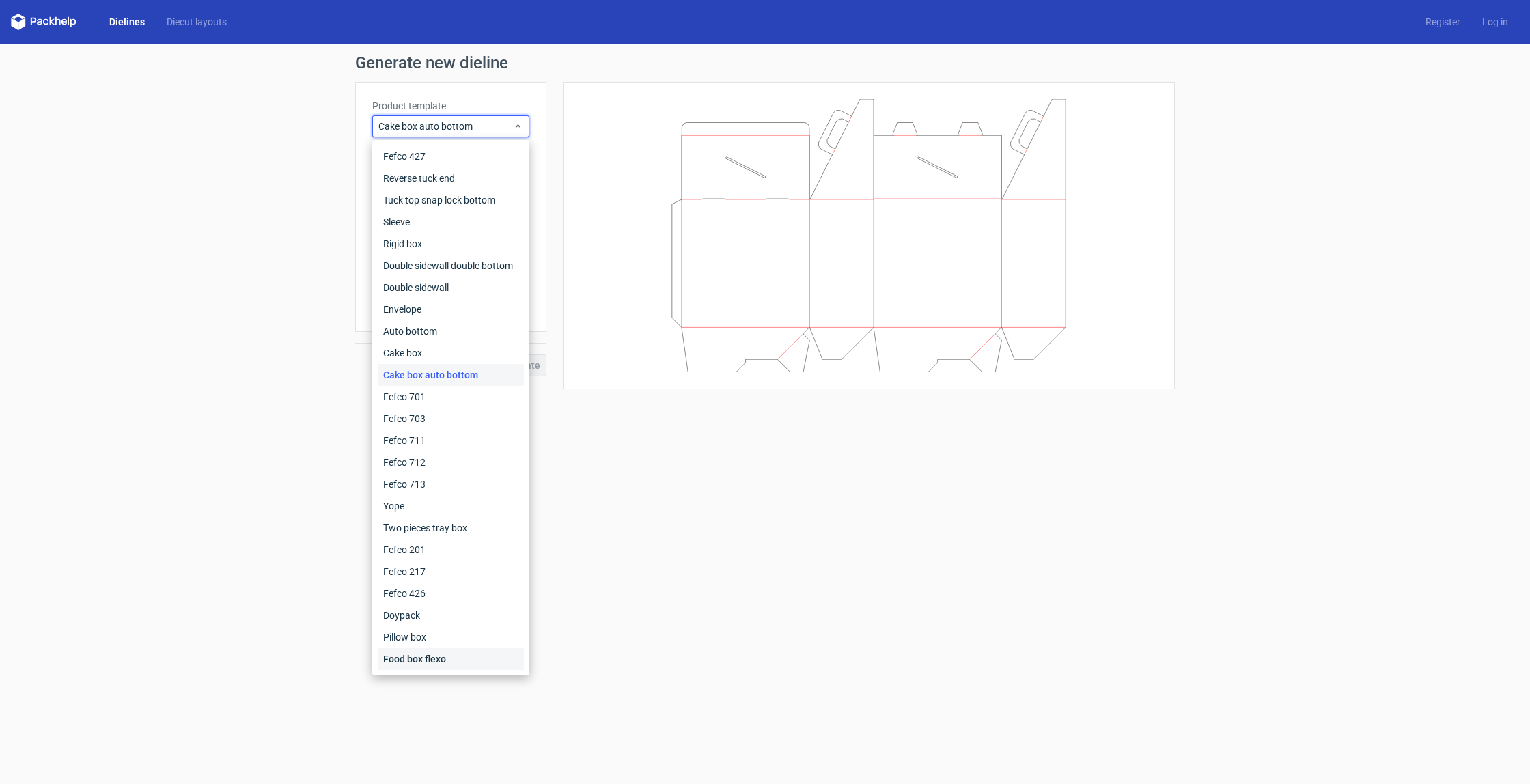
click at [431, 656] on div "Food box flexo" at bounding box center [451, 659] width 146 height 22
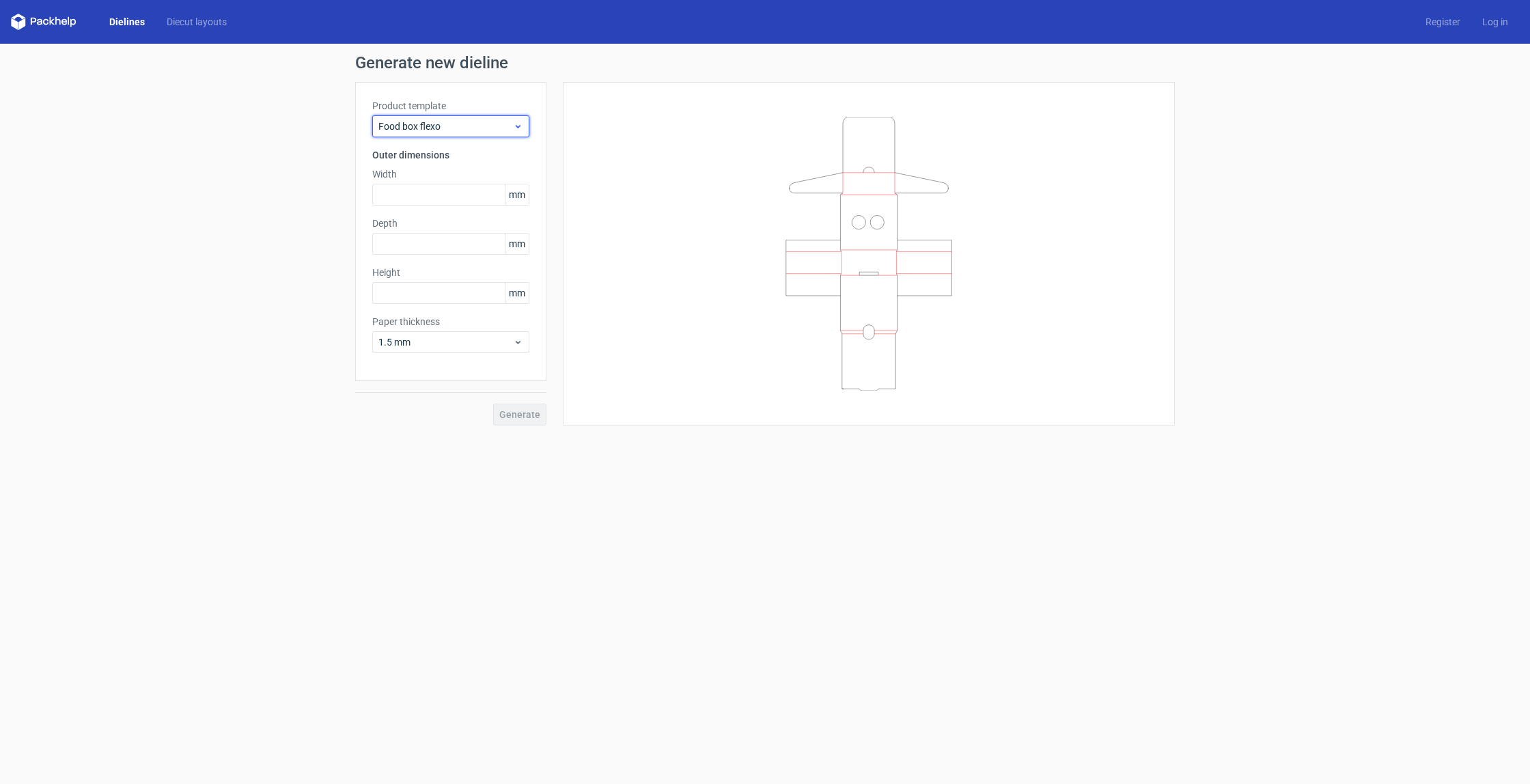
click at [472, 125] on span "Food box flexo" at bounding box center [445, 127] width 135 height 14
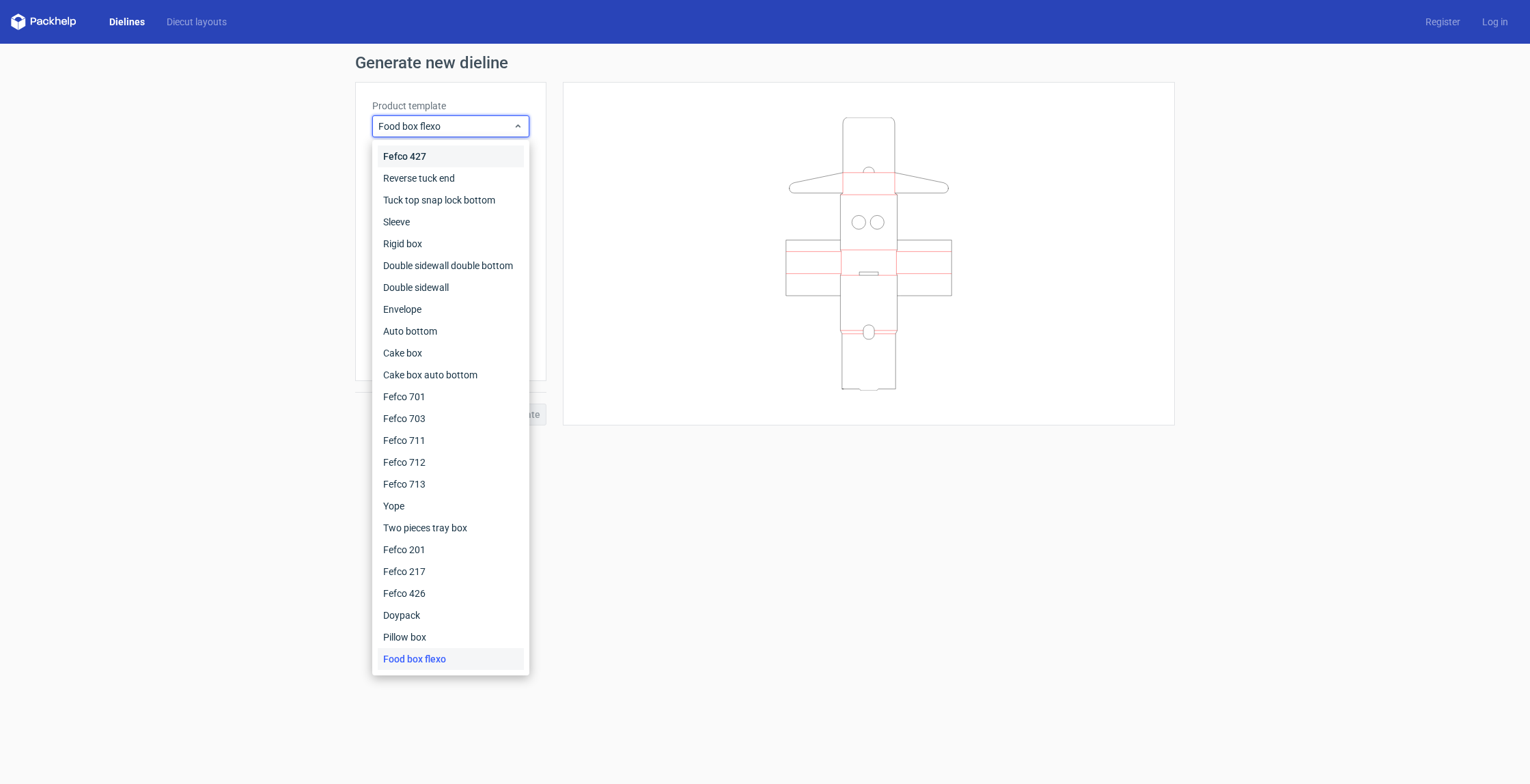
click at [466, 165] on div "Fefco 427" at bounding box center [451, 156] width 146 height 22
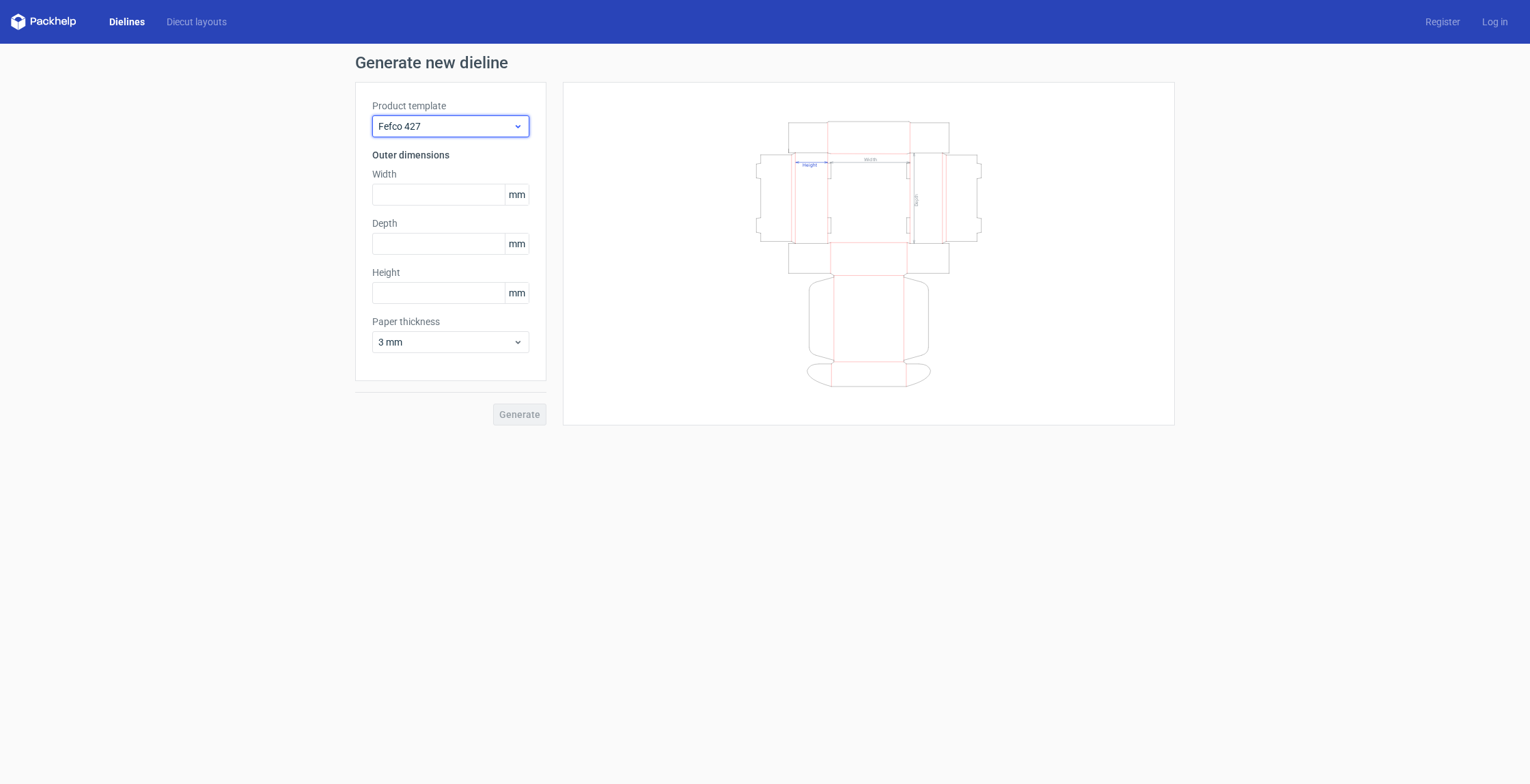
click at [476, 133] on span "Fefco 427" at bounding box center [445, 127] width 135 height 14
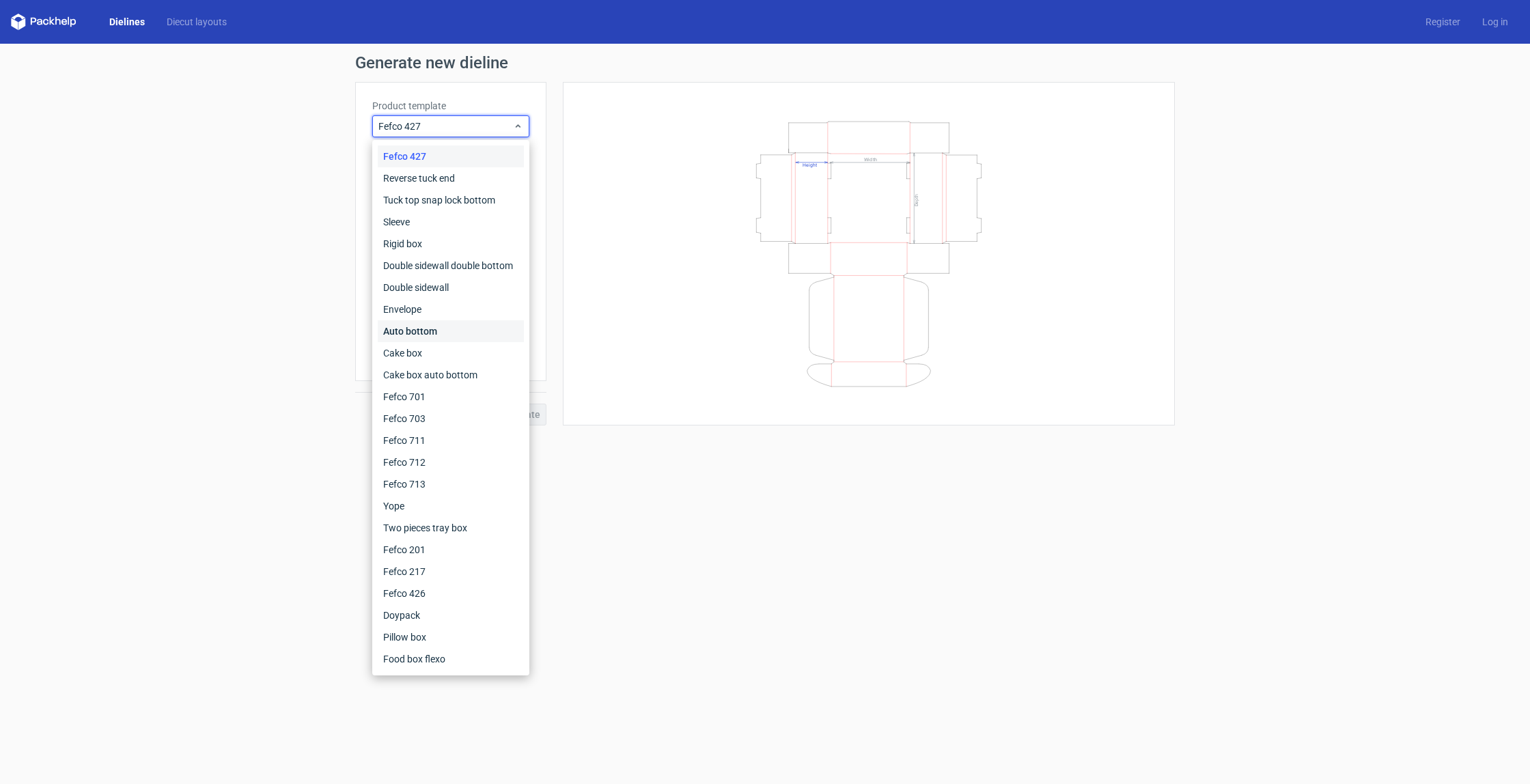
click at [433, 337] on div "Auto bottom" at bounding box center [451, 331] width 146 height 22
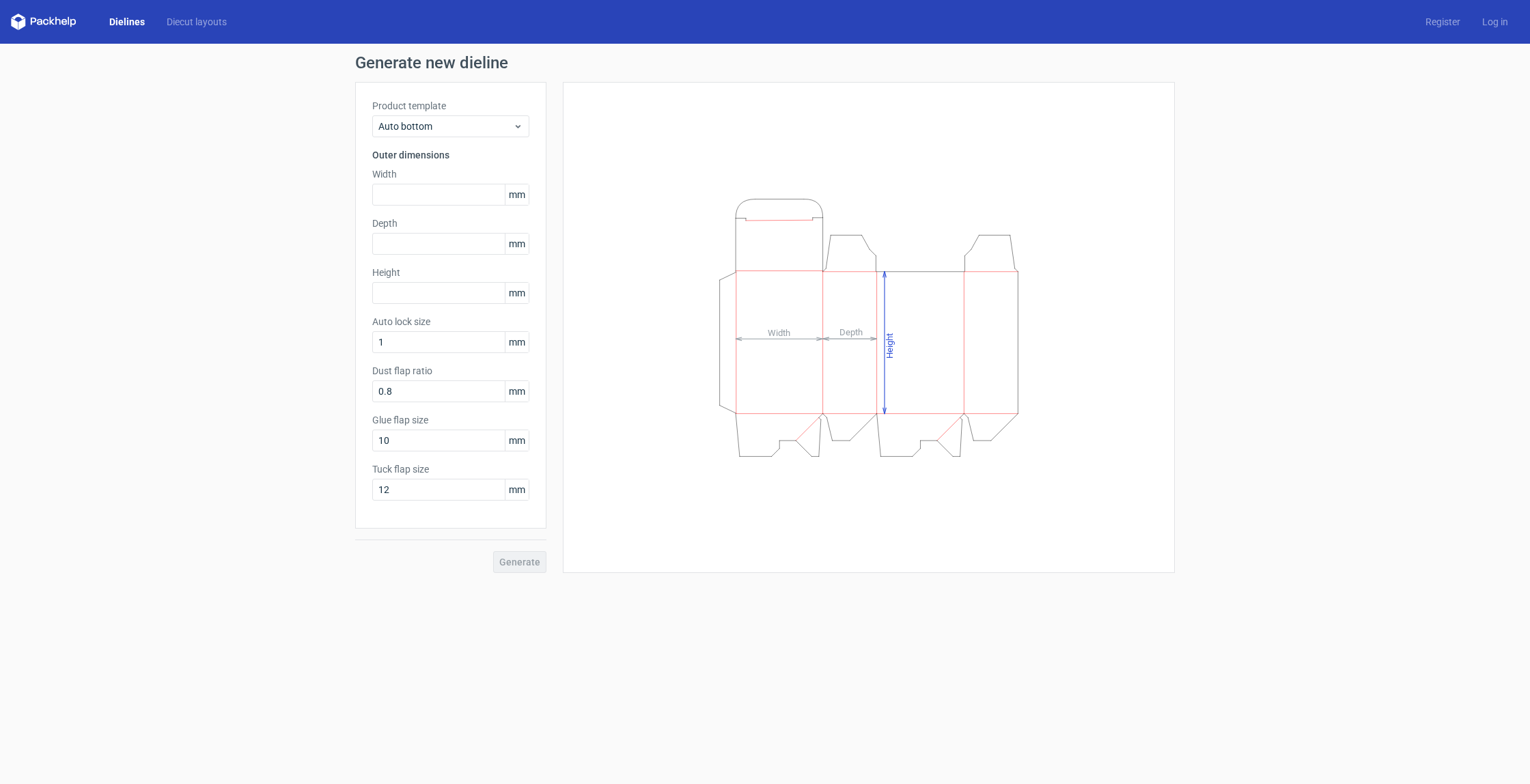
click at [473, 139] on div "Product template Auto bottom Outer dimensions Width mm Depth mm Height mm Auto …" at bounding box center [451, 305] width 191 height 446
click at [478, 135] on div "Auto bottom" at bounding box center [451, 126] width 157 height 22
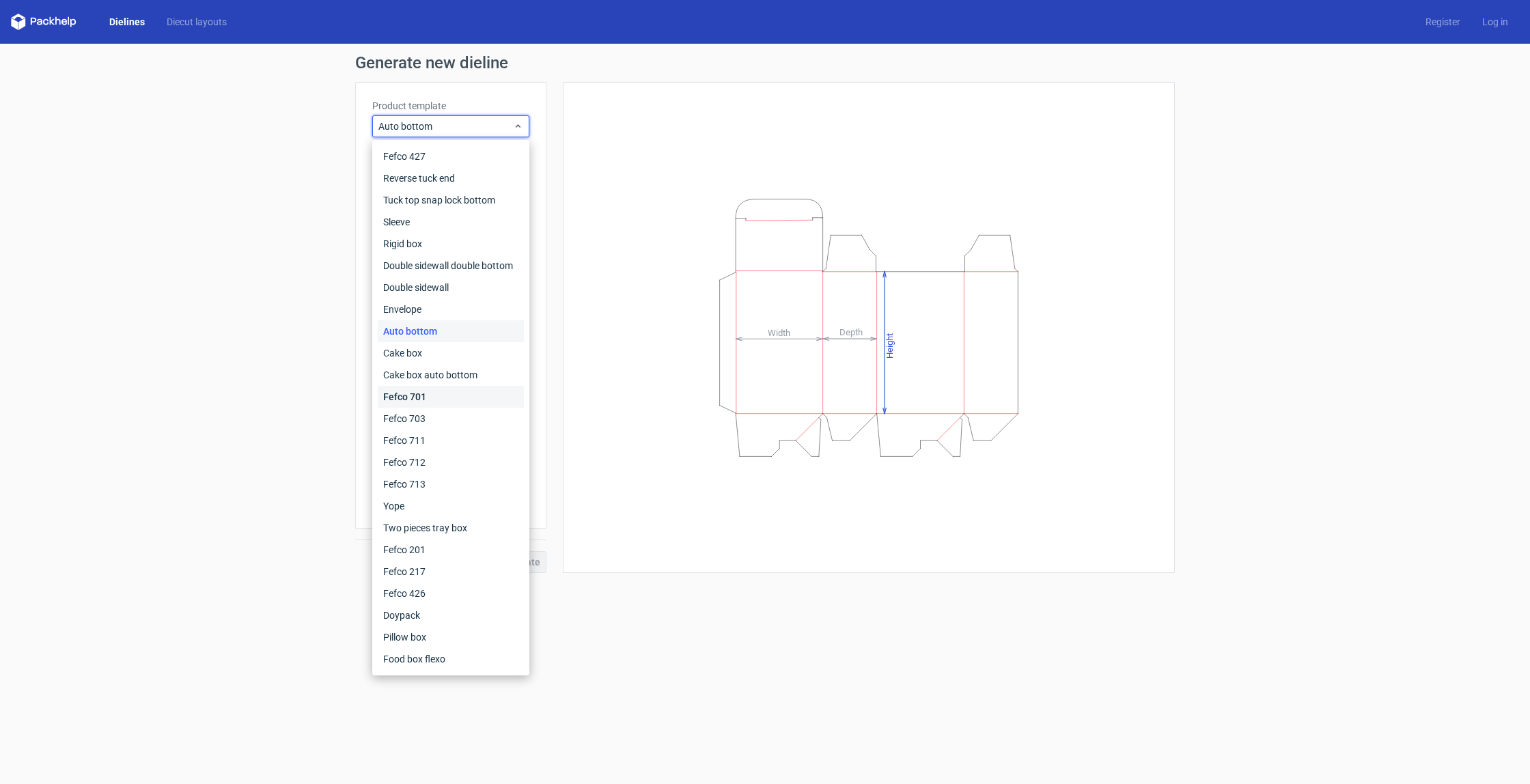
click at [433, 389] on div "Fefco 701" at bounding box center [451, 396] width 146 height 22
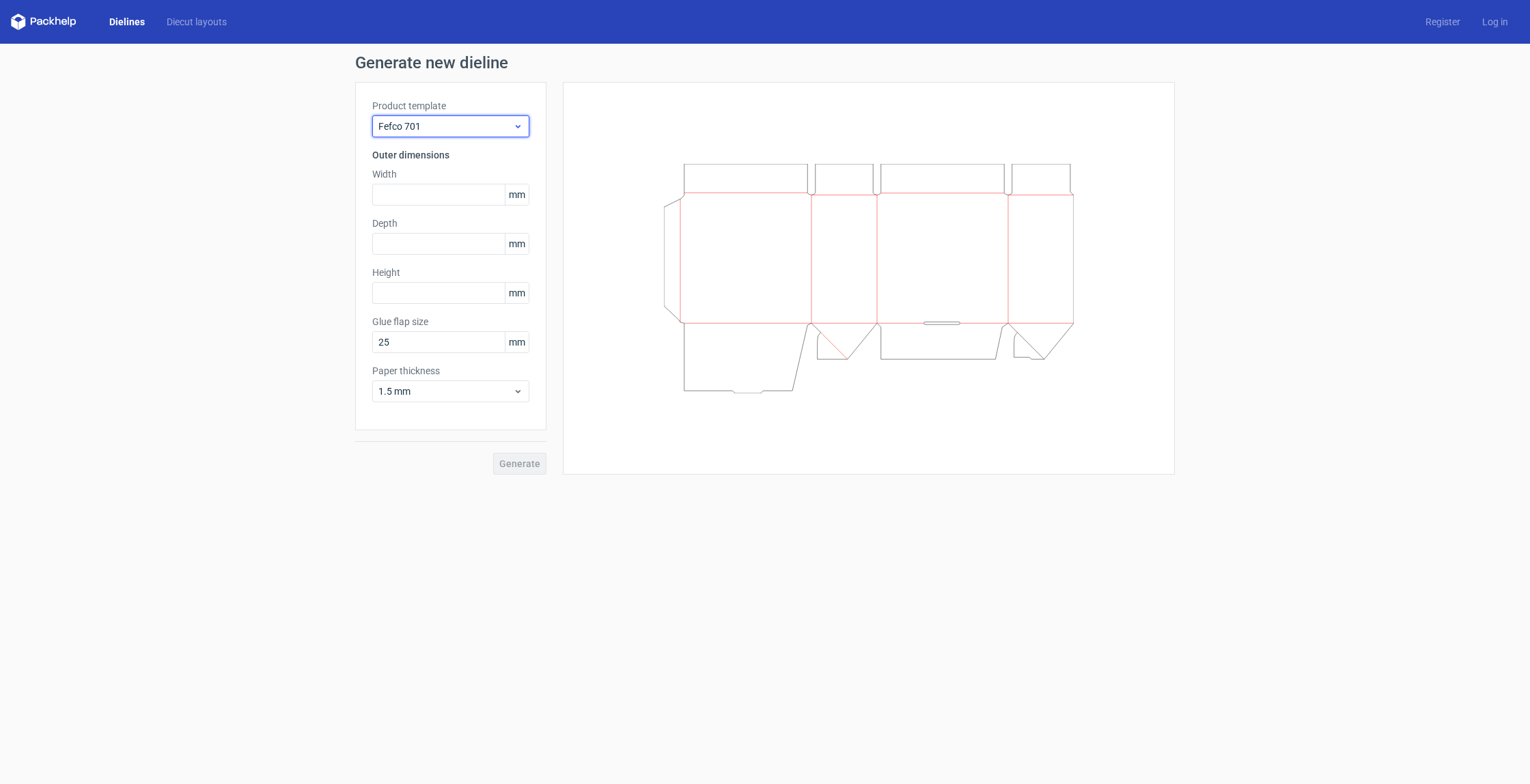
click at [485, 136] on div "Fefco 701" at bounding box center [451, 126] width 157 height 22
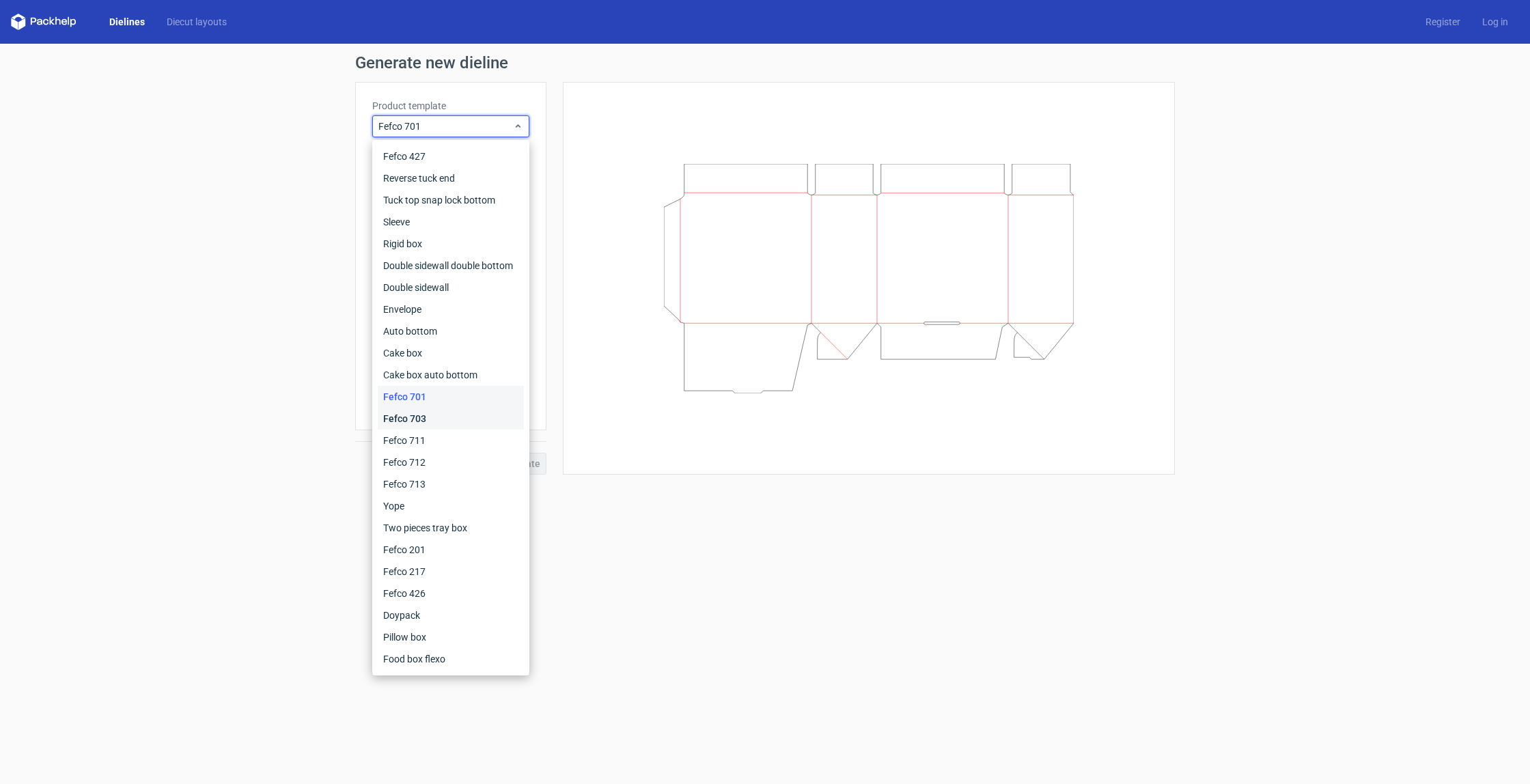
click at [459, 411] on div "Fefco 703" at bounding box center [451, 418] width 146 height 22
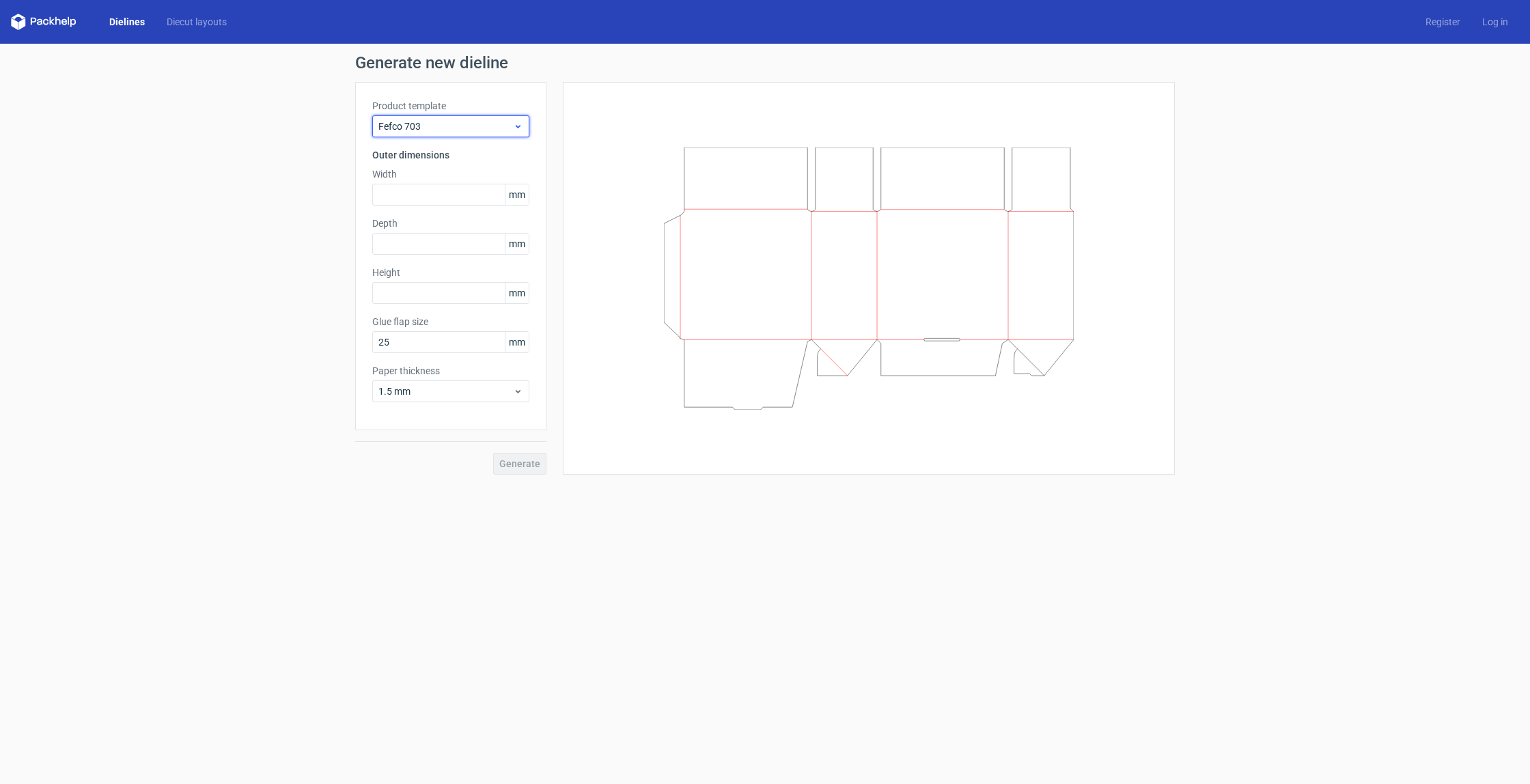
click at [469, 135] on div "Fefco 703" at bounding box center [451, 126] width 157 height 22
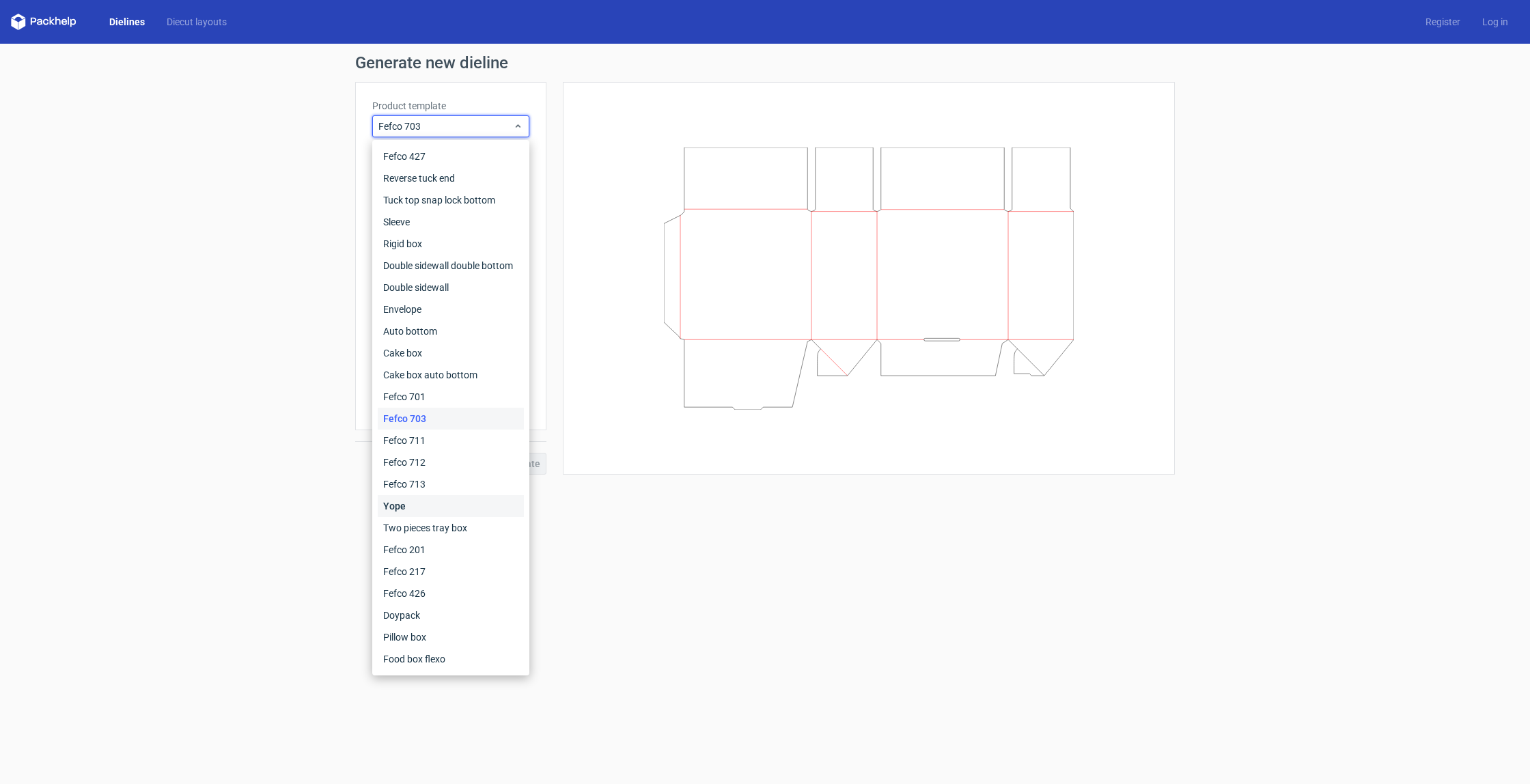
click at [434, 501] on div "Yope" at bounding box center [451, 505] width 146 height 22
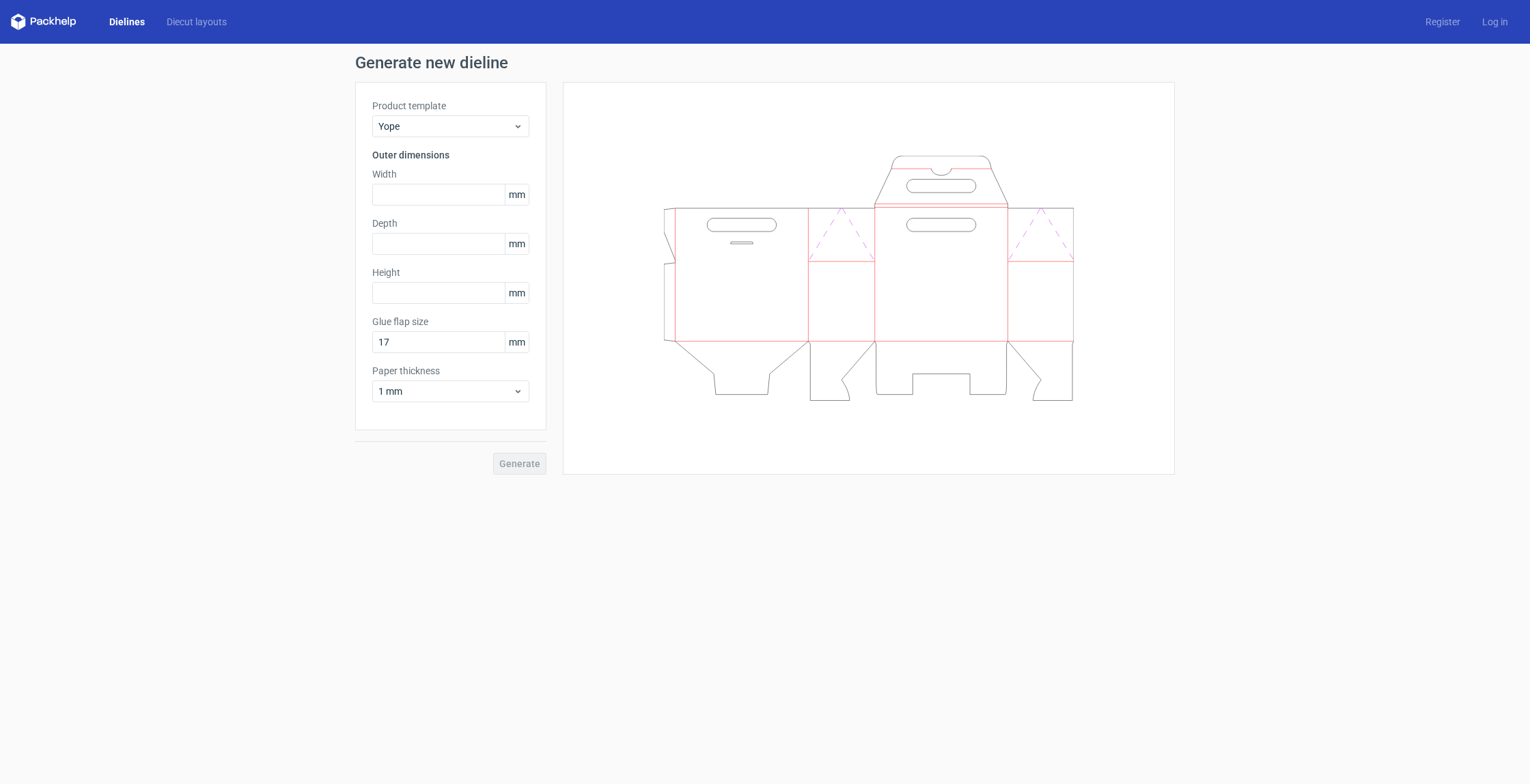
click at [483, 143] on div "Product template Yope Outer dimensions Width mm Depth mm Height mm Glue flap si…" at bounding box center [451, 255] width 191 height 348
click at [483, 134] on div "Yope" at bounding box center [451, 126] width 157 height 22
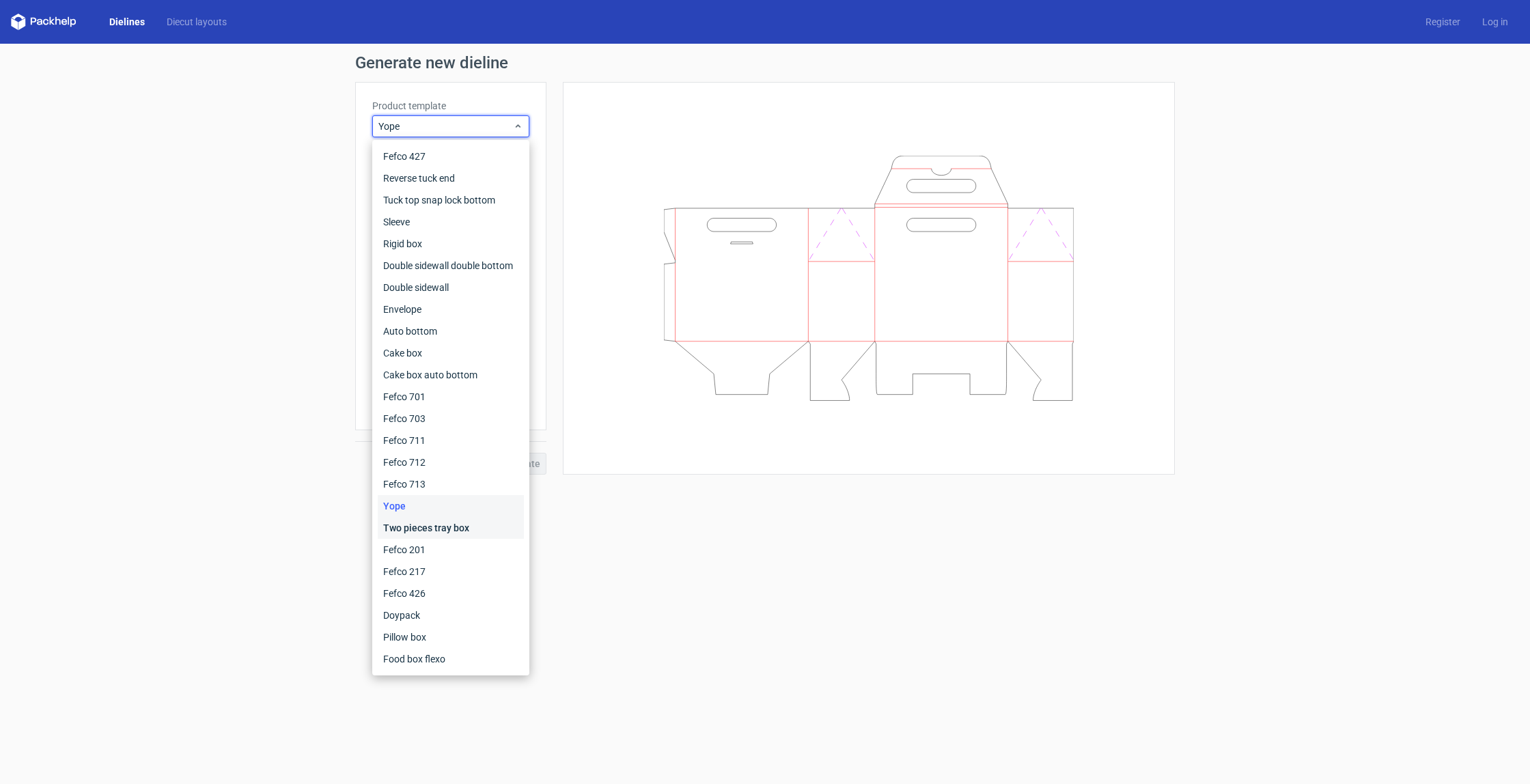
click at [446, 524] on div "Two pieces tray box" at bounding box center [451, 527] width 146 height 22
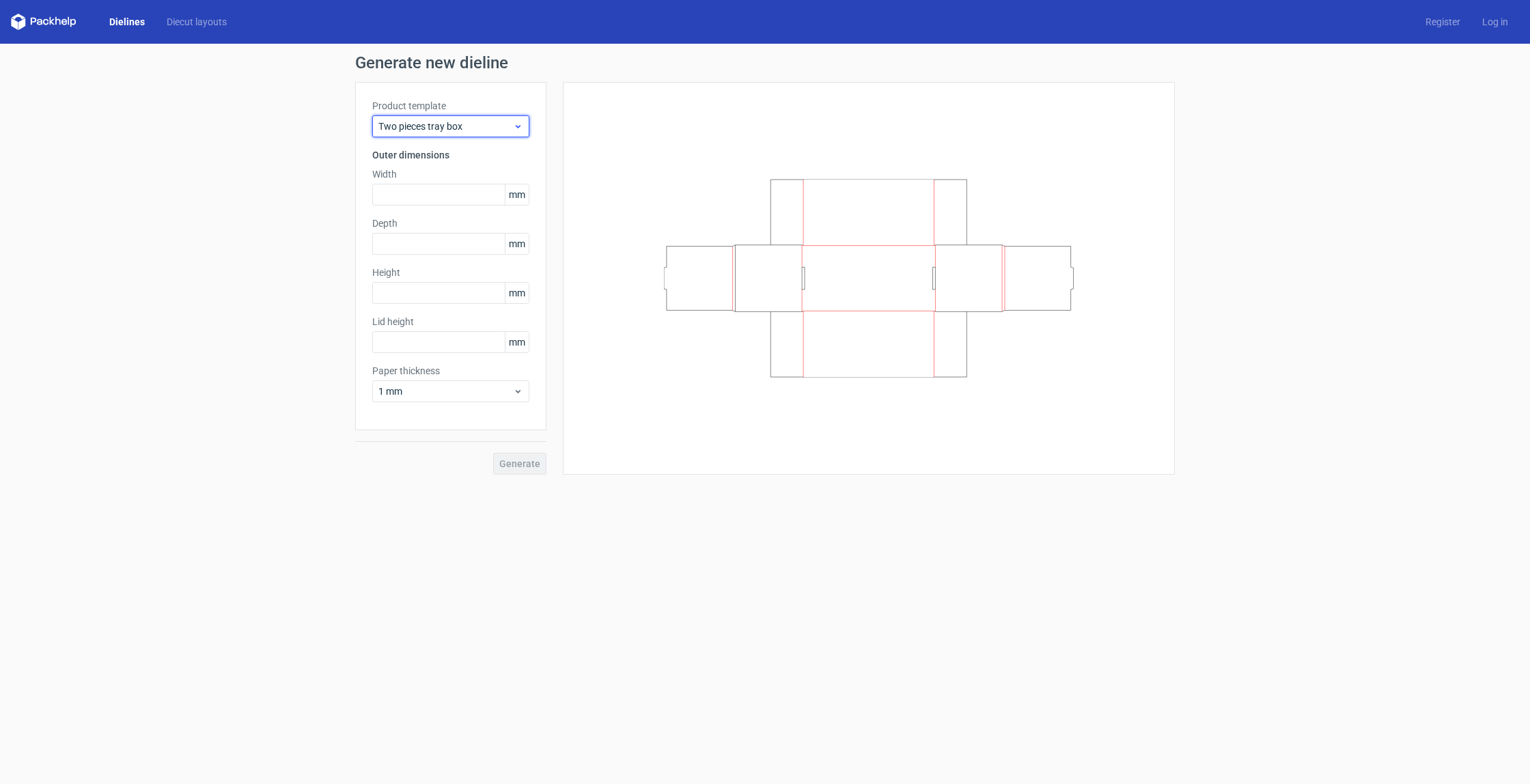
click at [479, 131] on span "Two pieces tray box" at bounding box center [445, 127] width 135 height 14
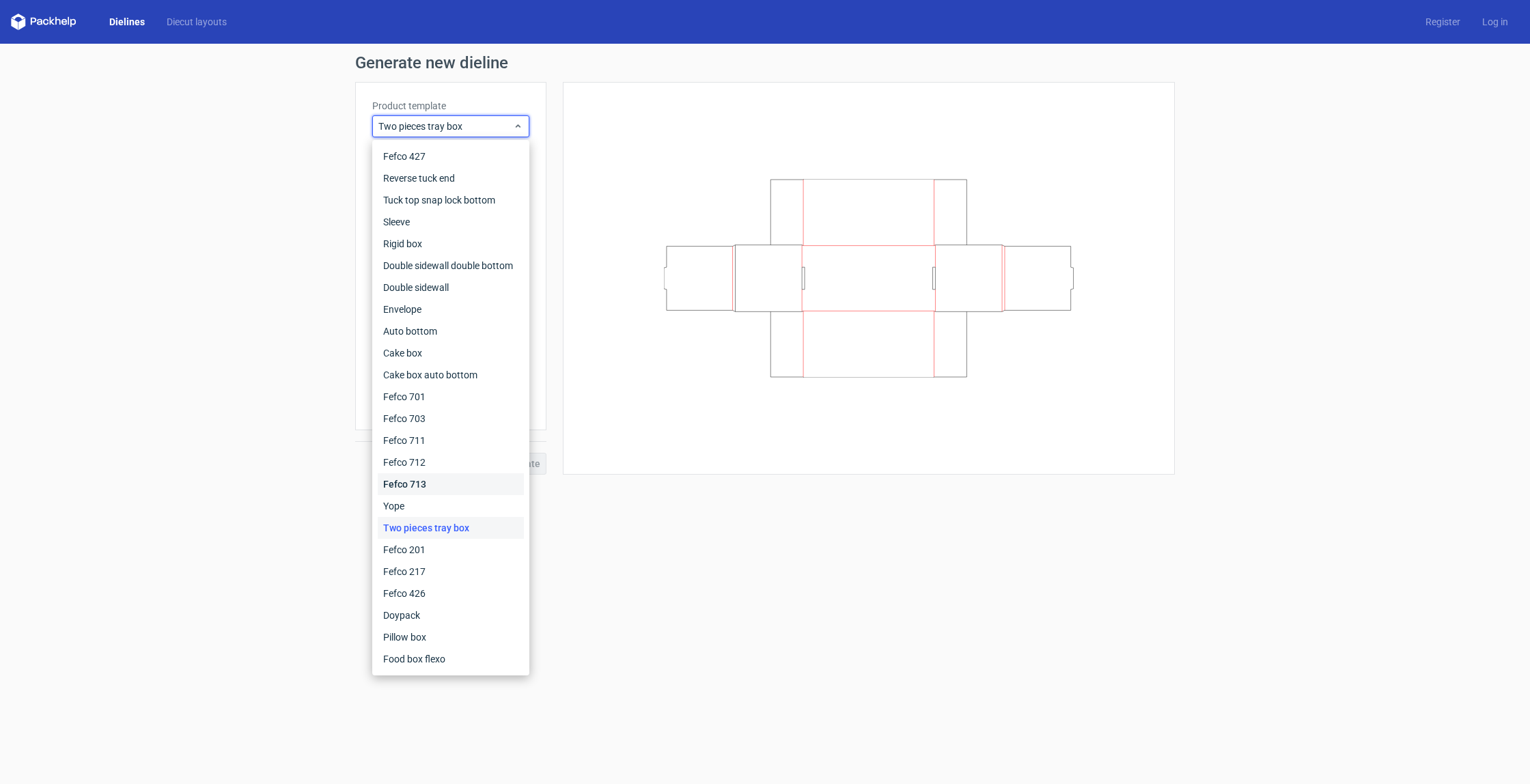
click at [405, 486] on div "Fefco 713" at bounding box center [451, 484] width 146 height 22
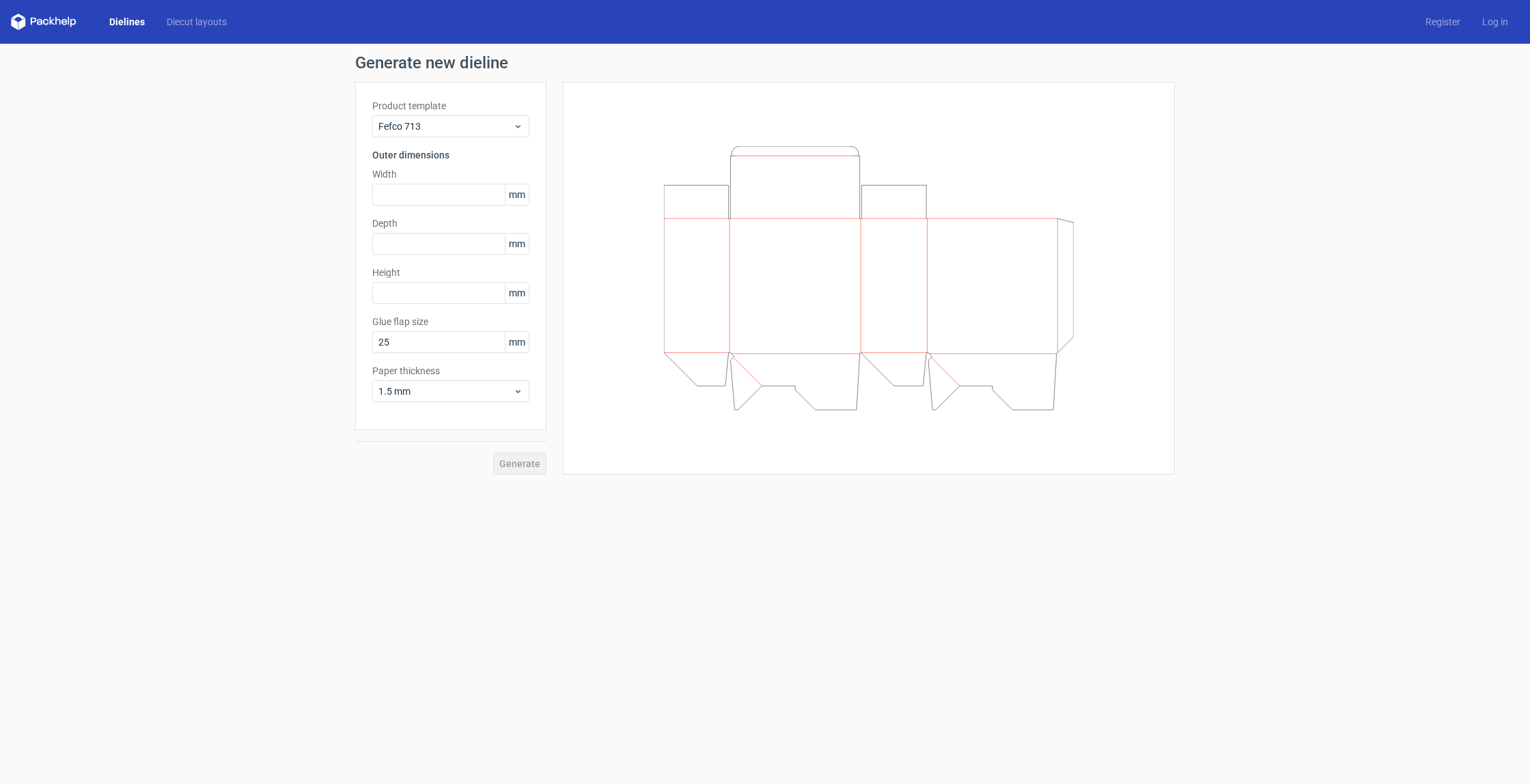
click at [604, 498] on form "Generate new dieline Product template Fefco 713 Outer dimensions Width mm Depth…" at bounding box center [765, 413] width 1530 height 741
click at [524, 129] on div "Fefco 713" at bounding box center [451, 126] width 157 height 22
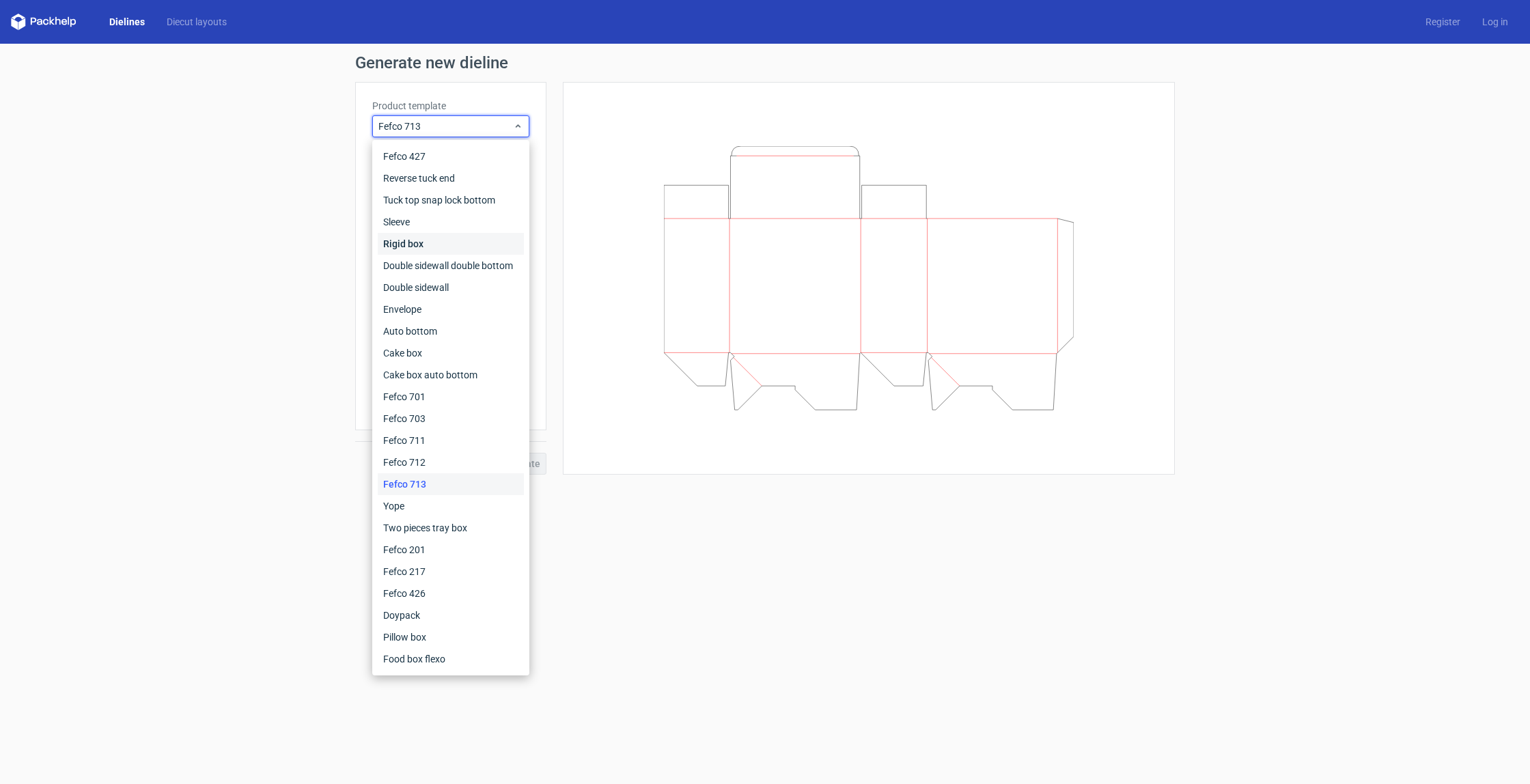
click at [434, 237] on div "Rigid box" at bounding box center [451, 243] width 146 height 22
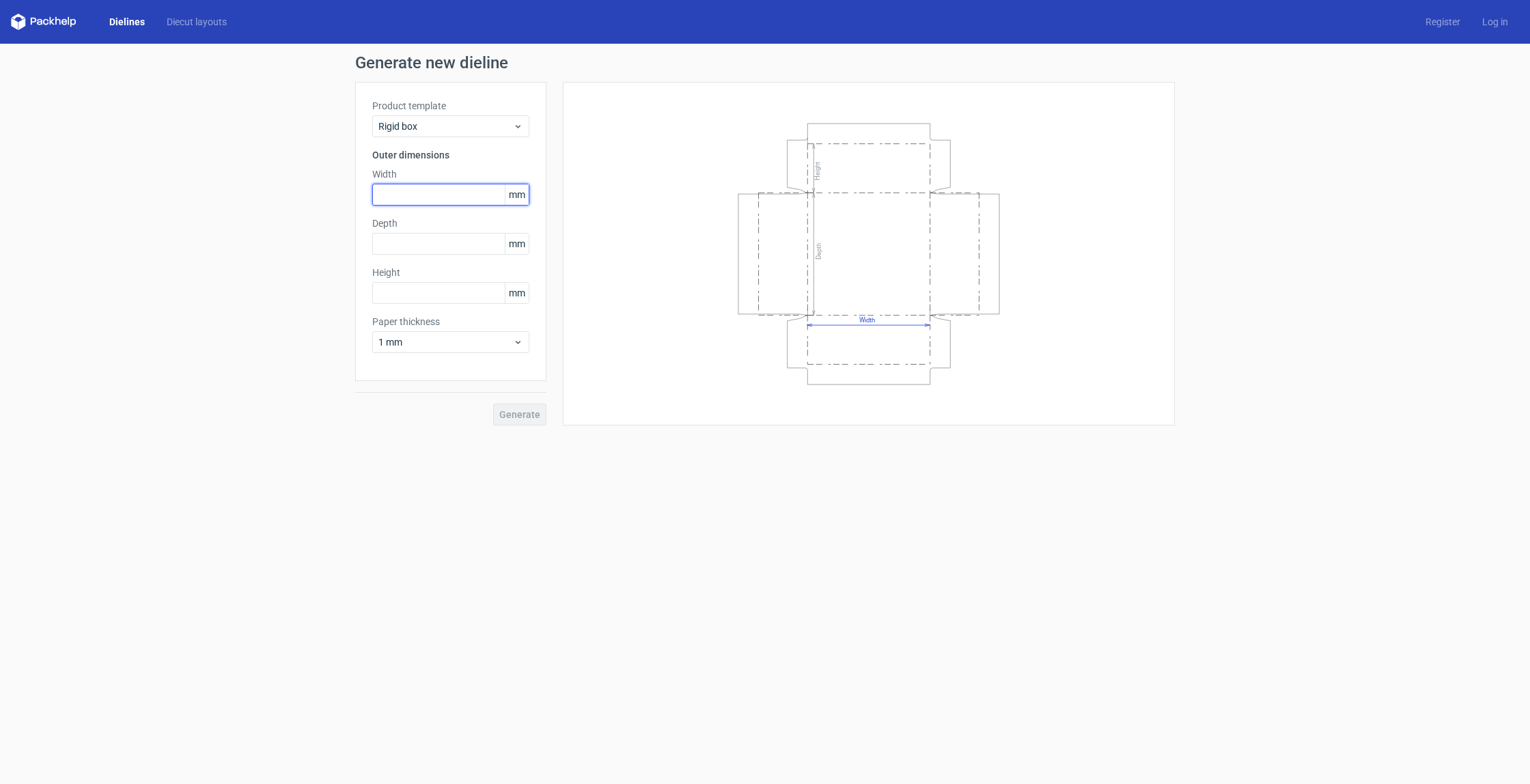
click at [454, 194] on input "text" at bounding box center [451, 194] width 157 height 22
type input "30"
click at [454, 238] on input "text" at bounding box center [451, 243] width 157 height 22
type input "30"
click at [394, 292] on input "text" at bounding box center [451, 293] width 157 height 22
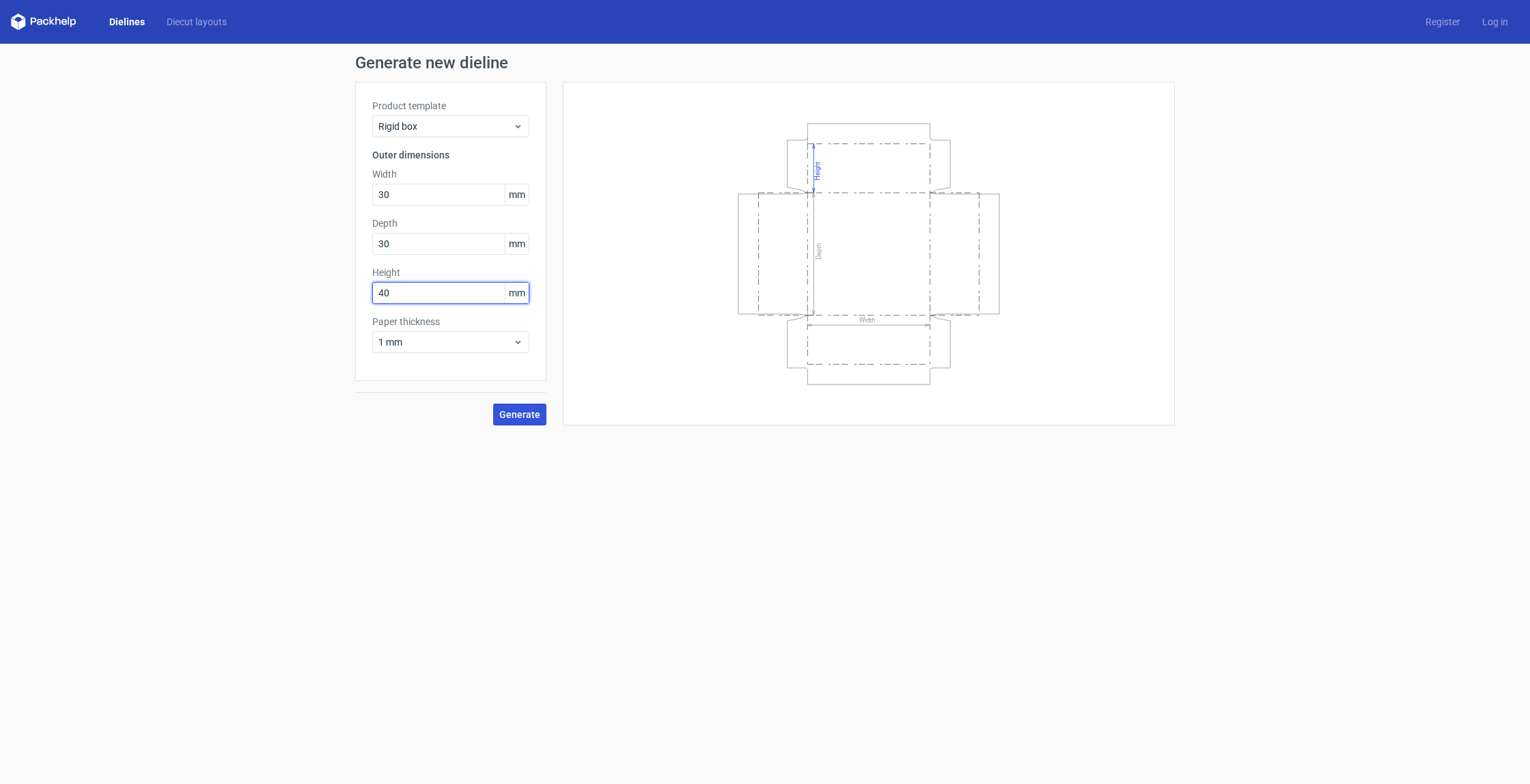
type input "40"
click at [513, 414] on span "Generate" at bounding box center [519, 414] width 41 height 10
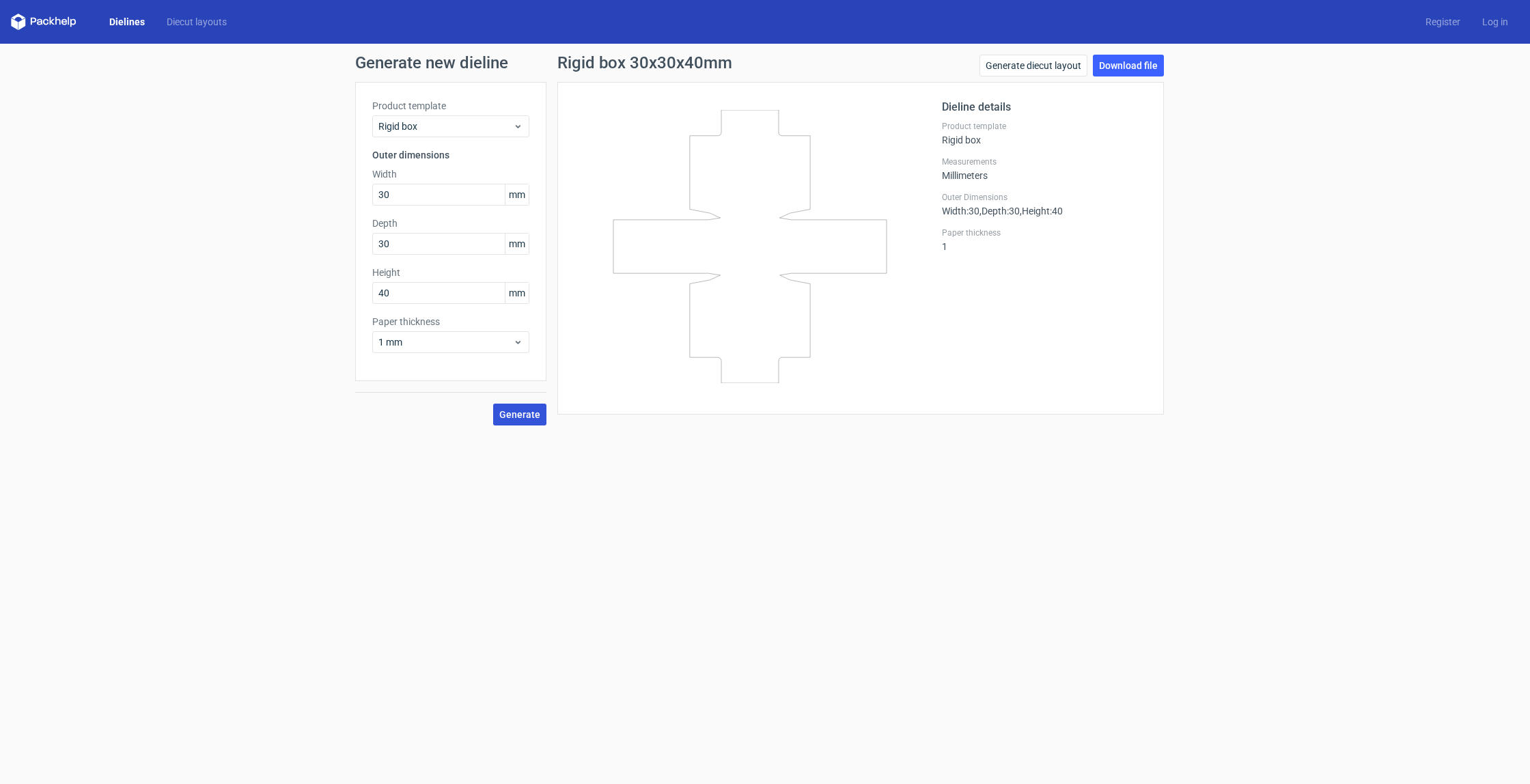
click at [528, 406] on button "Generate" at bounding box center [519, 414] width 53 height 22
click at [1159, 56] on link "Download file" at bounding box center [1129, 65] width 71 height 22
